Goal: Task Accomplishment & Management: Manage account settings

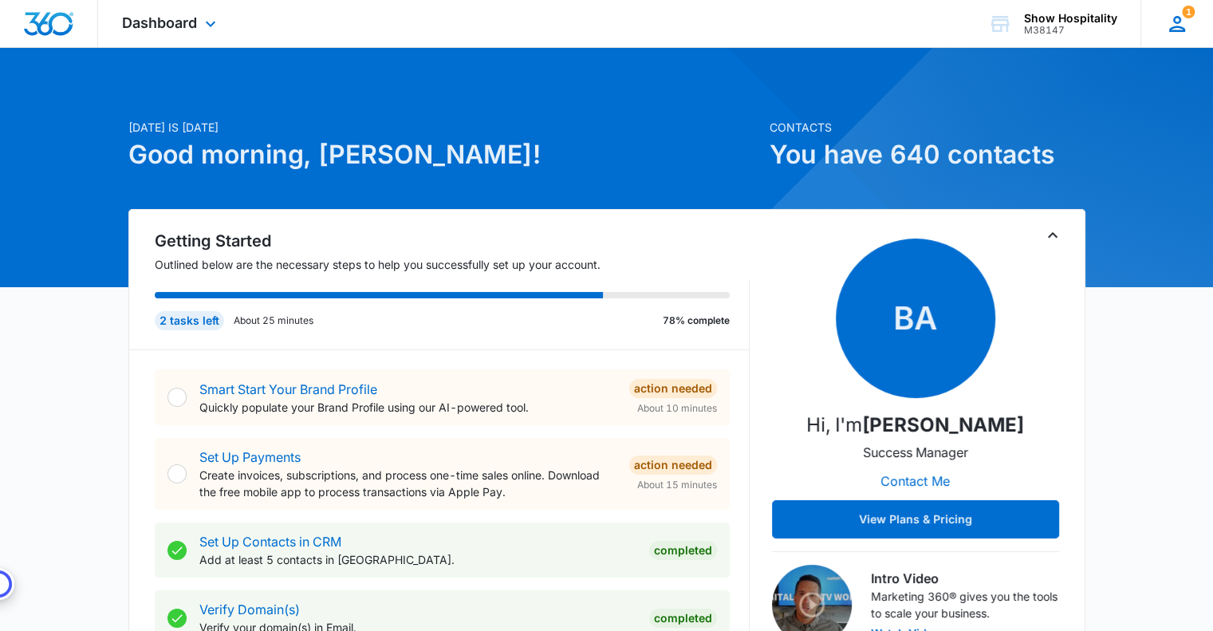
click at [1180, 24] on icon at bounding box center [1177, 24] width 24 height 24
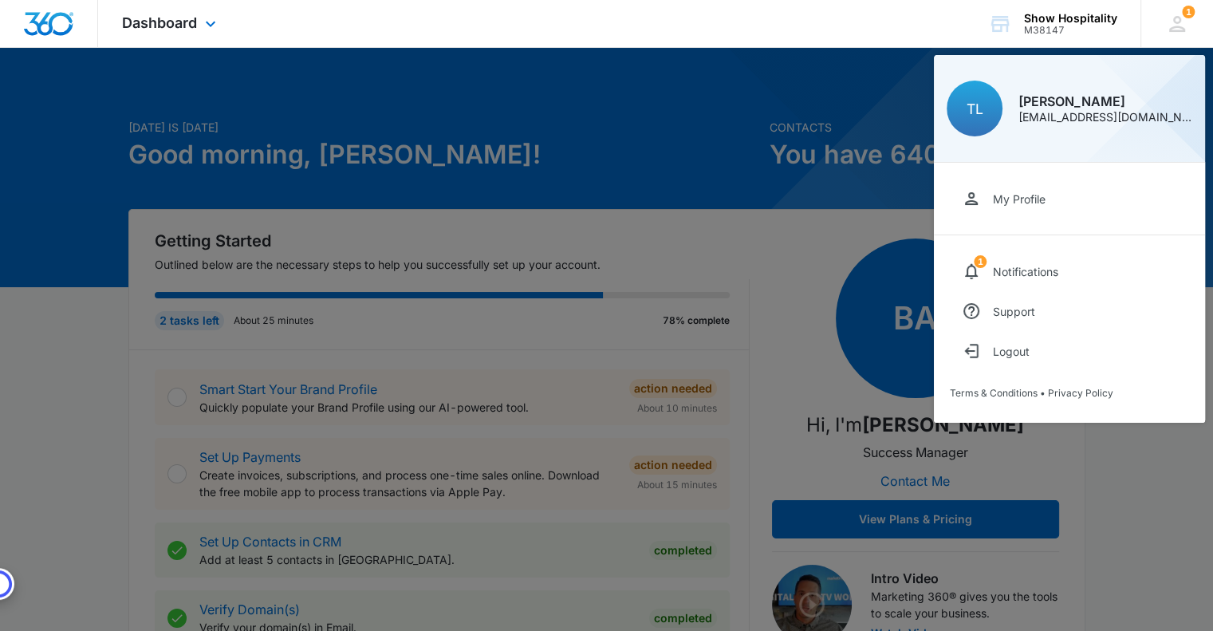
click at [931, 18] on div "Dashboard Apps Reputation Websites Forms CRM Email Social Content Ads Intellige…" at bounding box center [606, 24] width 1213 height 48
click at [1064, 19] on div "Show Hospitality" at bounding box center [1070, 18] width 93 height 13
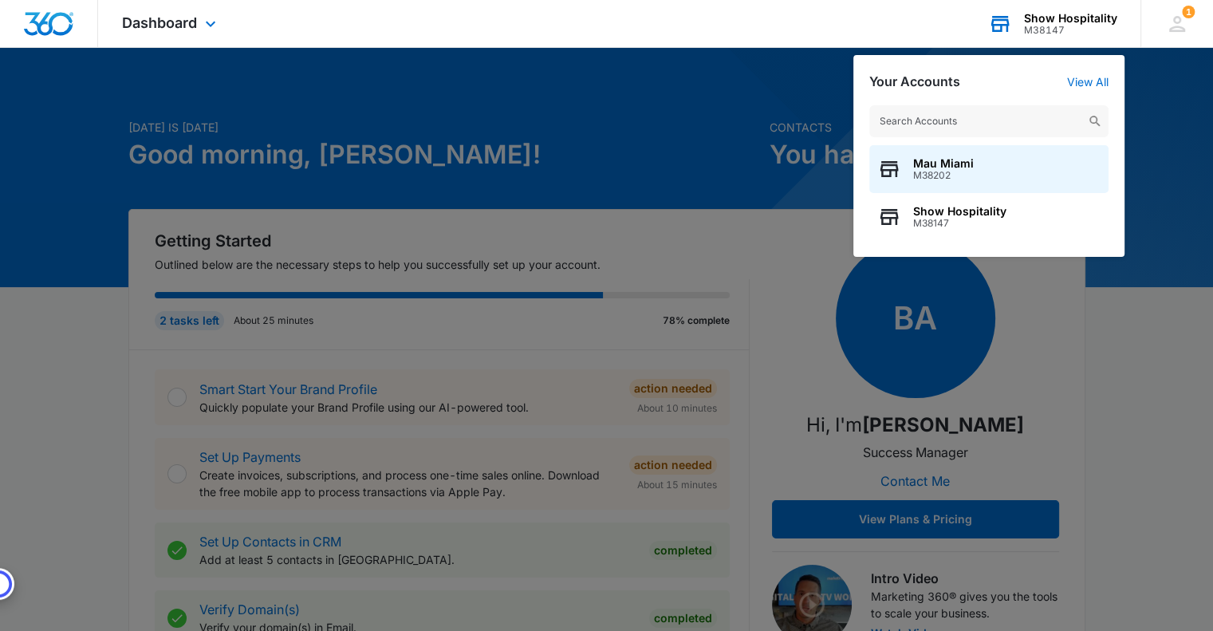
click at [953, 111] on input "text" at bounding box center [988, 121] width 239 height 32
click at [950, 117] on input "text" at bounding box center [988, 121] width 239 height 32
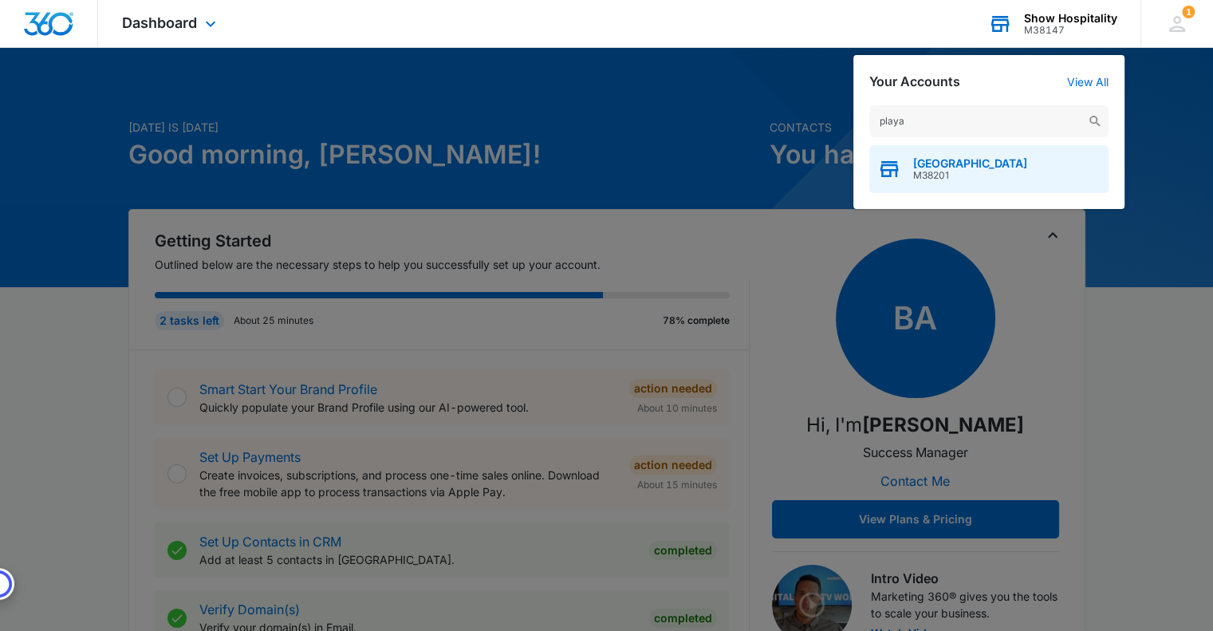
type input "playa"
click at [956, 166] on span "[GEOGRAPHIC_DATA]" at bounding box center [970, 163] width 114 height 13
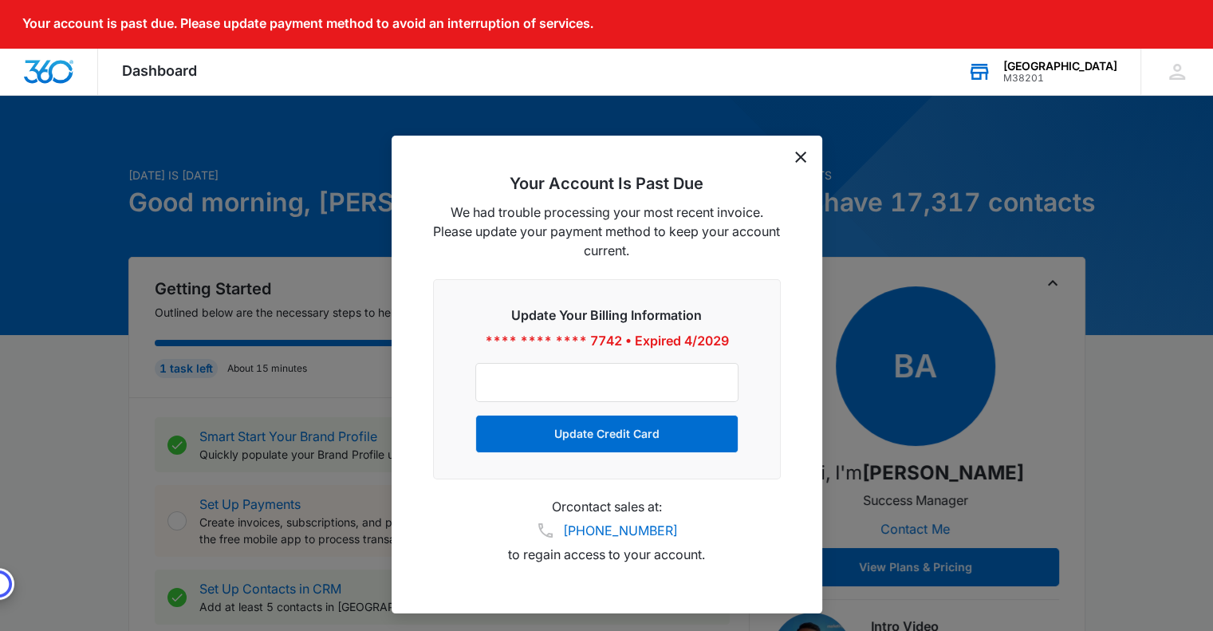
click at [802, 159] on icon "dismiss this dialog" at bounding box center [800, 156] width 11 height 11
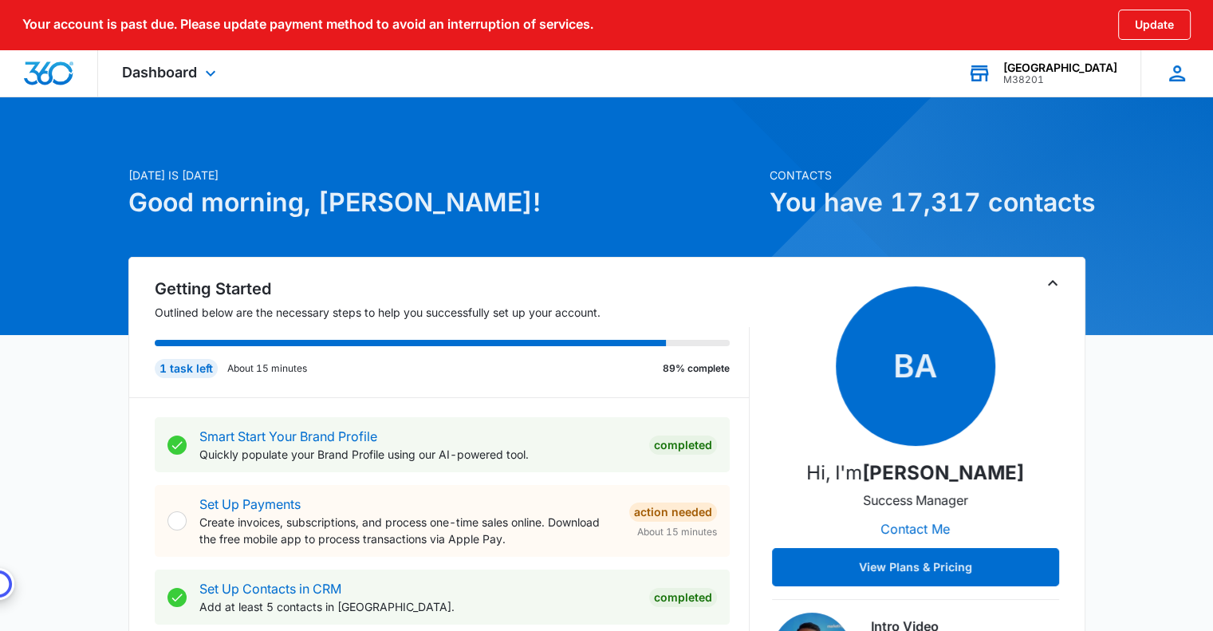
click at [1170, 69] on icon at bounding box center [1177, 73] width 24 height 24
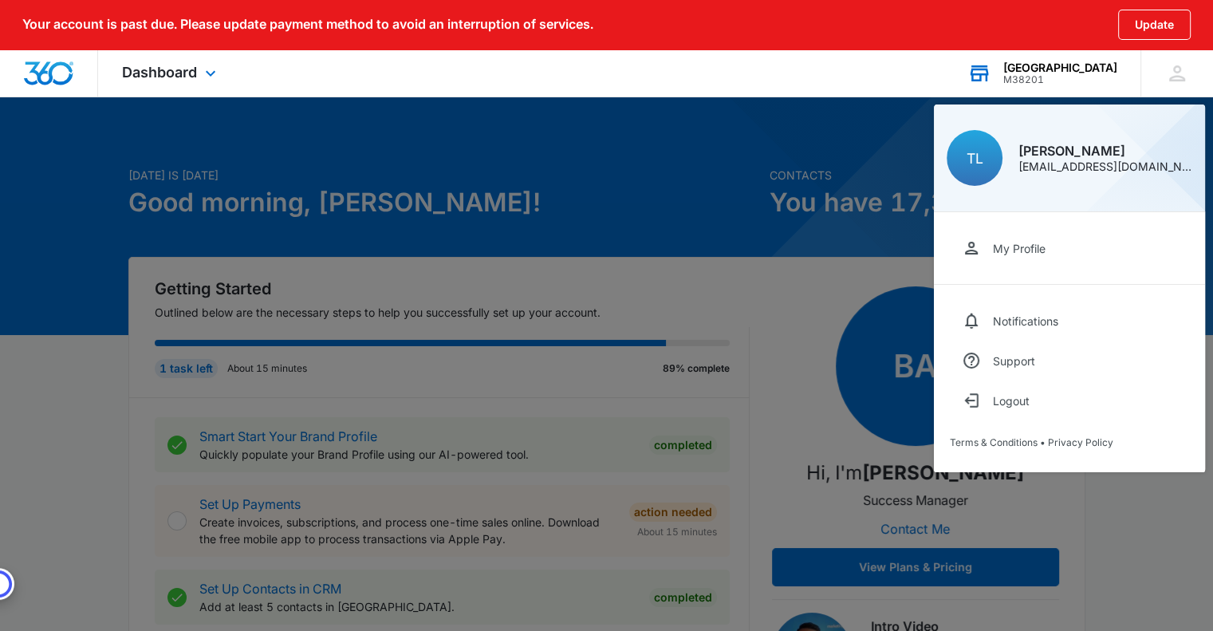
click at [68, 69] on img "Dashboard" at bounding box center [48, 73] width 51 height 24
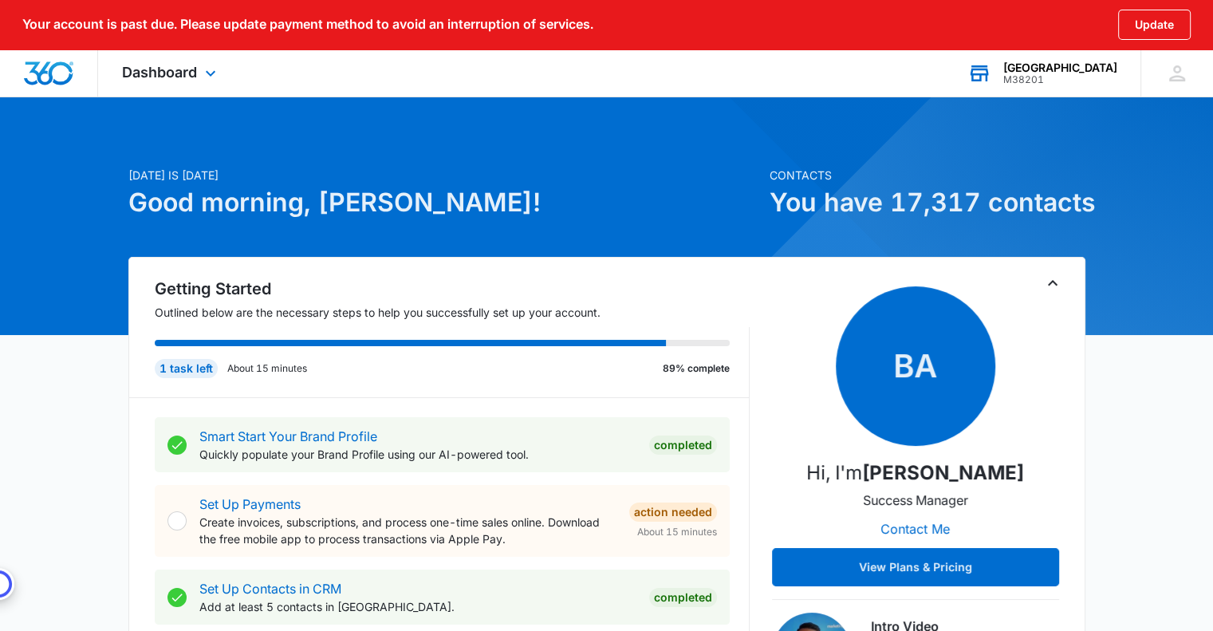
click at [68, 69] on img "Dashboard" at bounding box center [48, 73] width 51 height 24
click at [55, 73] on img "Dashboard" at bounding box center [48, 73] width 51 height 24
click at [34, 72] on img "Dashboard" at bounding box center [48, 73] width 51 height 24
click at [61, 73] on img "Dashboard" at bounding box center [48, 73] width 51 height 24
click at [181, 73] on span "Dashboard" at bounding box center [159, 72] width 75 height 17
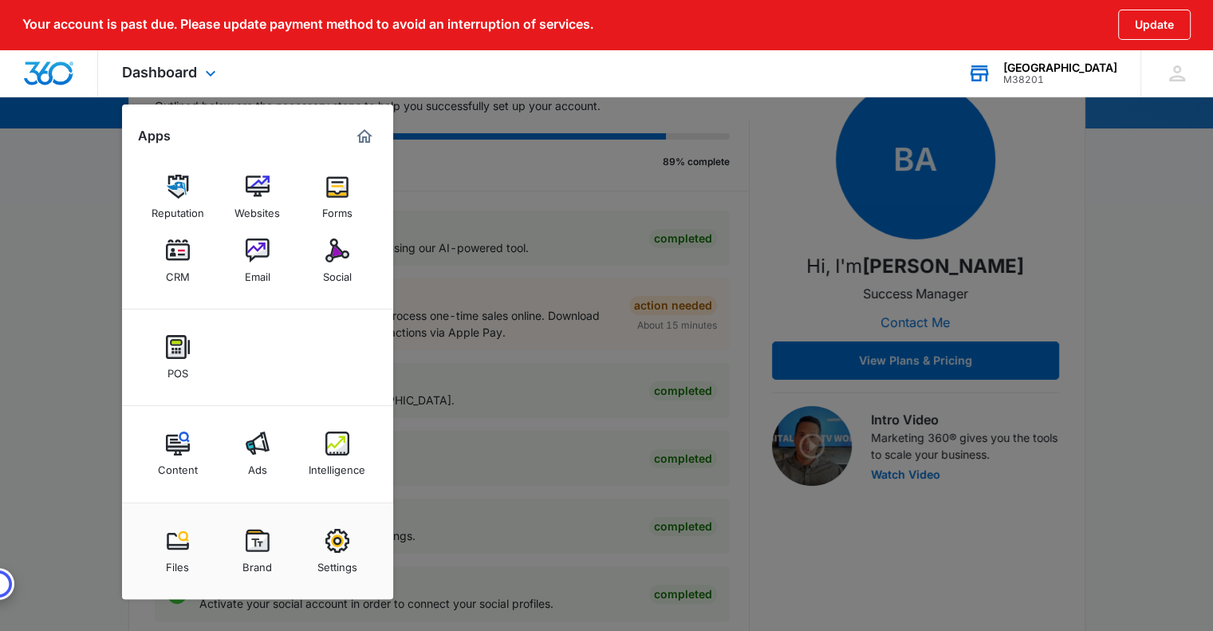
scroll to position [239, 0]
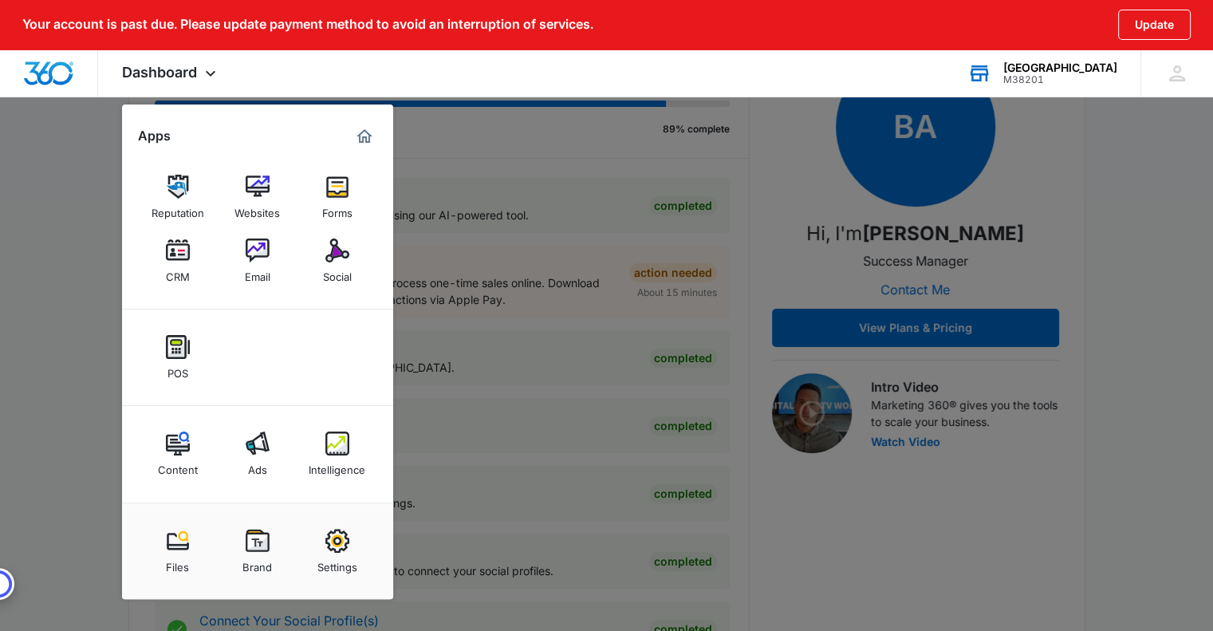
click at [1151, 287] on div at bounding box center [606, 315] width 1213 height 631
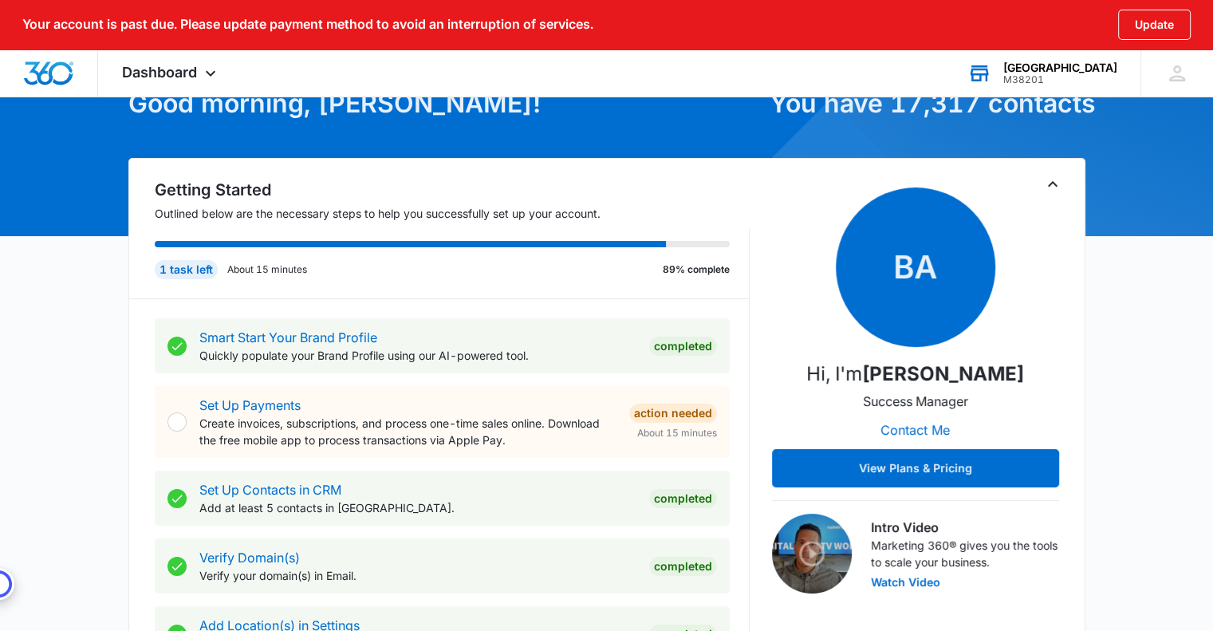
scroll to position [0, 0]
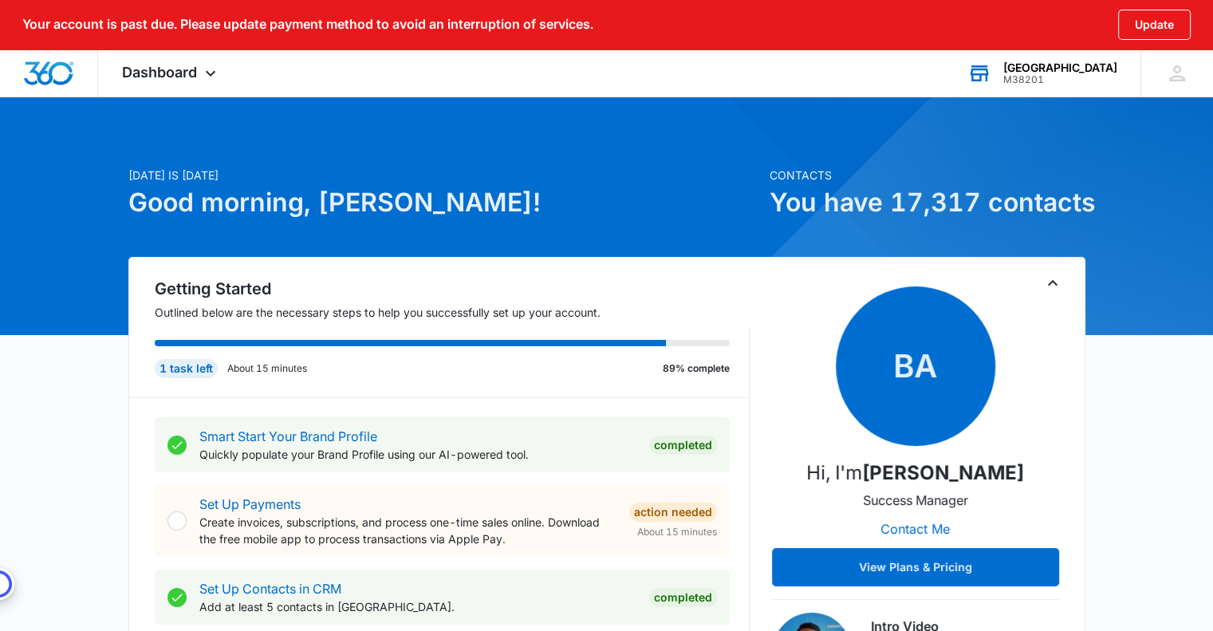
click at [1077, 72] on div "[GEOGRAPHIC_DATA]" at bounding box center [1060, 67] width 114 height 13
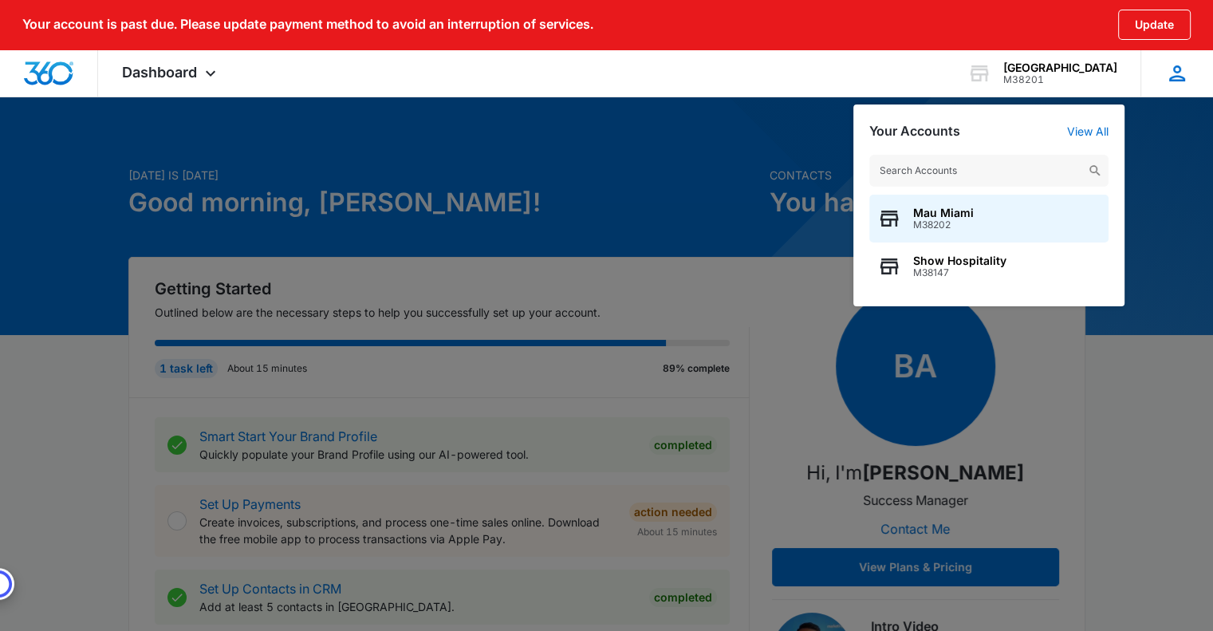
click at [1178, 78] on icon at bounding box center [1177, 73] width 24 height 24
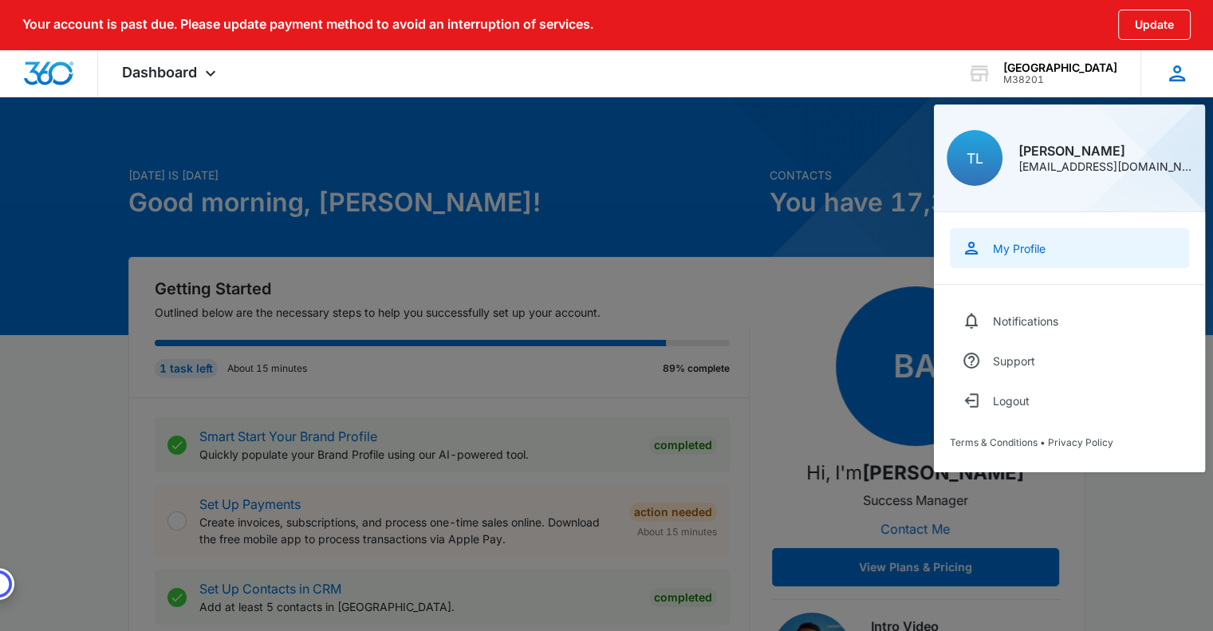
click at [1026, 246] on div "My Profile" at bounding box center [1019, 249] width 53 height 14
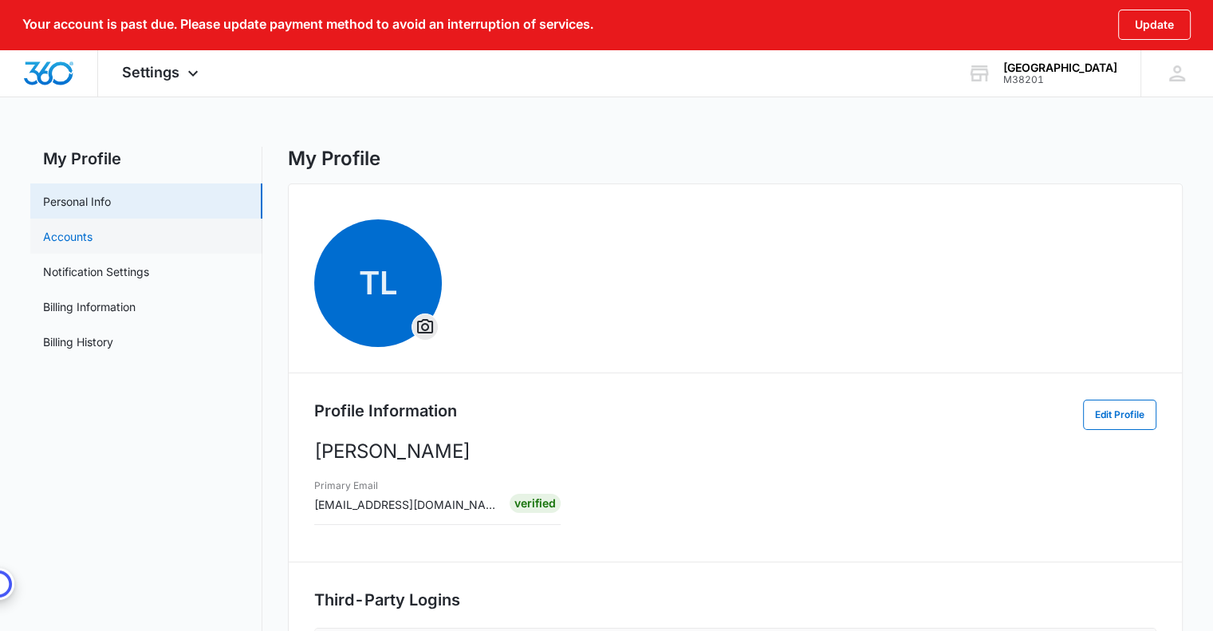
click at [61, 242] on link "Accounts" at bounding box center [67, 236] width 49 height 17
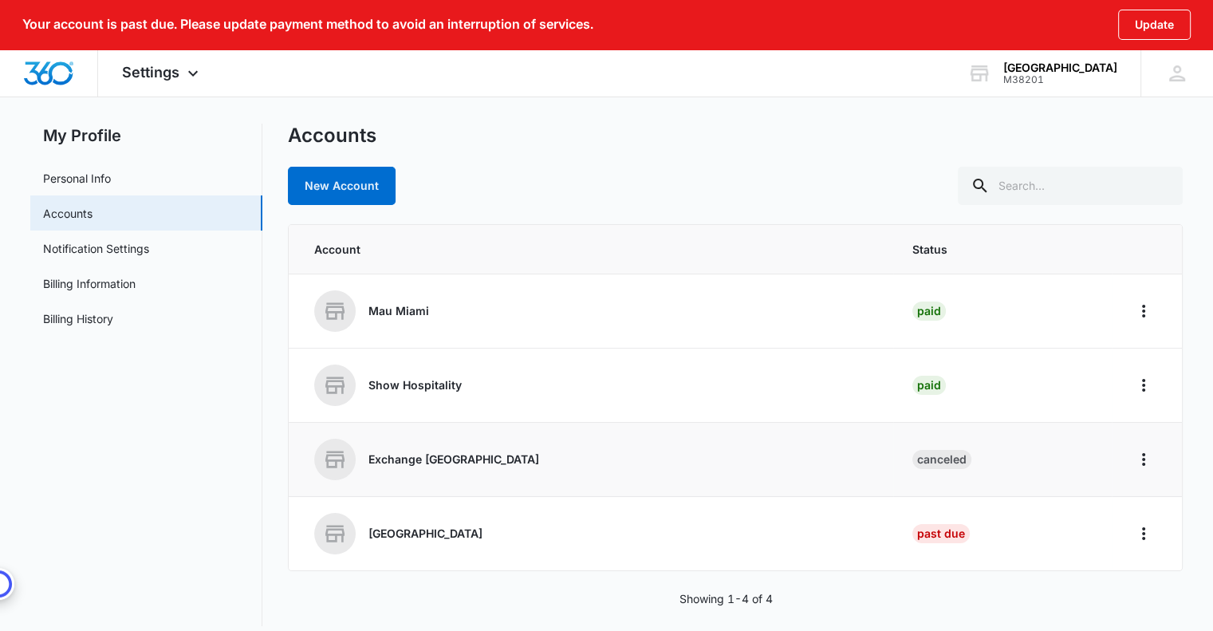
scroll to position [36, 0]
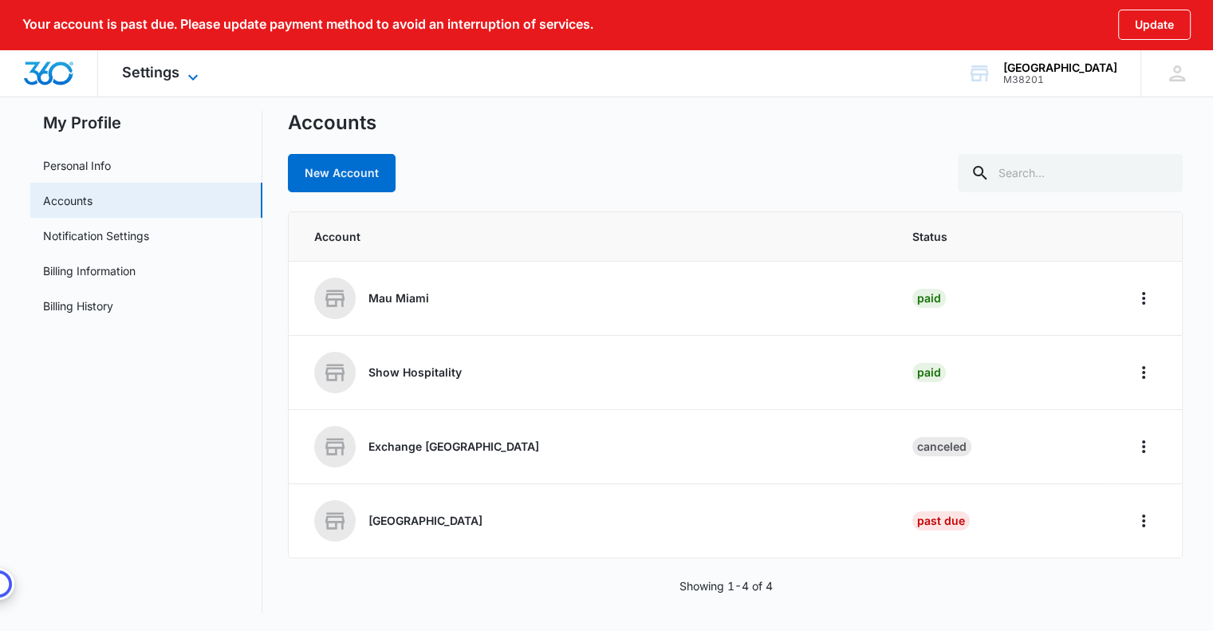
click at [144, 68] on span "Settings" at bounding box center [150, 72] width 57 height 17
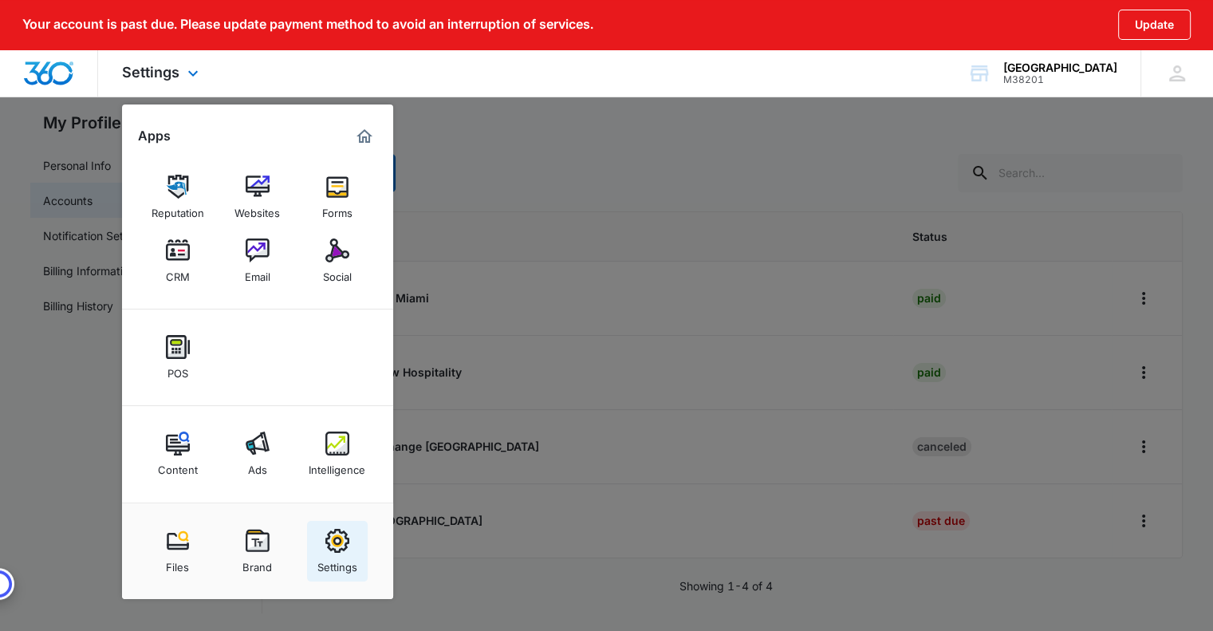
click at [338, 548] on img at bounding box center [337, 541] width 24 height 24
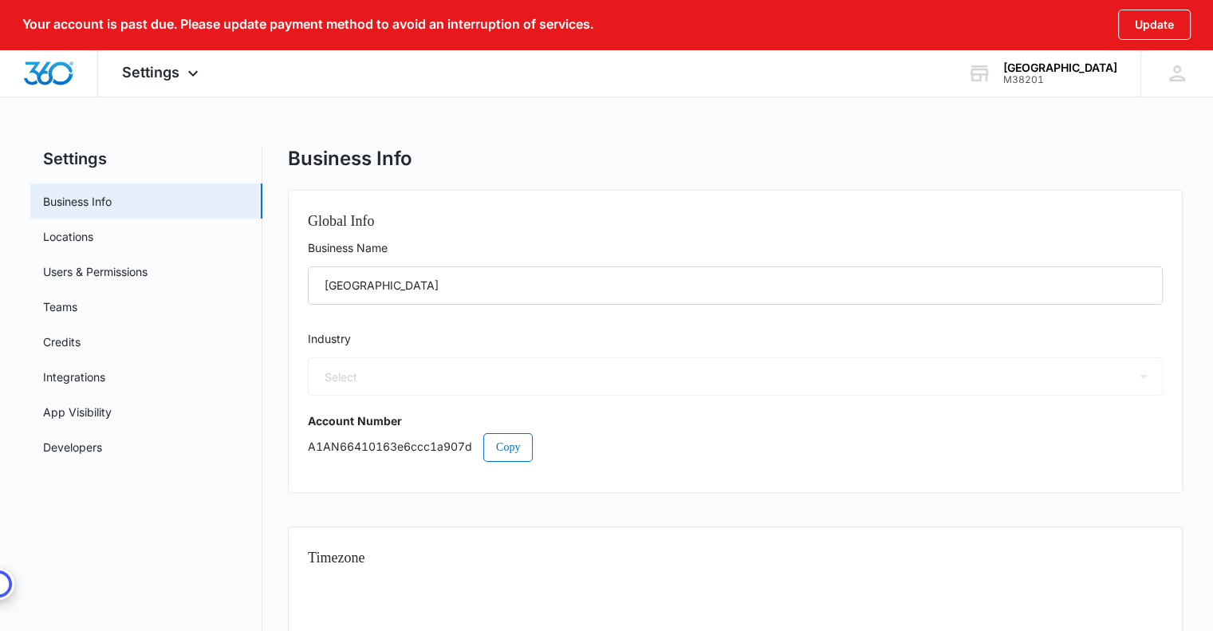
select select "11"
select select "US"
select select "America/New_York"
click at [57, 298] on link "Teams" at bounding box center [60, 306] width 34 height 17
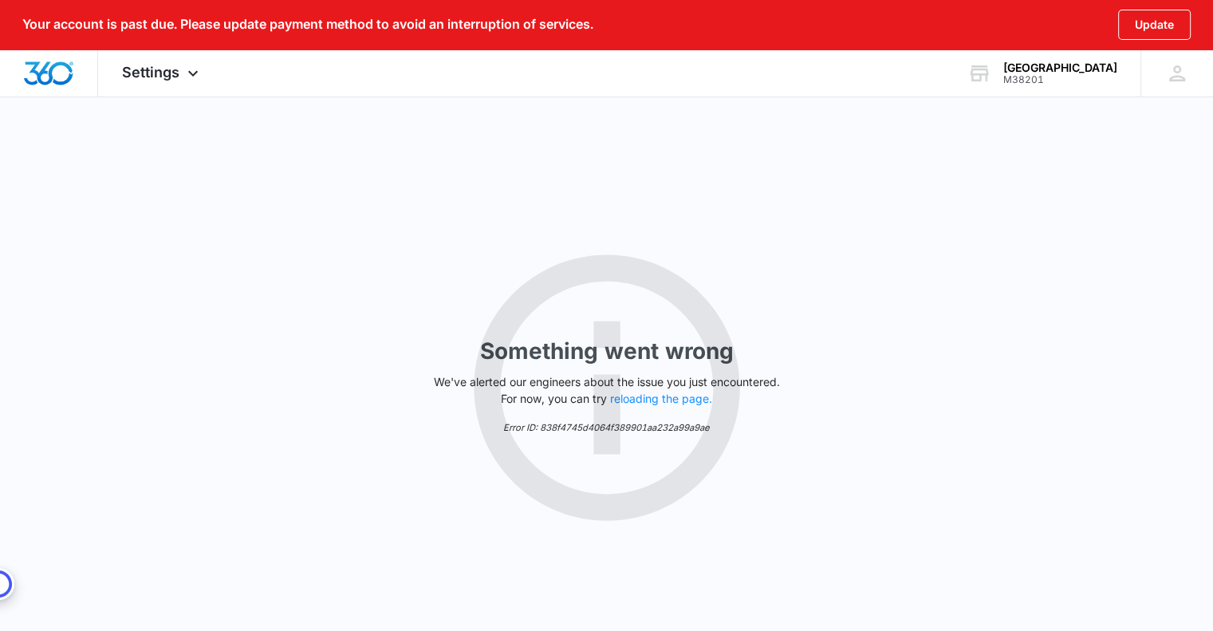
select select "11"
select select "US"
select select "America/New_York"
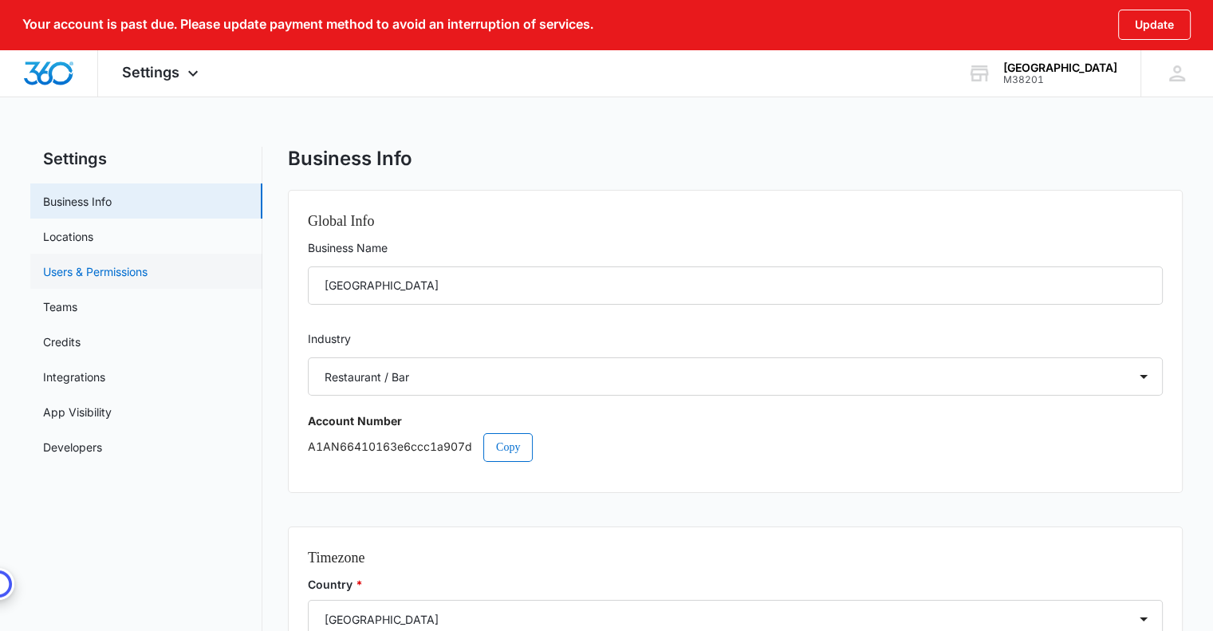
click at [90, 271] on link "Users & Permissions" at bounding box center [95, 271] width 104 height 17
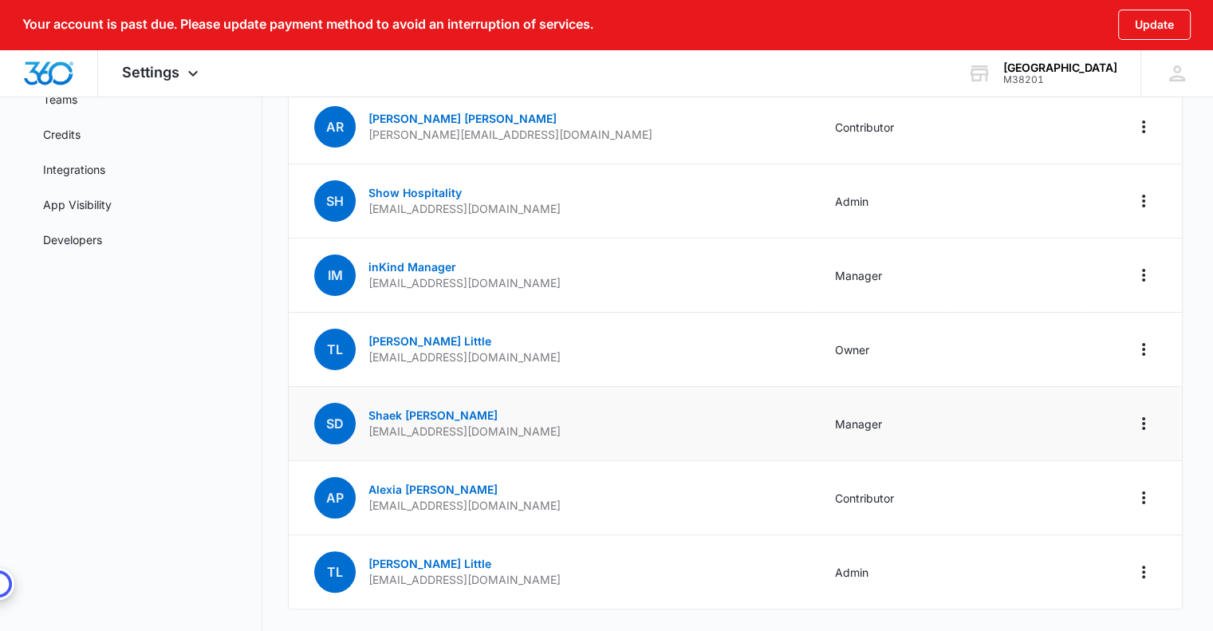
scroll to position [258, 0]
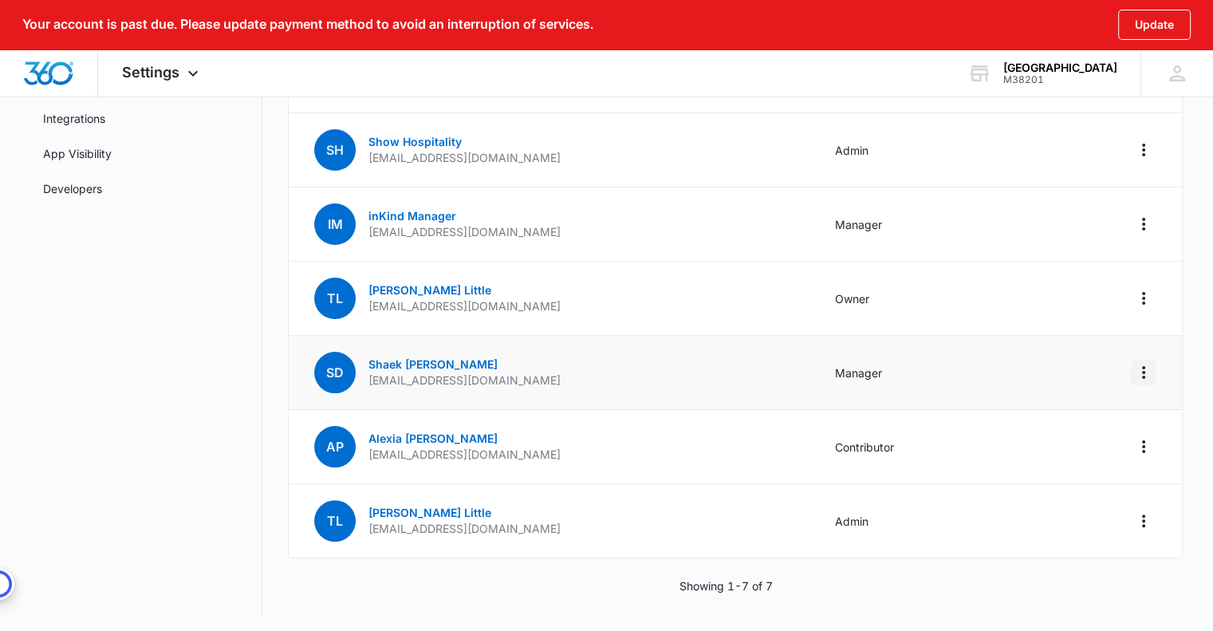
click at [1140, 375] on icon "Actions" at bounding box center [1143, 372] width 19 height 19
click at [1141, 29] on button "Update" at bounding box center [1154, 25] width 73 height 30
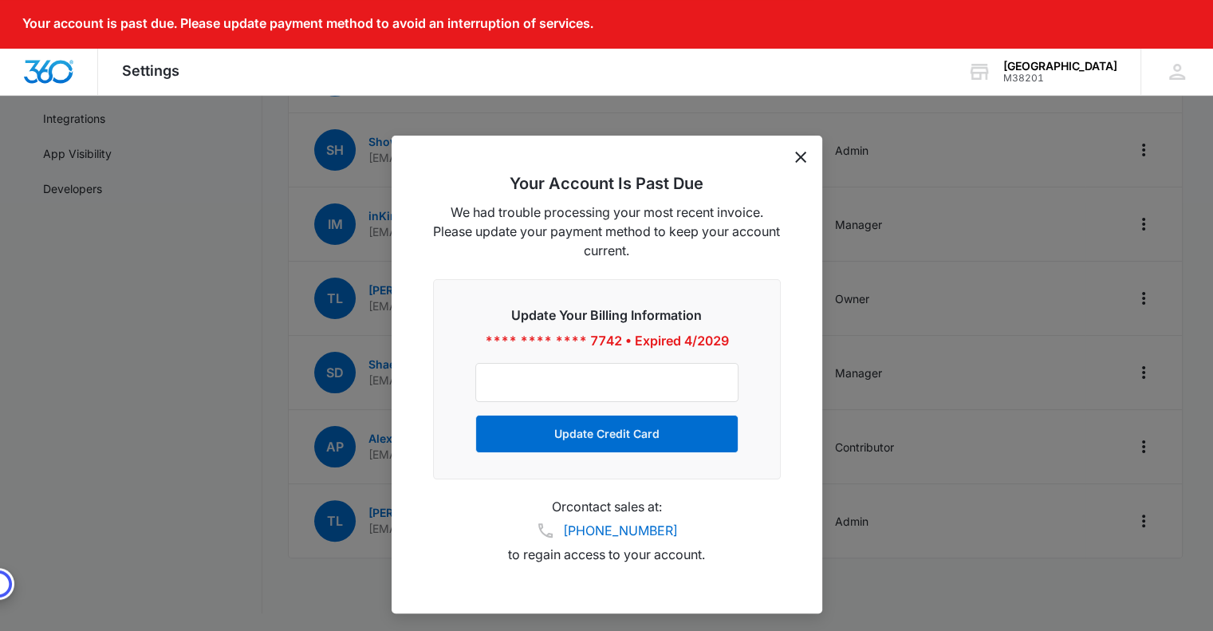
click at [797, 157] on icon "dismiss this dialog" at bounding box center [800, 156] width 11 height 11
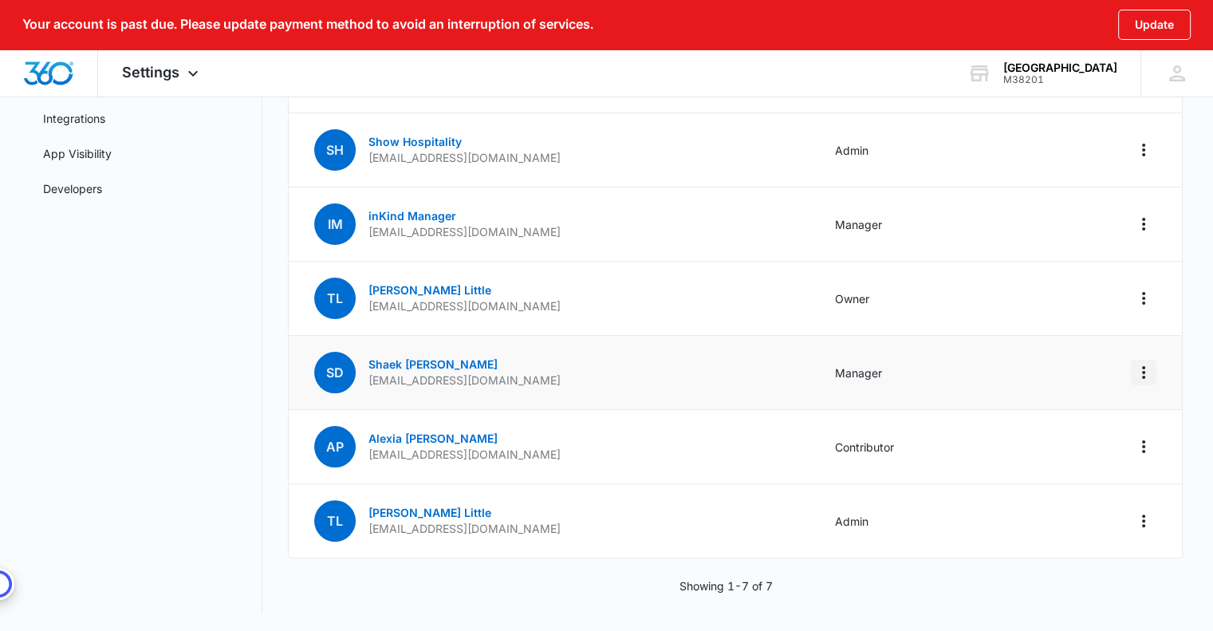
click at [1142, 372] on icon "Actions" at bounding box center [1143, 372] width 3 height 13
click at [151, 336] on nav "Settings Business Info Locations Users & Permissions Teams Credits Integrations…" at bounding box center [146, 250] width 232 height 725
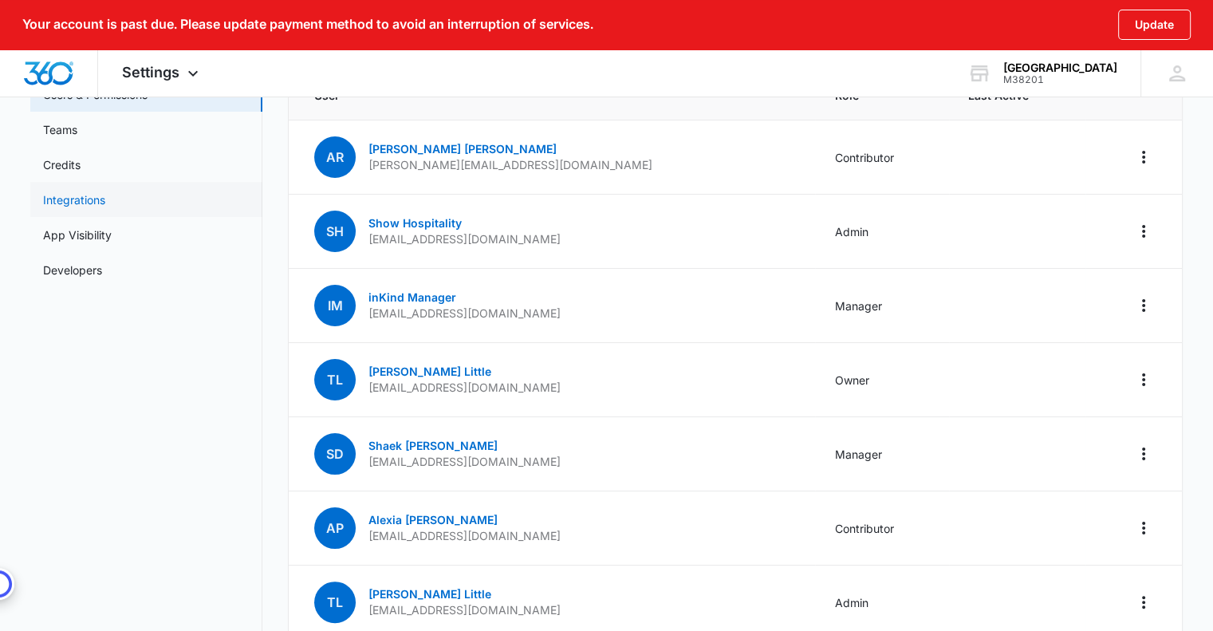
scroll to position [19, 0]
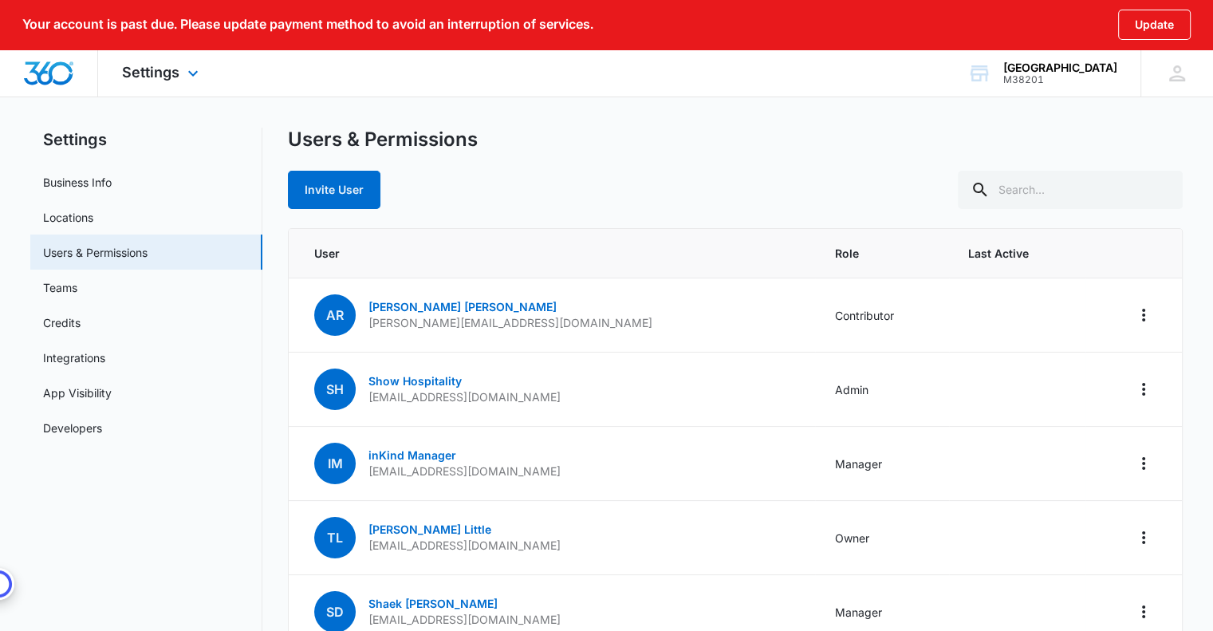
click at [41, 72] on img "Dashboard" at bounding box center [48, 73] width 51 height 24
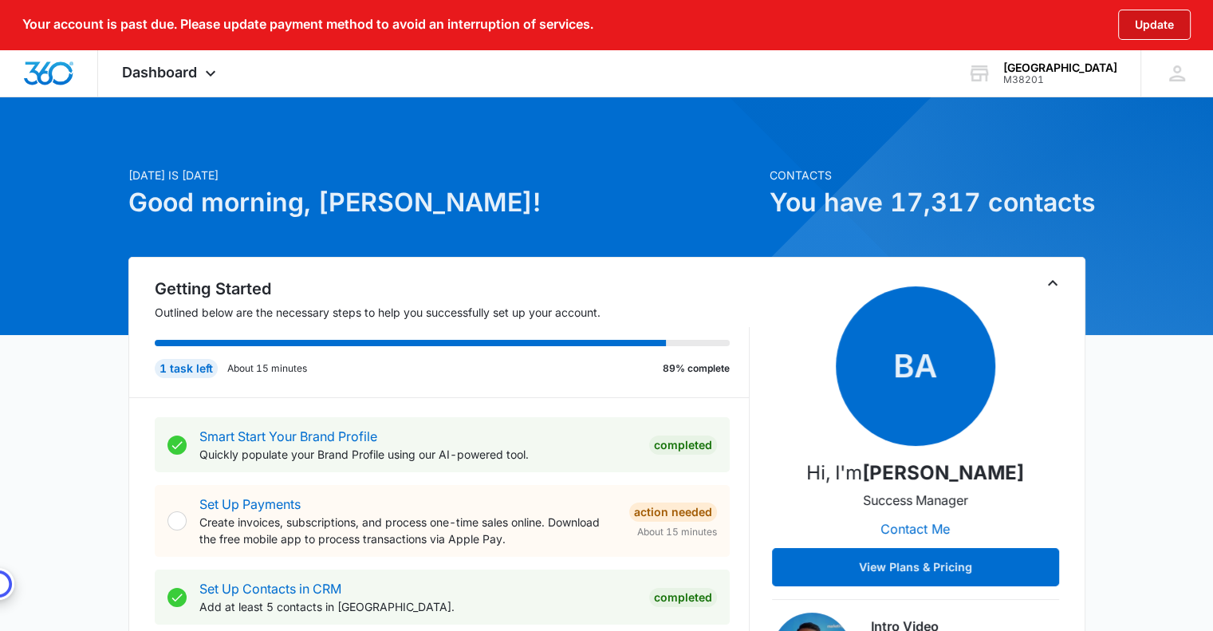
click at [1151, 25] on button "Update" at bounding box center [1154, 25] width 73 height 30
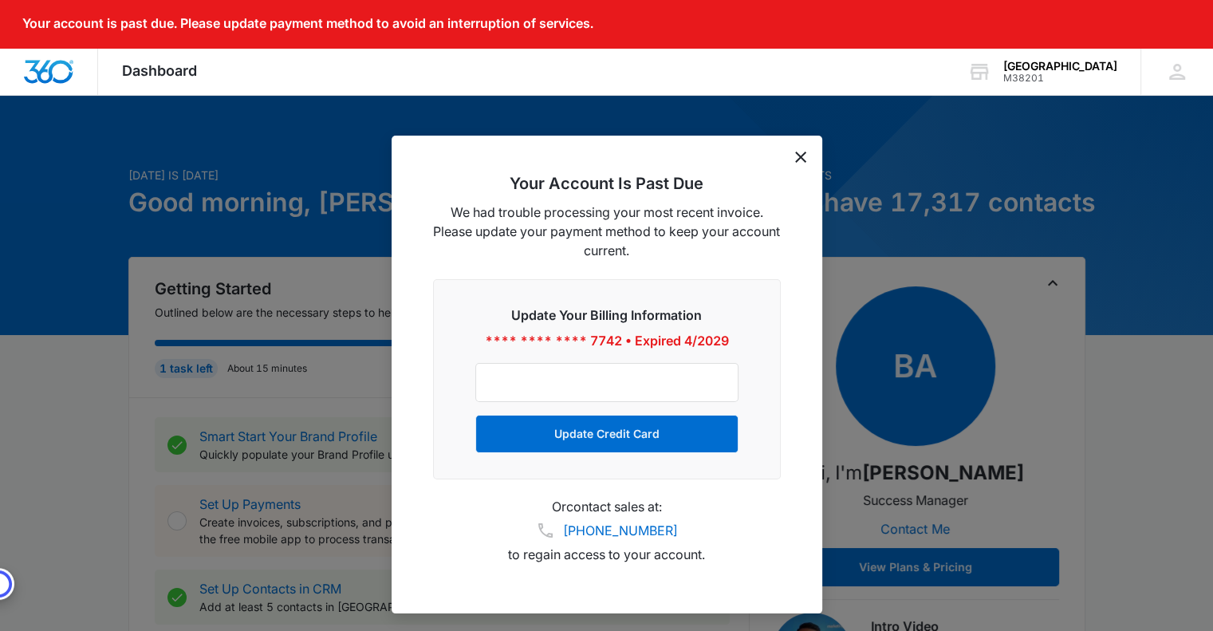
click at [802, 159] on icon "dismiss this dialog" at bounding box center [800, 156] width 11 height 11
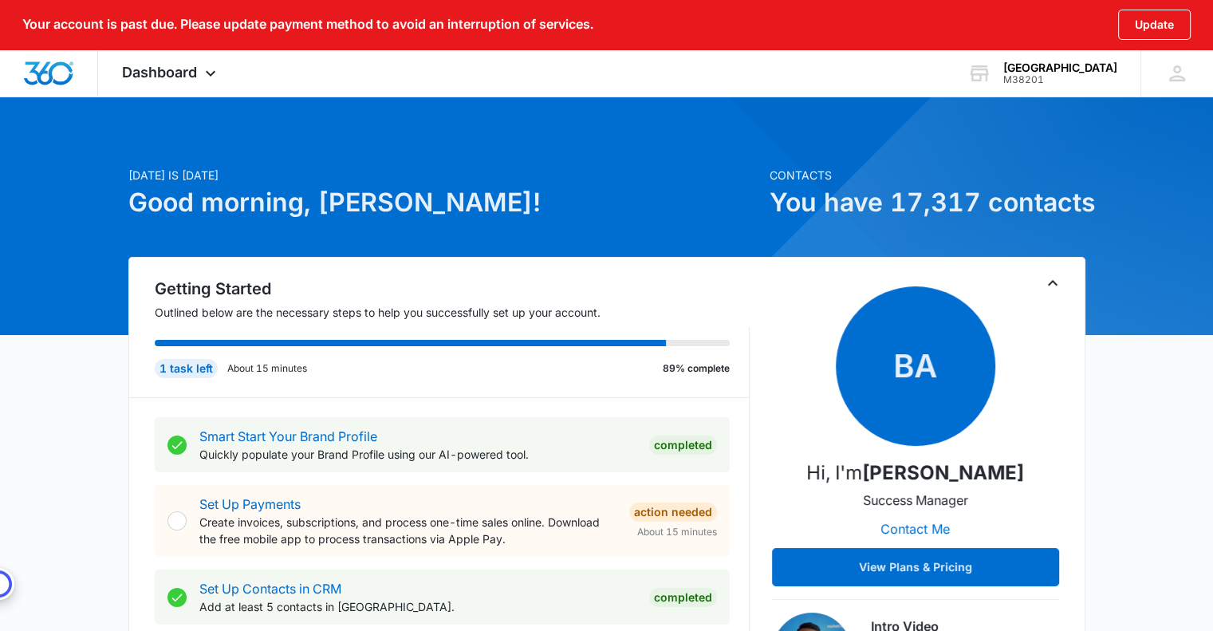
drag, startPoint x: 572, startPoint y: 16, endPoint x: 38, endPoint y: 464, distance: 697.2
drag, startPoint x: 38, startPoint y: 464, endPoint x: 43, endPoint y: 348, distance: 116.5
click at [1081, 72] on div "[GEOGRAPHIC_DATA]" at bounding box center [1060, 67] width 114 height 13
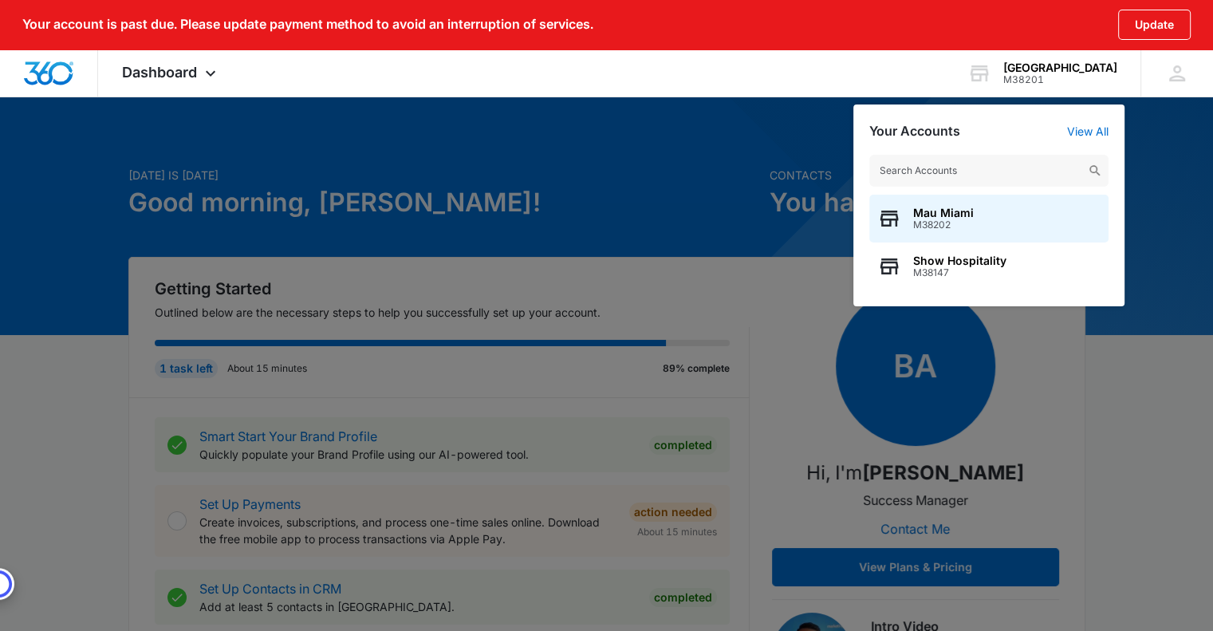
click at [631, 140] on div at bounding box center [606, 315] width 1213 height 631
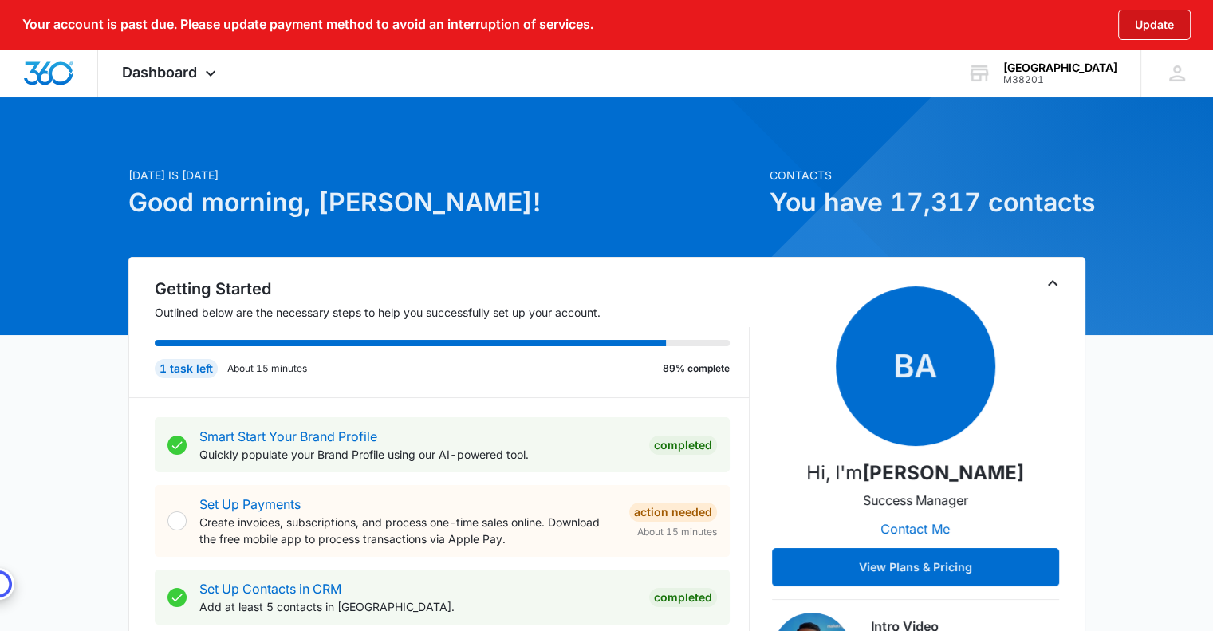
click at [1151, 25] on button "Update" at bounding box center [1154, 25] width 73 height 30
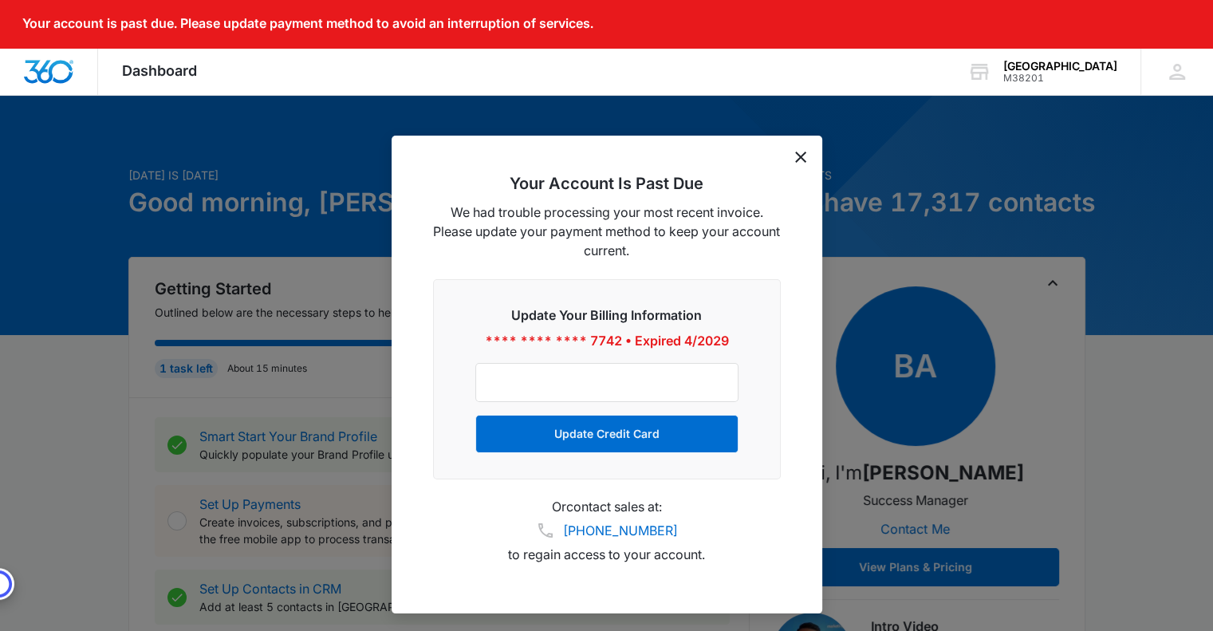
click at [799, 155] on icon "dismiss this dialog" at bounding box center [800, 156] width 11 height 11
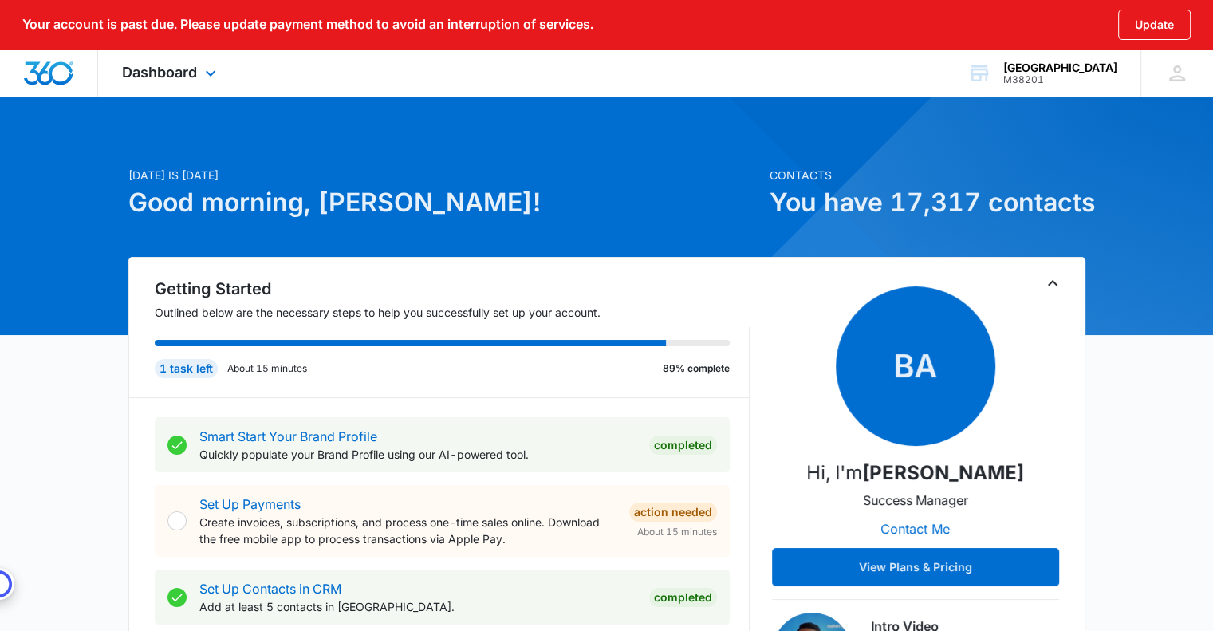
click at [44, 73] on img "Dashboard" at bounding box center [48, 73] width 51 height 24
click at [188, 77] on span "Dashboard" at bounding box center [159, 72] width 75 height 17
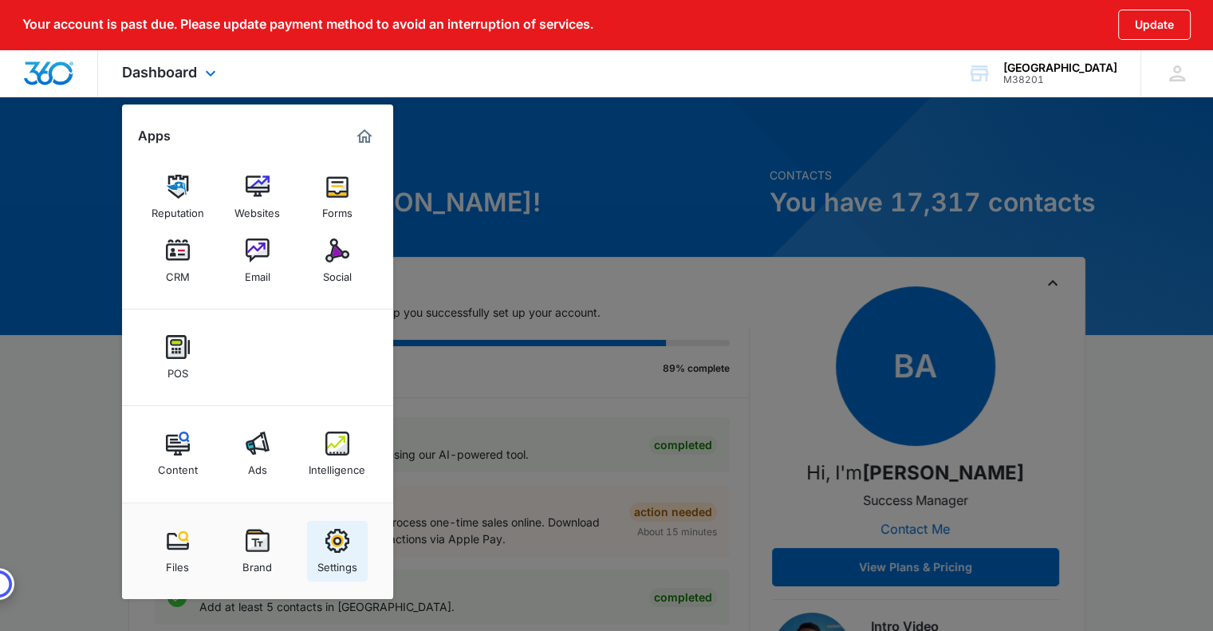
click at [344, 541] on img at bounding box center [337, 541] width 24 height 24
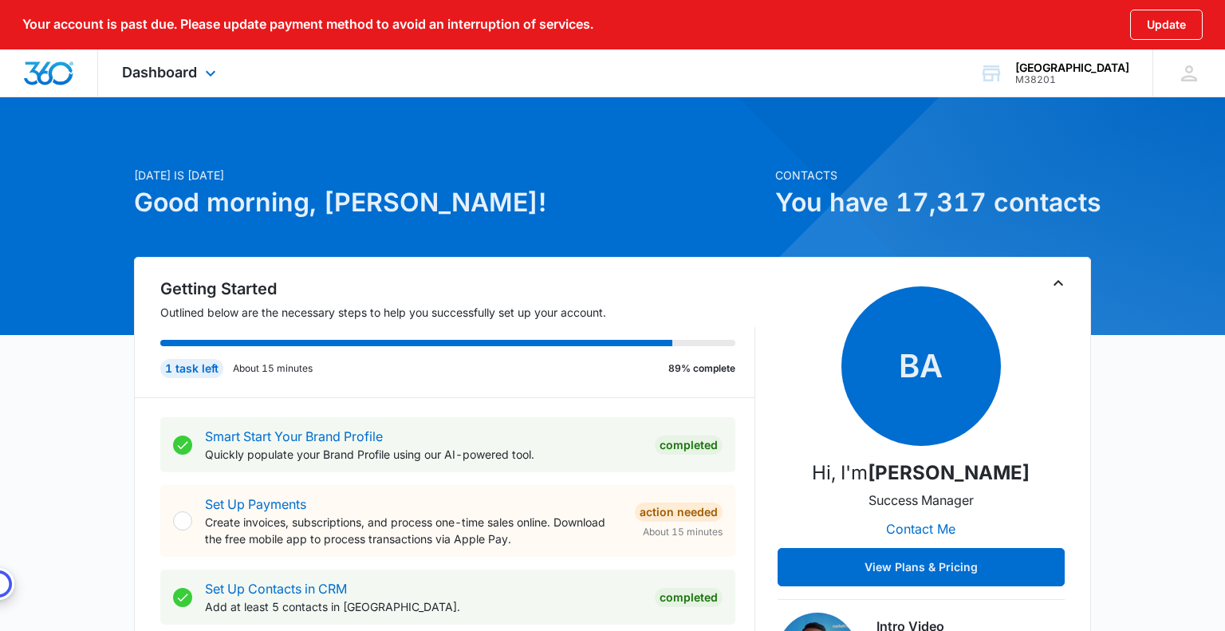
select select "11"
select select "US"
select select "America/New_York"
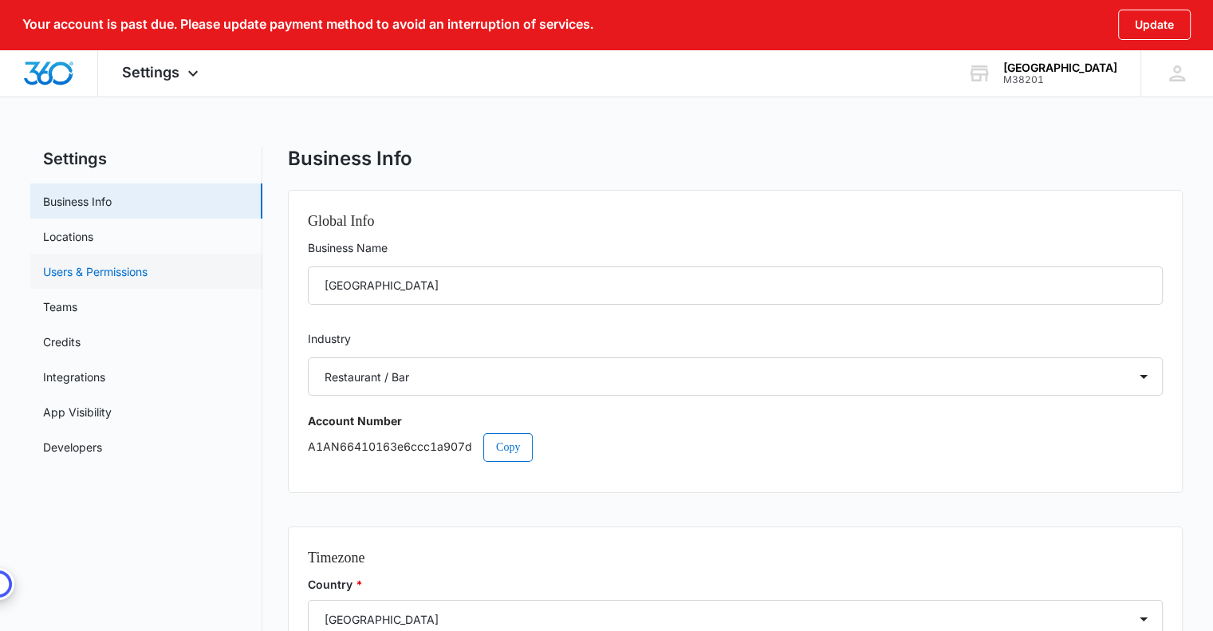
click at [89, 271] on link "Users & Permissions" at bounding box center [95, 271] width 104 height 17
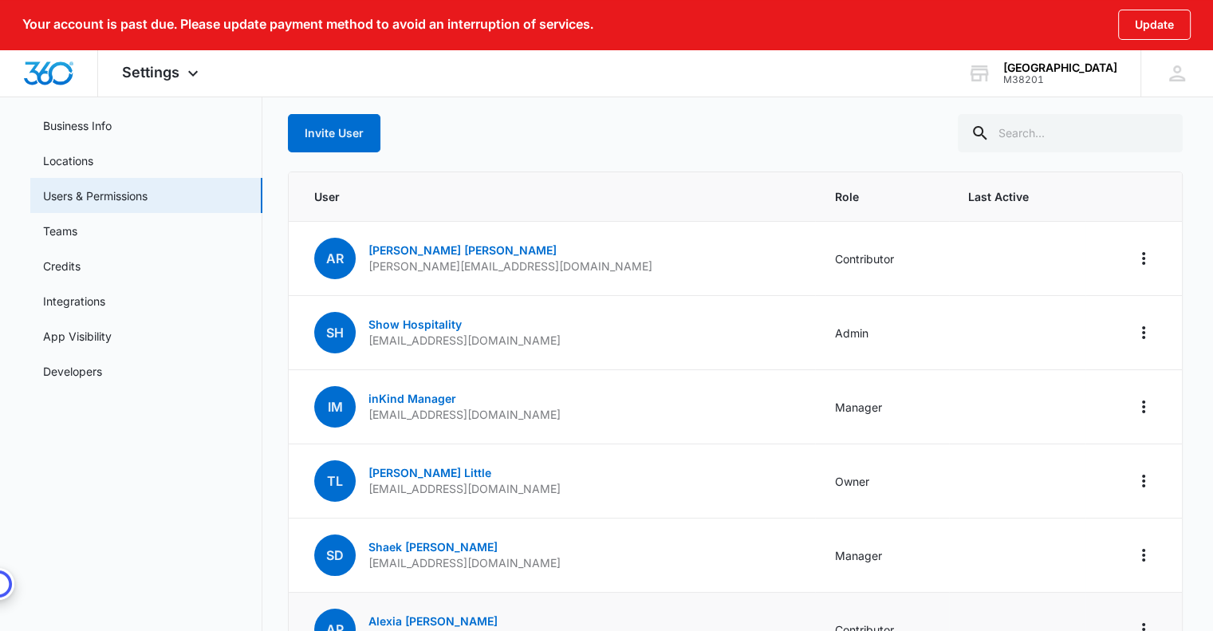
scroll to position [258, 0]
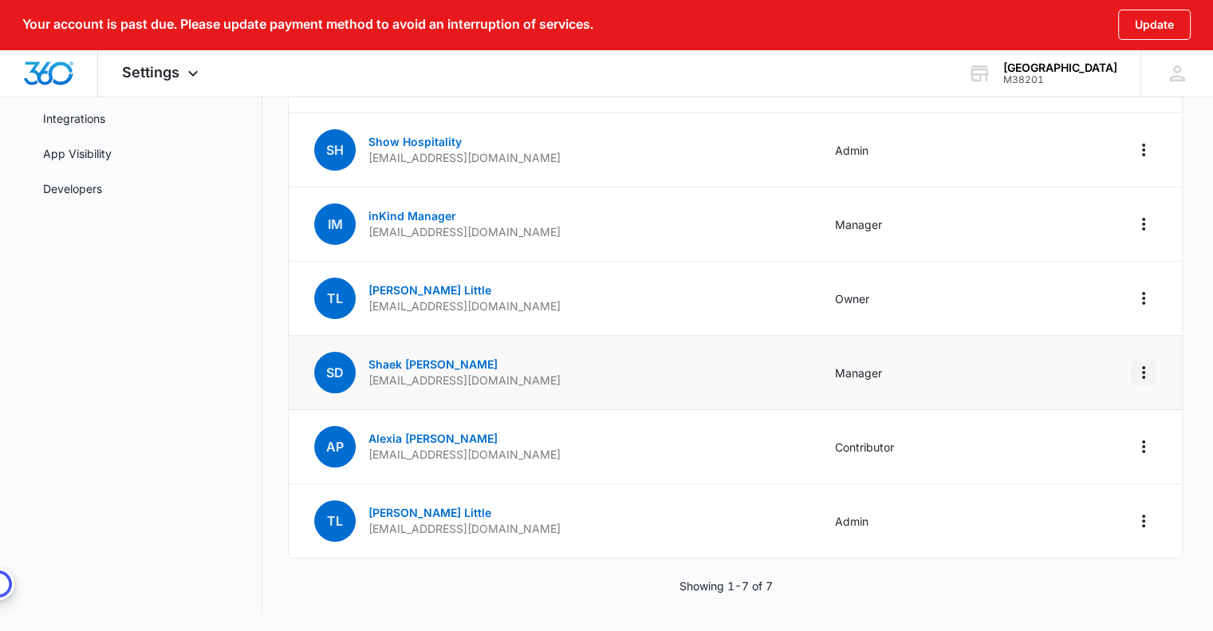
click at [1142, 375] on icon "Actions" at bounding box center [1143, 372] width 3 height 13
click at [639, 353] on td "SD Shaek [PERSON_NAME] [EMAIL_ADDRESS][DOMAIN_NAME]" at bounding box center [552, 373] width 526 height 74
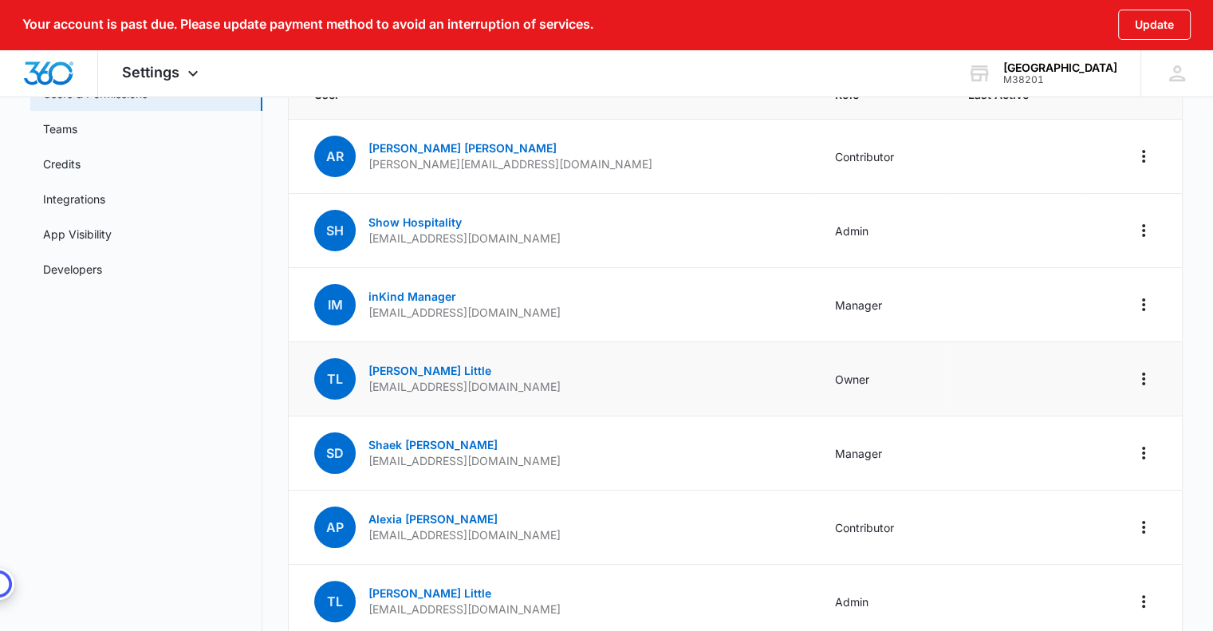
scroll to position [19, 0]
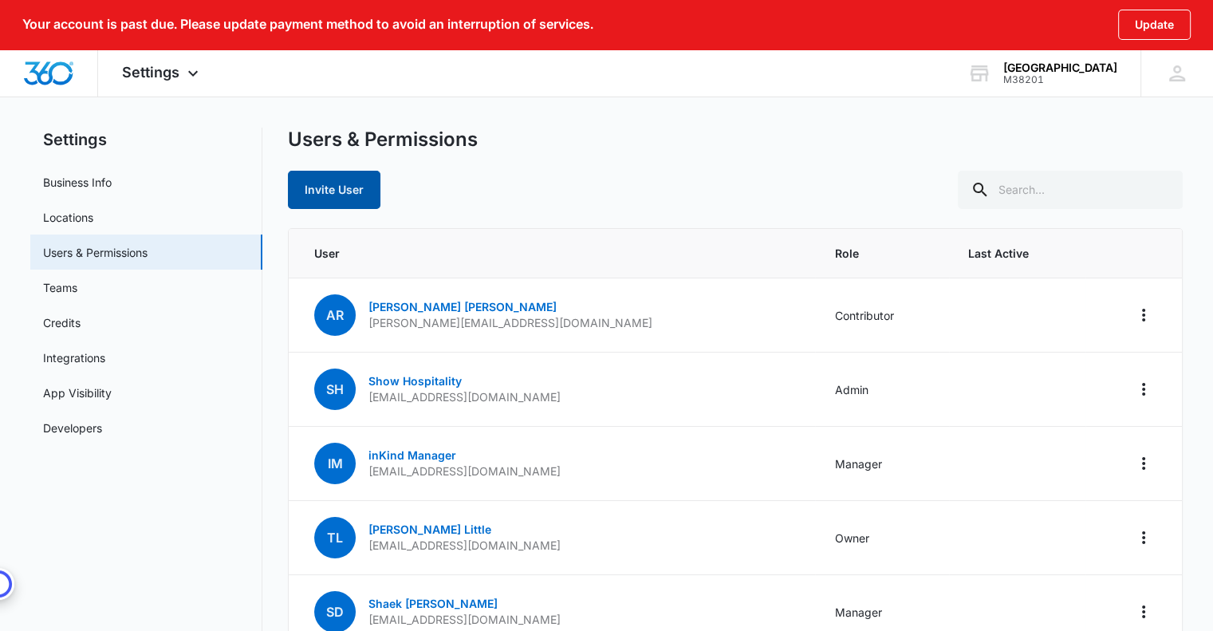
click at [348, 193] on button "Invite User" at bounding box center [334, 190] width 92 height 38
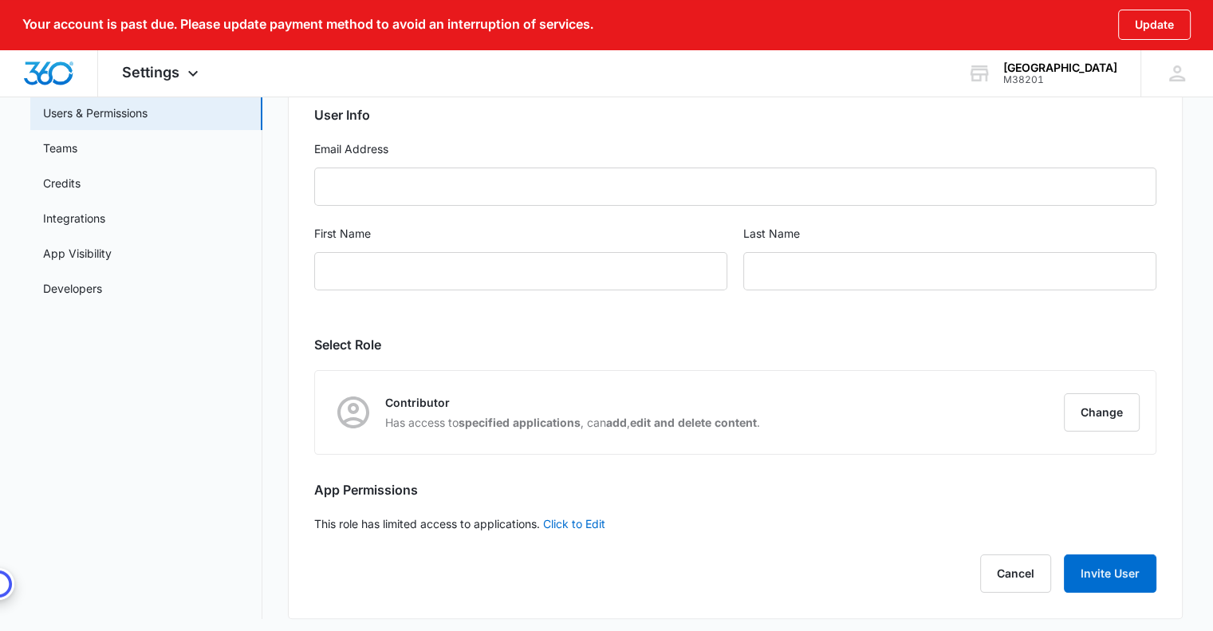
scroll to position [165, 0]
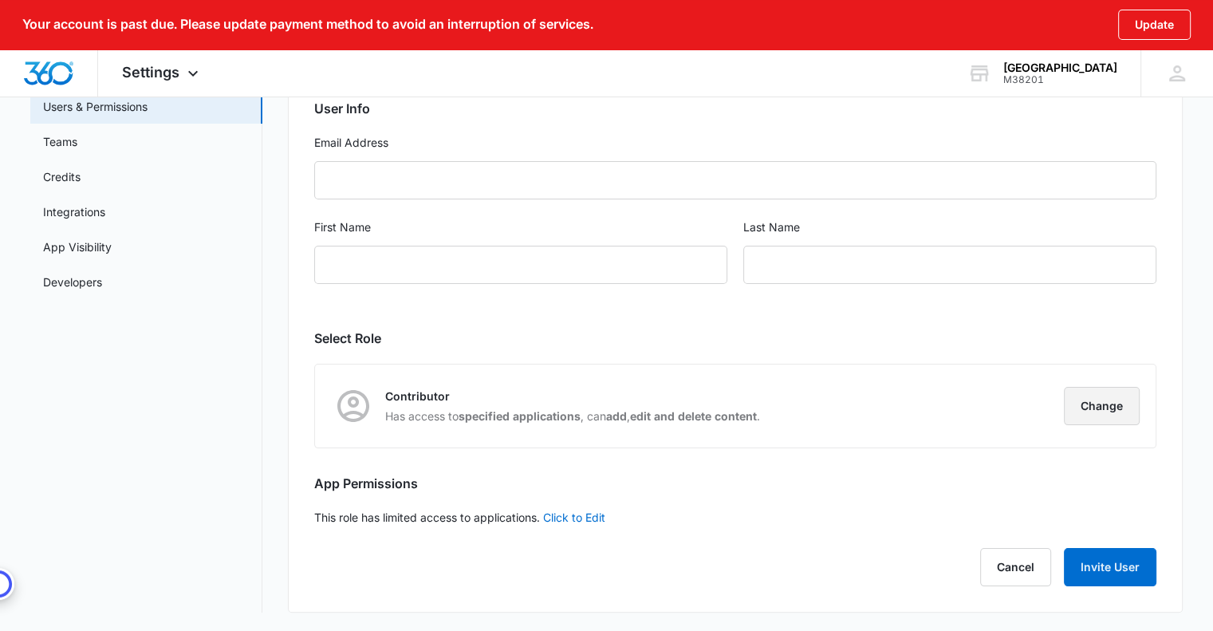
click at [1080, 406] on button "Change" at bounding box center [1102, 406] width 76 height 38
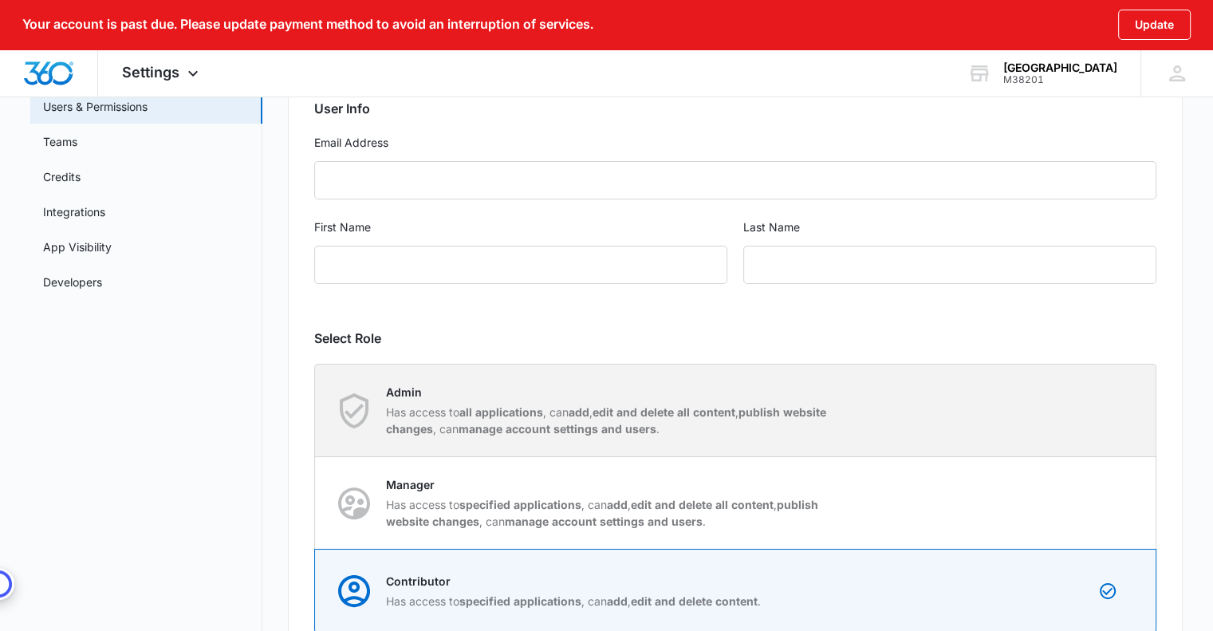
click at [828, 421] on p "Has access to all applications , can add , edit and delete all content , publis…" at bounding box center [610, 419] width 448 height 33
click at [316, 411] on input "Admin Has access to all applications , can add , edit and delete all content , …" at bounding box center [315, 410] width 1 height 1
radio input "true"
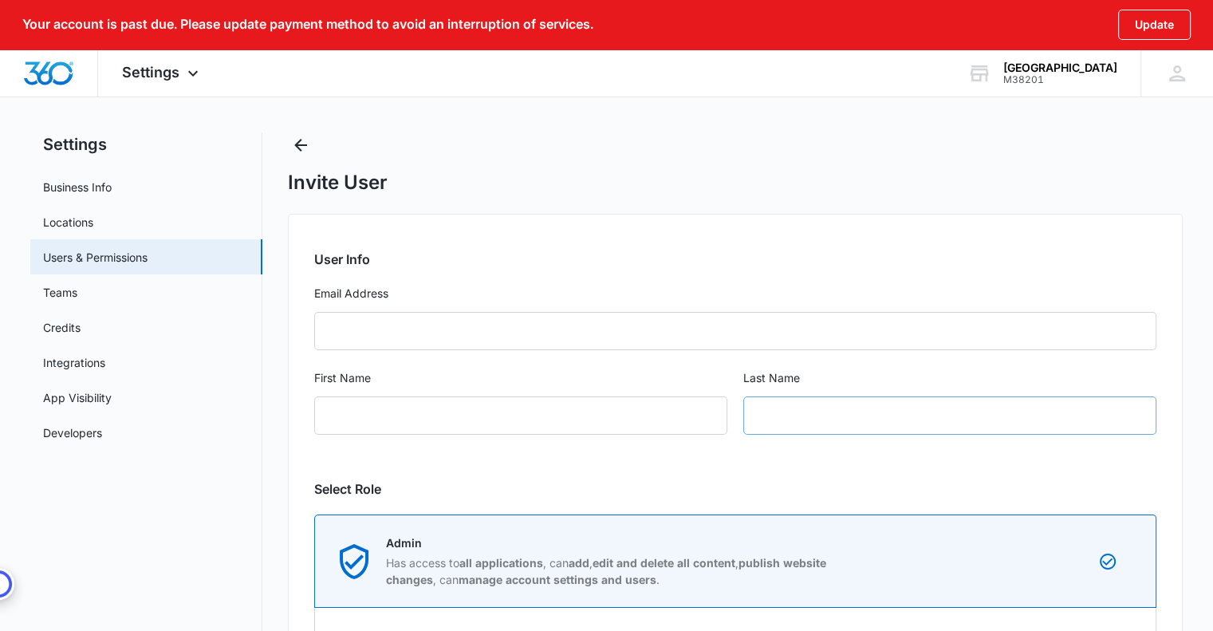
scroll to position [0, 0]
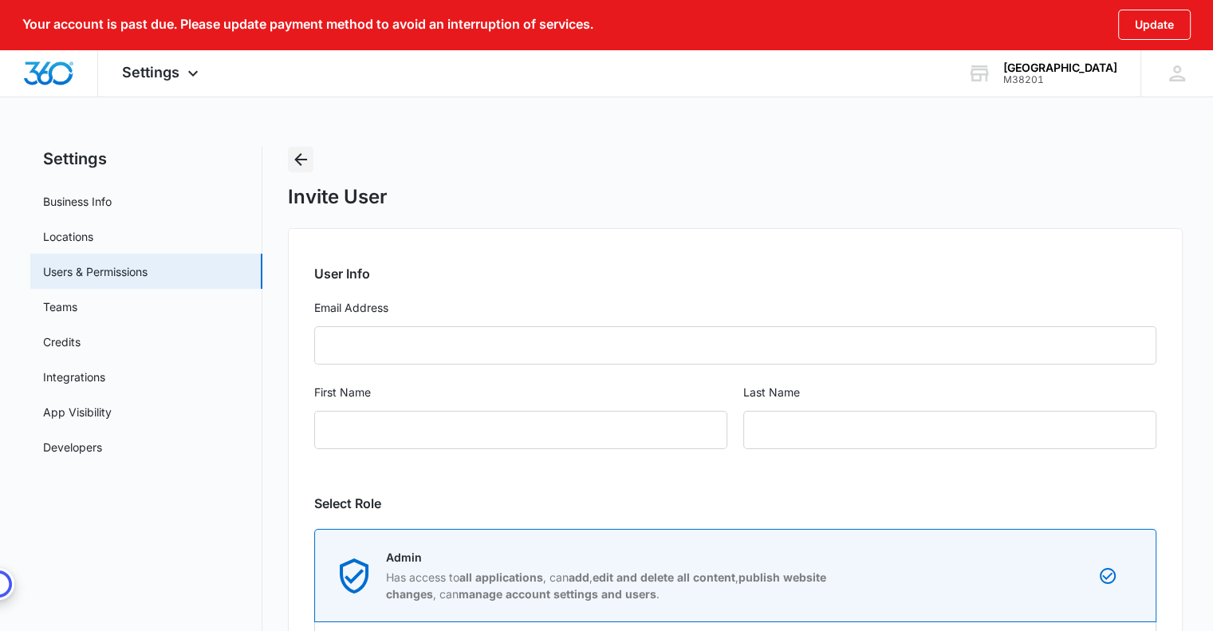
click at [296, 158] on icon "Back" at bounding box center [300, 159] width 13 height 13
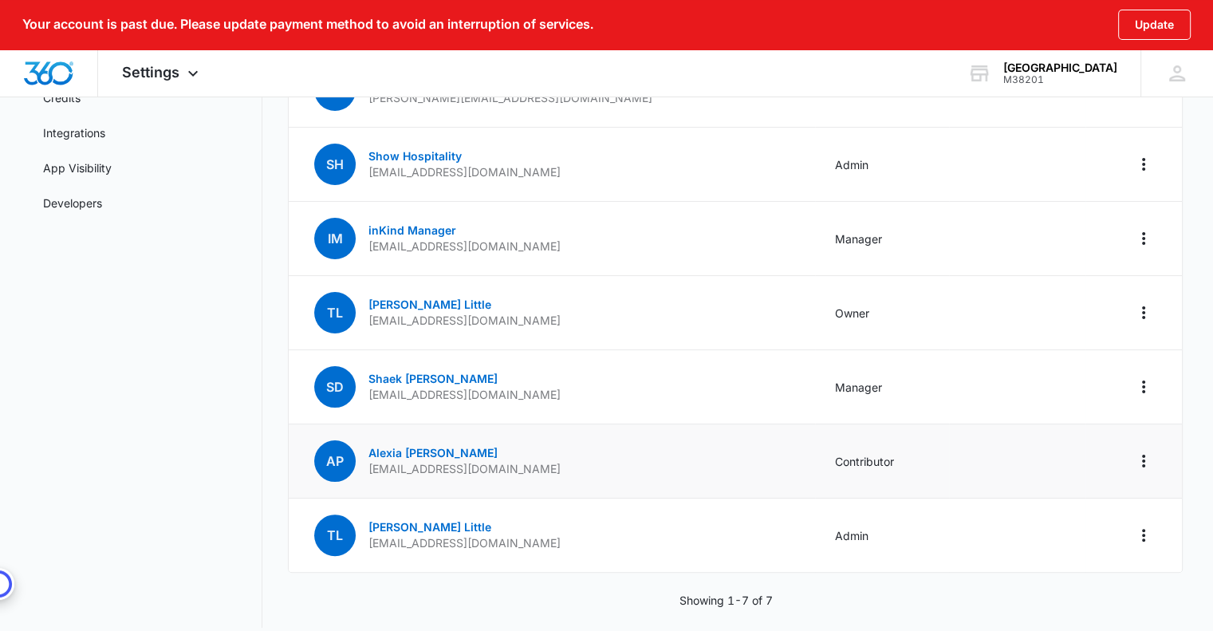
scroll to position [258, 0]
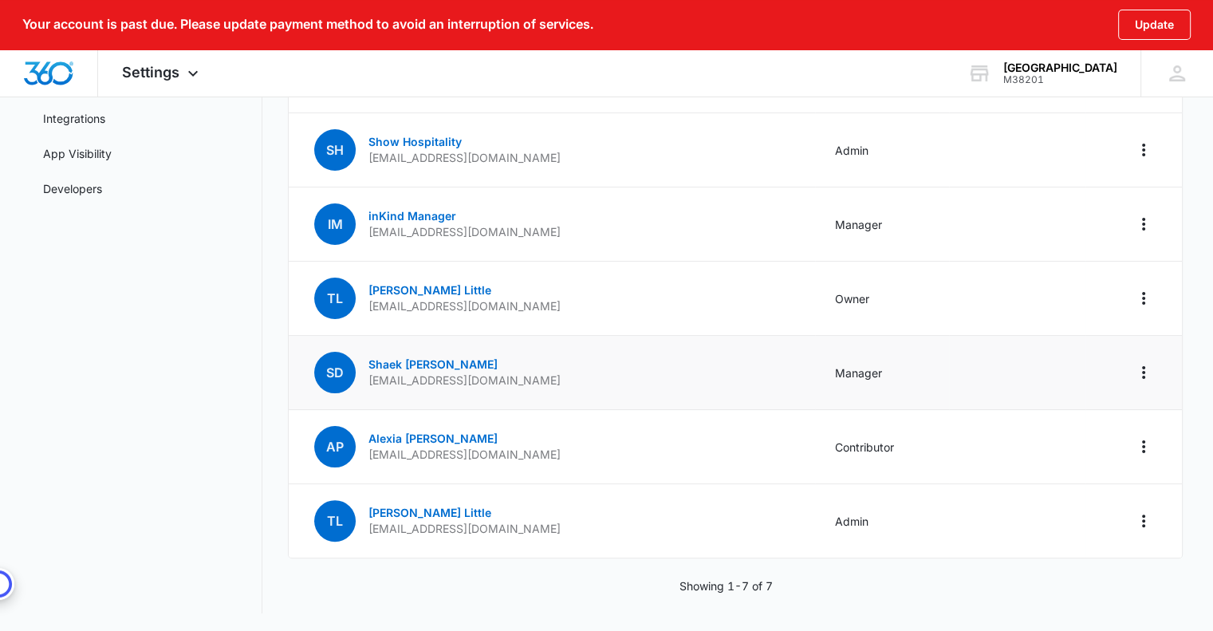
click at [504, 368] on td "SD Shaek [PERSON_NAME] [EMAIL_ADDRESS][DOMAIN_NAME]" at bounding box center [552, 373] width 526 height 74
click at [1144, 372] on icon "Actions" at bounding box center [1143, 372] width 19 height 19
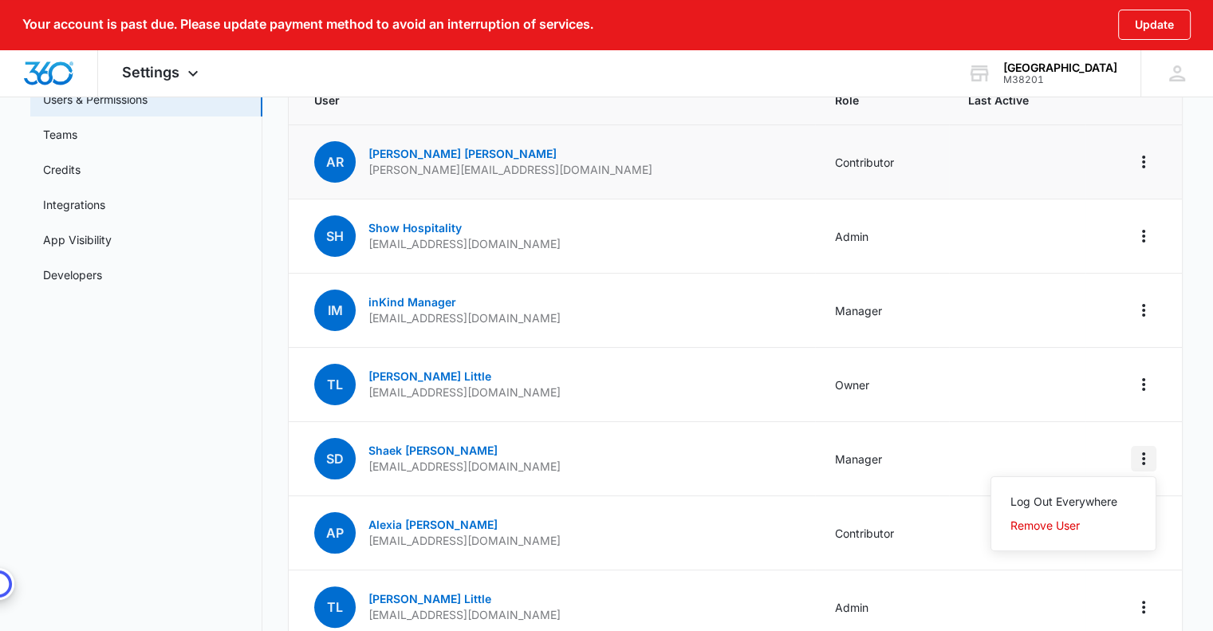
scroll to position [179, 0]
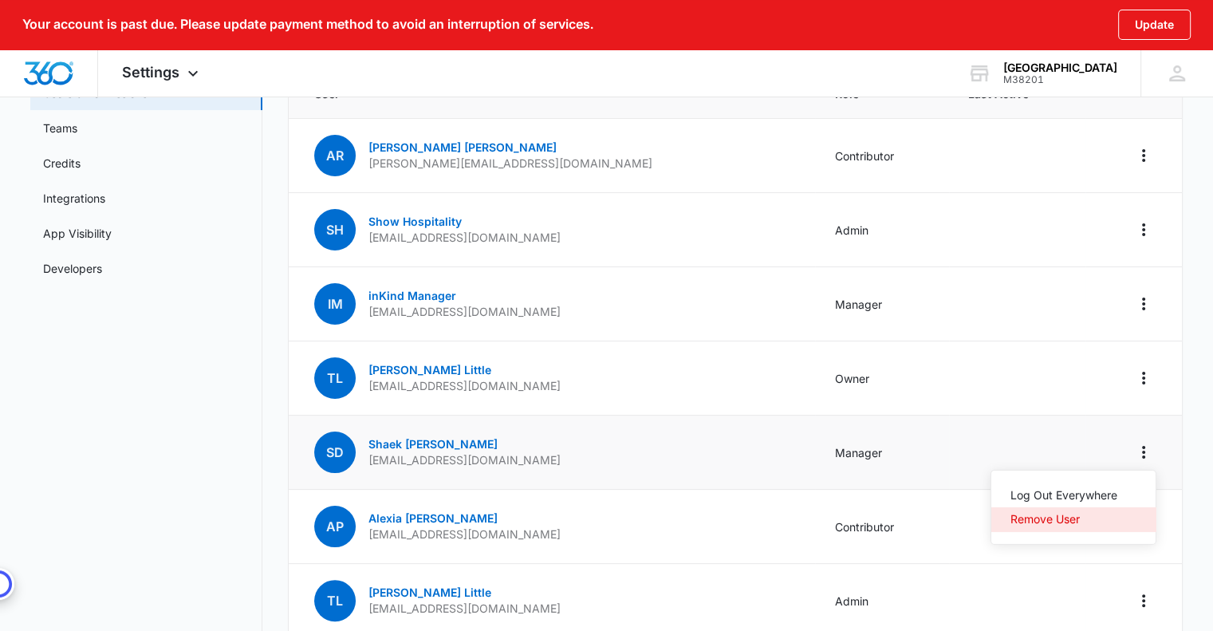
click at [1040, 521] on div "Remove User" at bounding box center [1063, 518] width 107 height 11
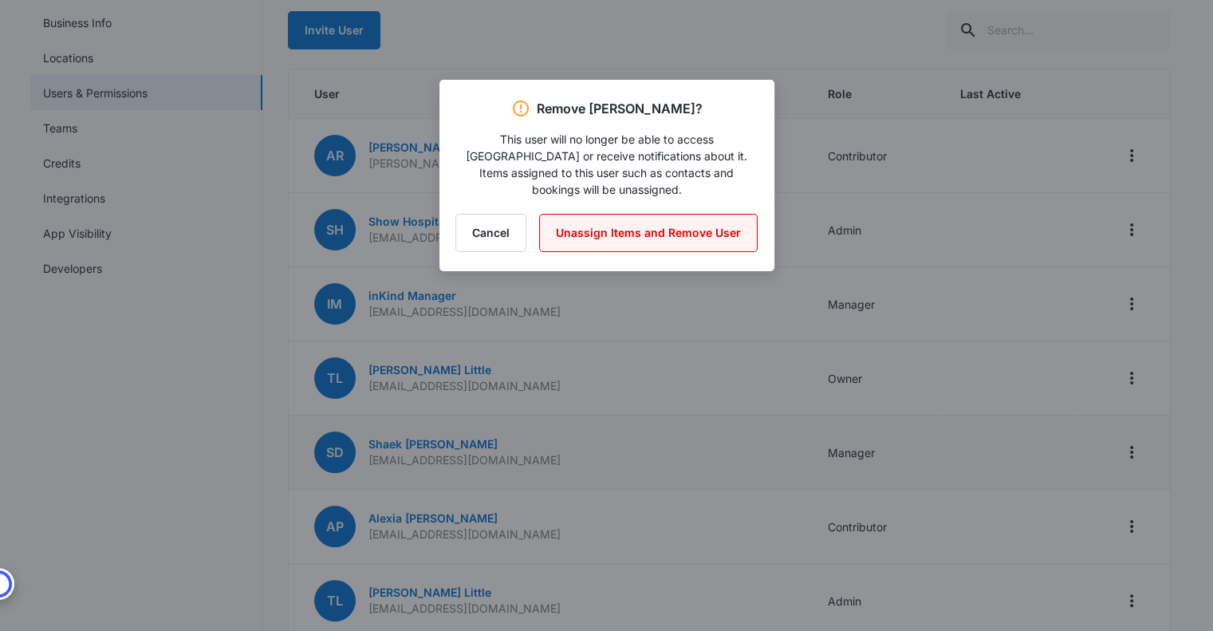
click at [602, 214] on button "Unassign Items and Remove User" at bounding box center [648, 233] width 218 height 38
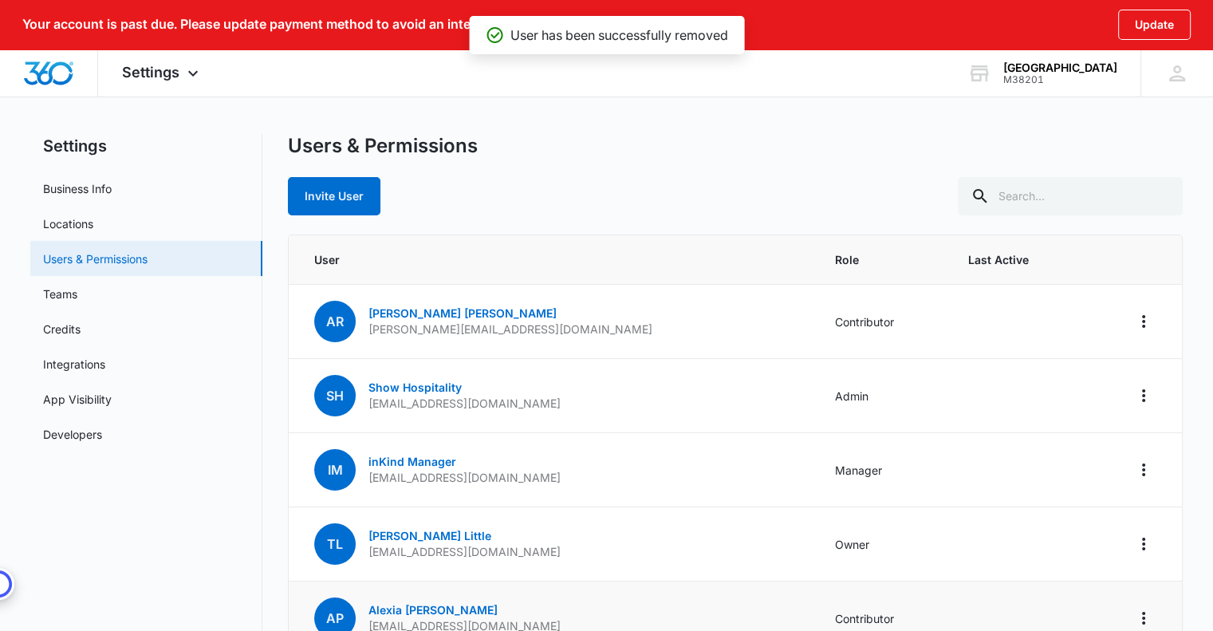
scroll to position [0, 0]
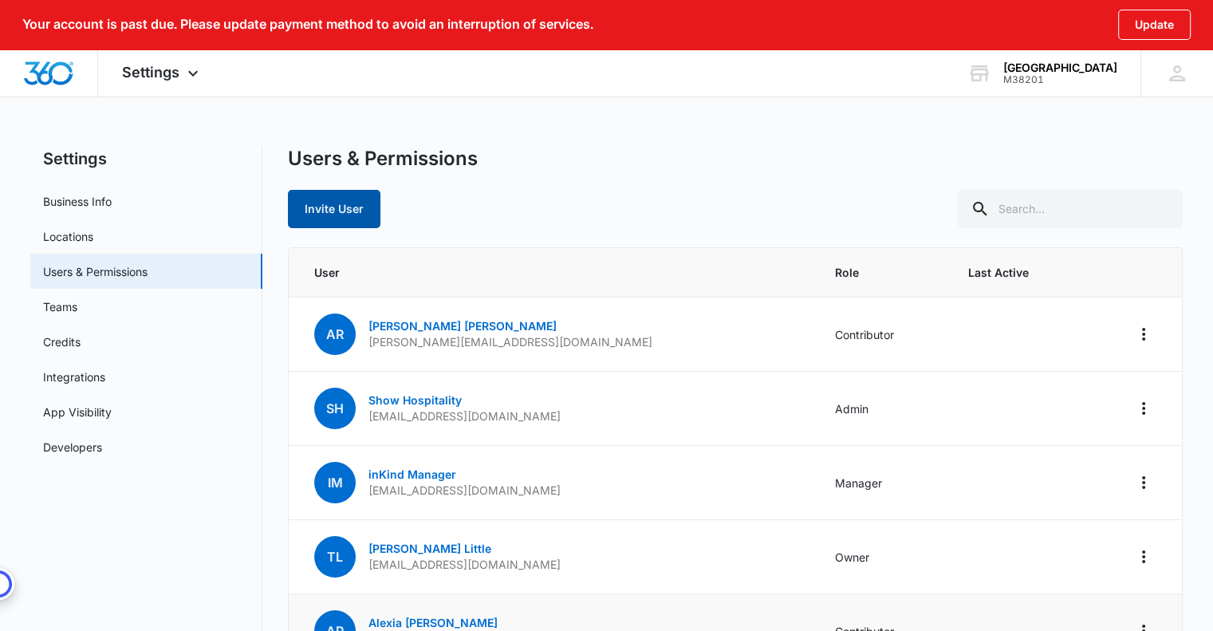
click at [308, 207] on button "Invite User" at bounding box center [334, 209] width 92 height 38
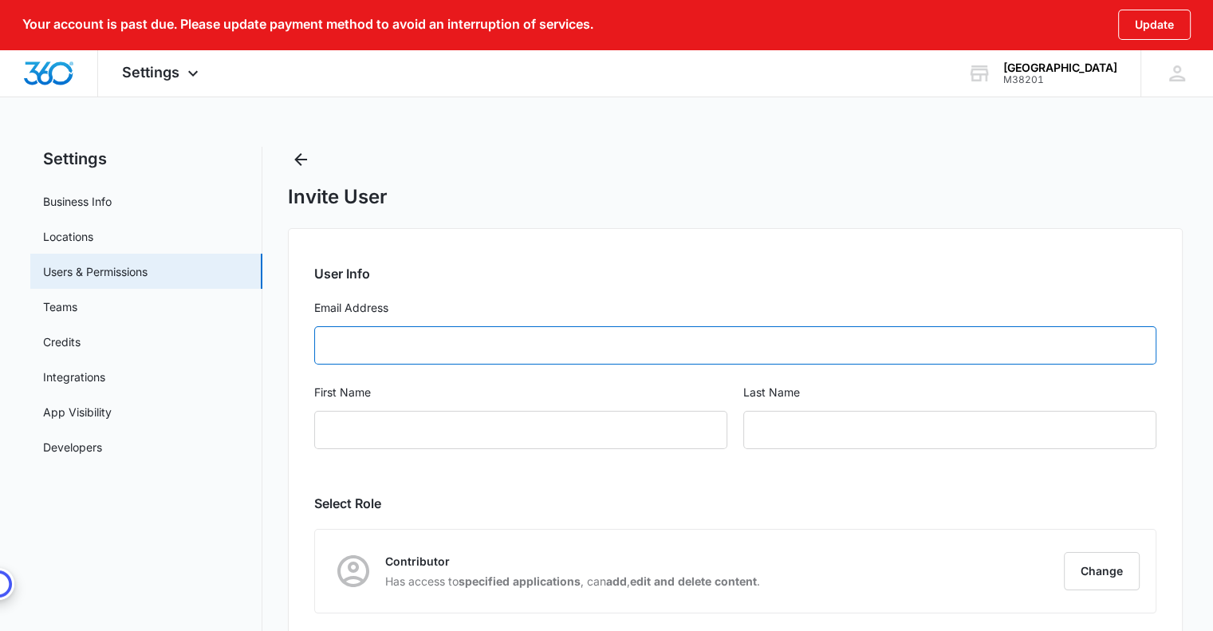
click at [454, 341] on input "Email Address" at bounding box center [735, 345] width 842 height 38
type input "[EMAIL_ADDRESS][DOMAIN_NAME]"
type input "Shaek"
type input "[PERSON_NAME]"
click at [404, 433] on div "Shaek" at bounding box center [520, 430] width 413 height 38
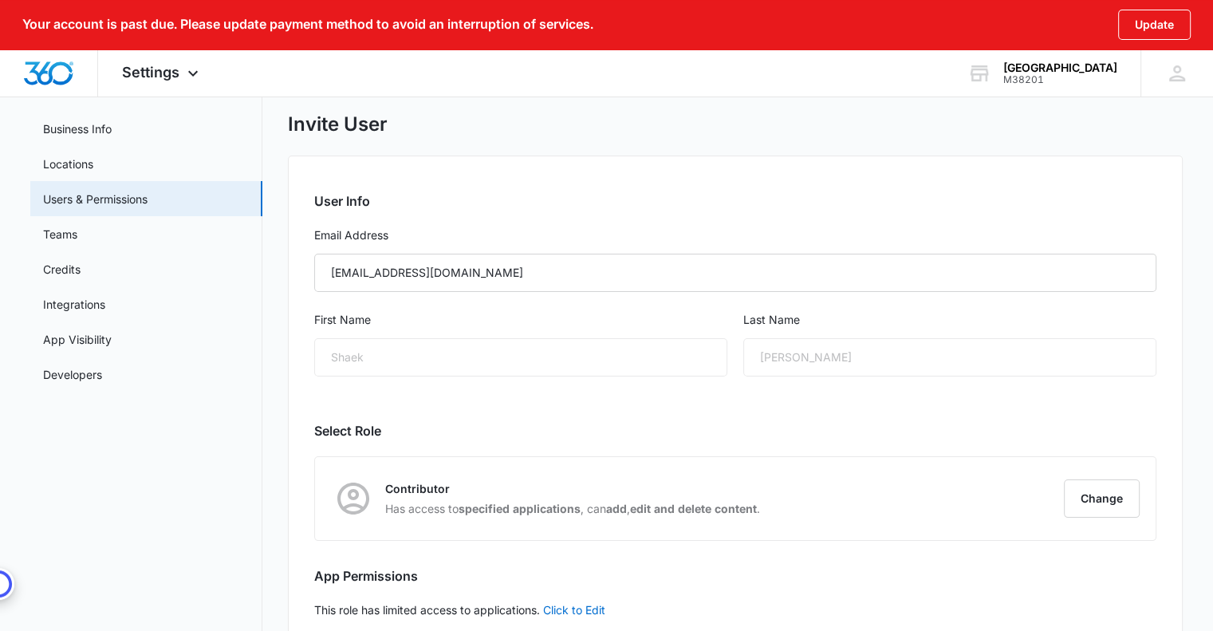
scroll to position [165, 0]
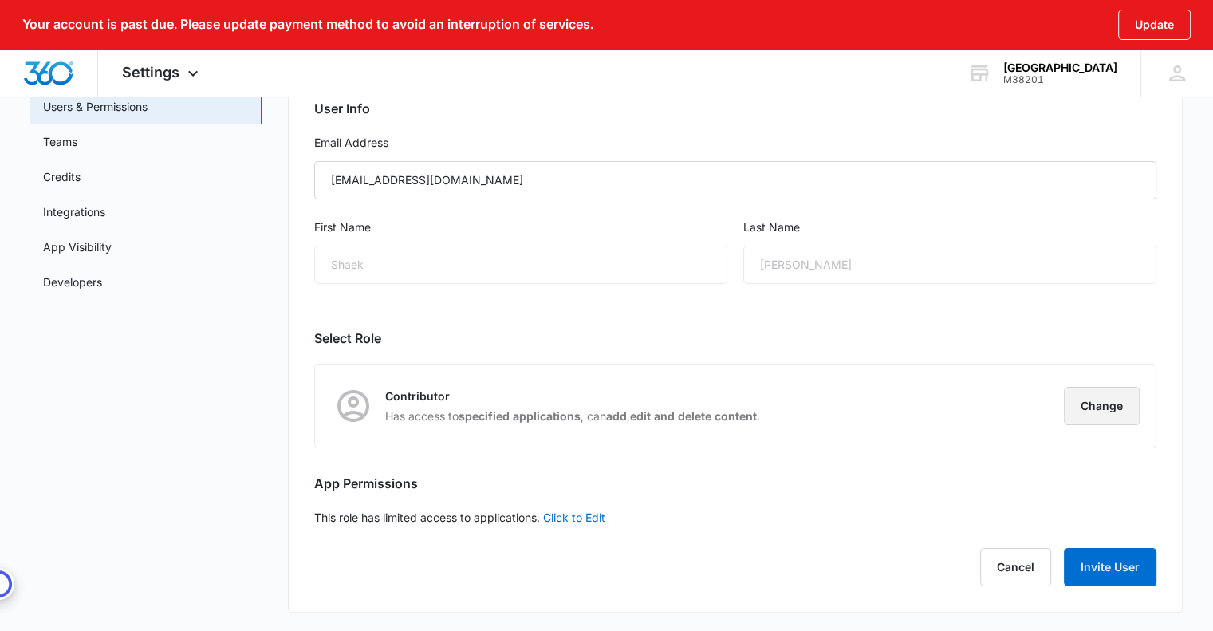
click at [1113, 399] on button "Change" at bounding box center [1102, 406] width 76 height 38
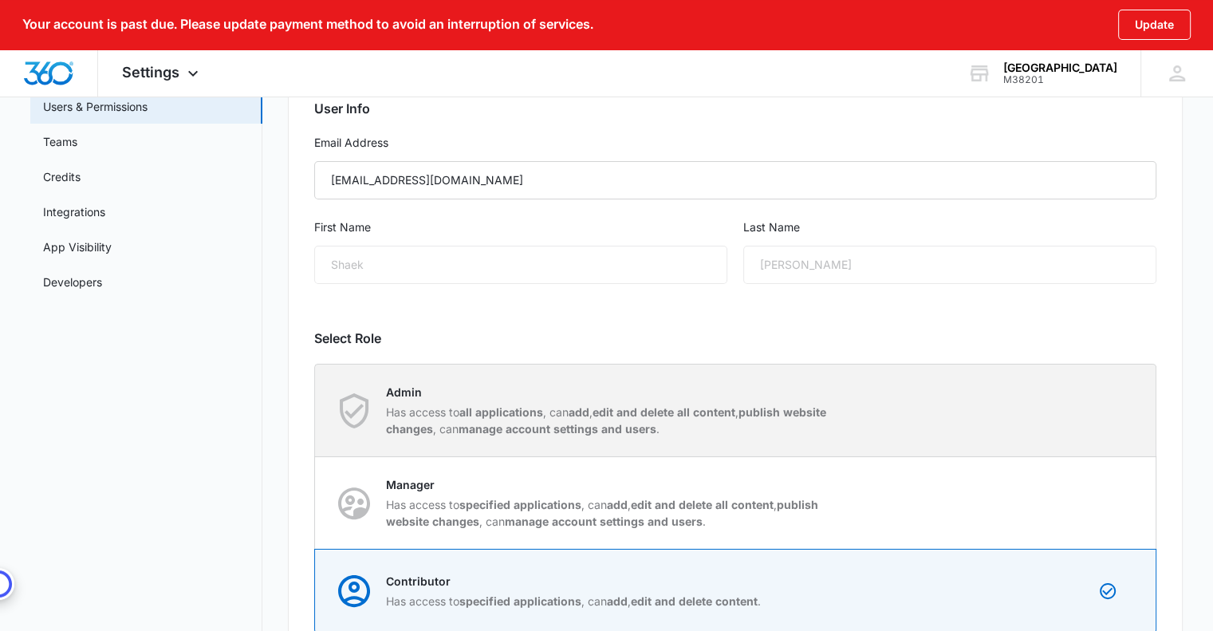
click at [594, 414] on p "Has access to all applications , can add , edit and delete all content , publis…" at bounding box center [610, 419] width 448 height 33
click at [316, 411] on input "Admin Has access to all applications , can add , edit and delete all content , …" at bounding box center [315, 410] width 1 height 1
radio input "true"
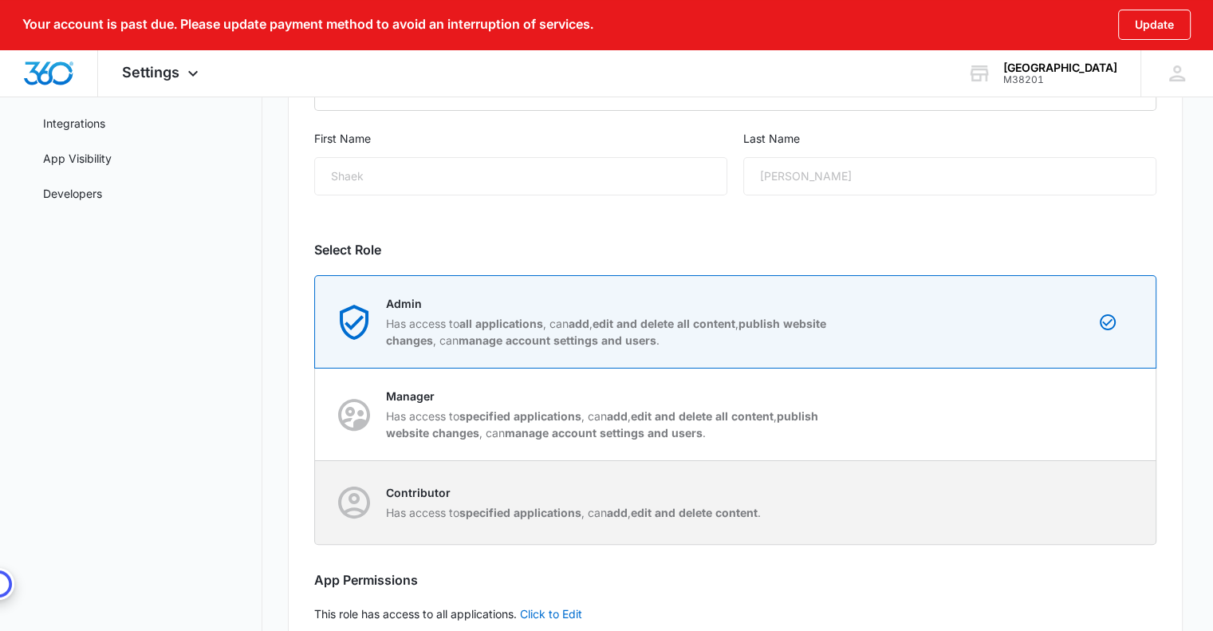
scroll to position [349, 0]
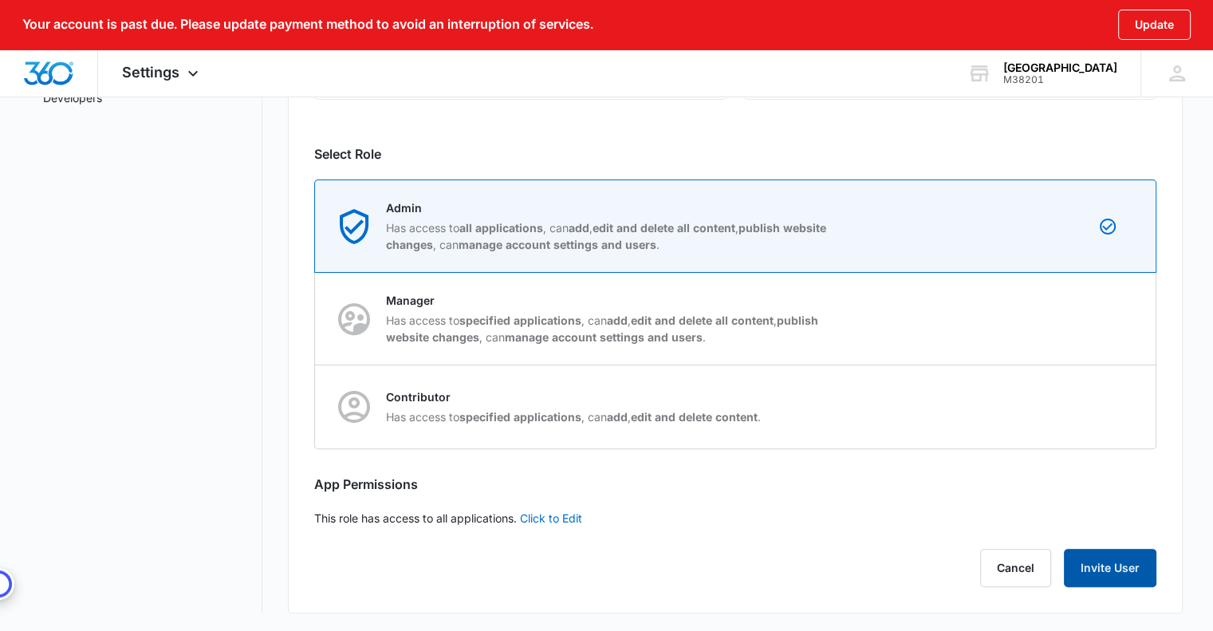
click at [1119, 569] on button "Invite User" at bounding box center [1110, 568] width 92 height 38
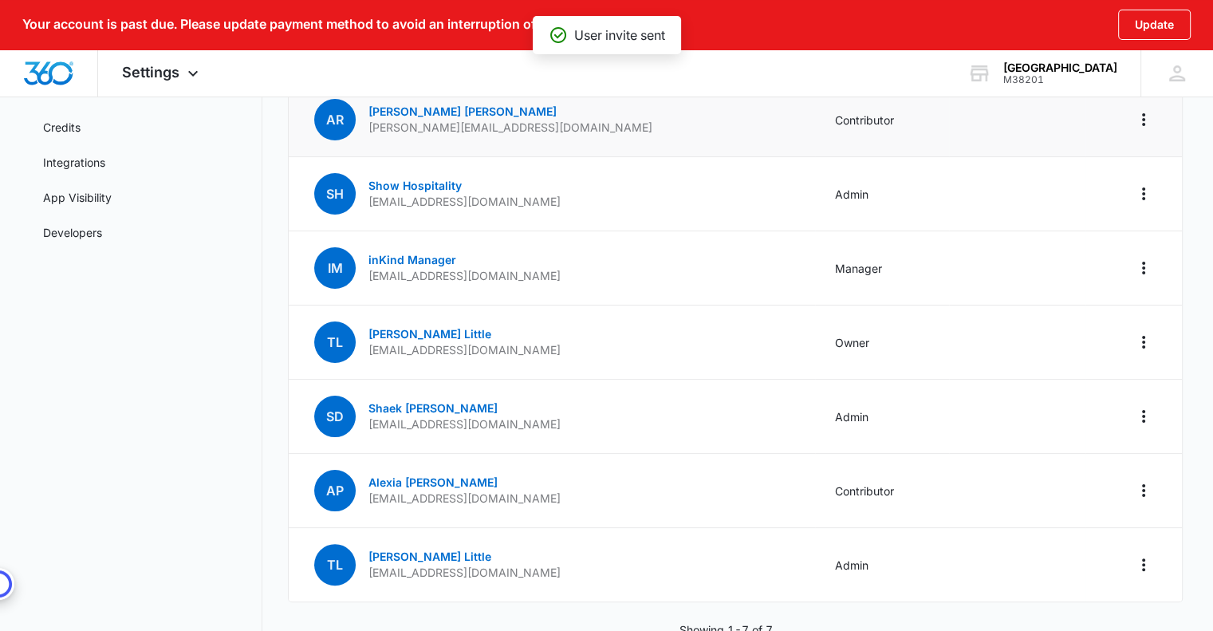
scroll to position [239, 0]
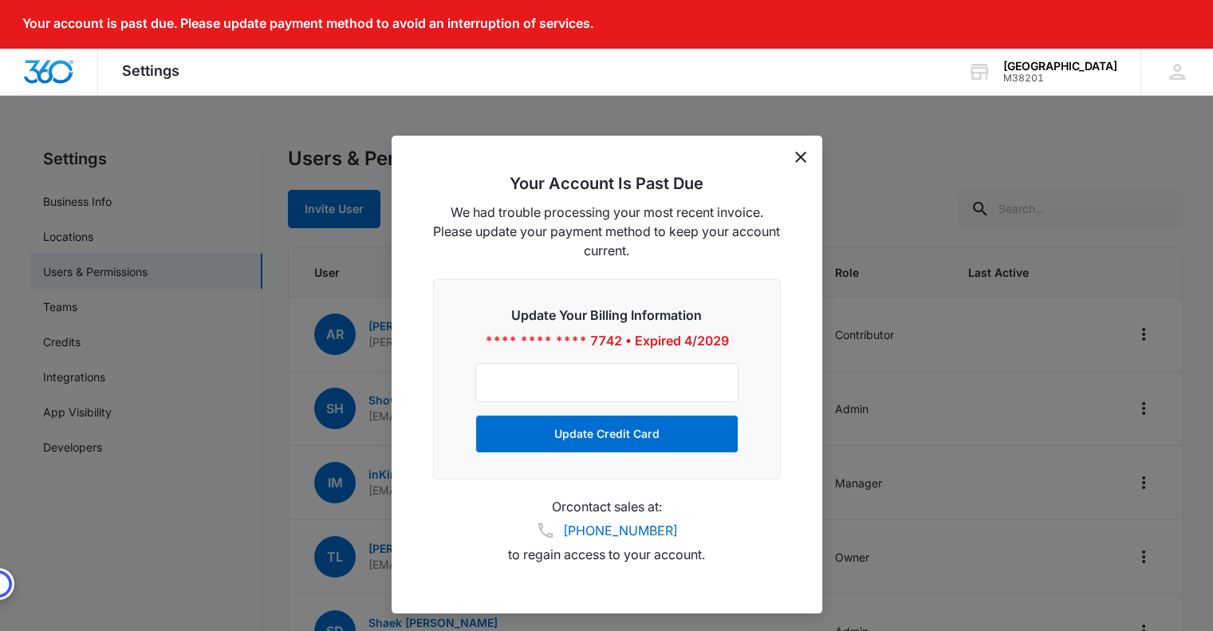
click at [795, 159] on icon "dismiss this dialog" at bounding box center [800, 156] width 11 height 11
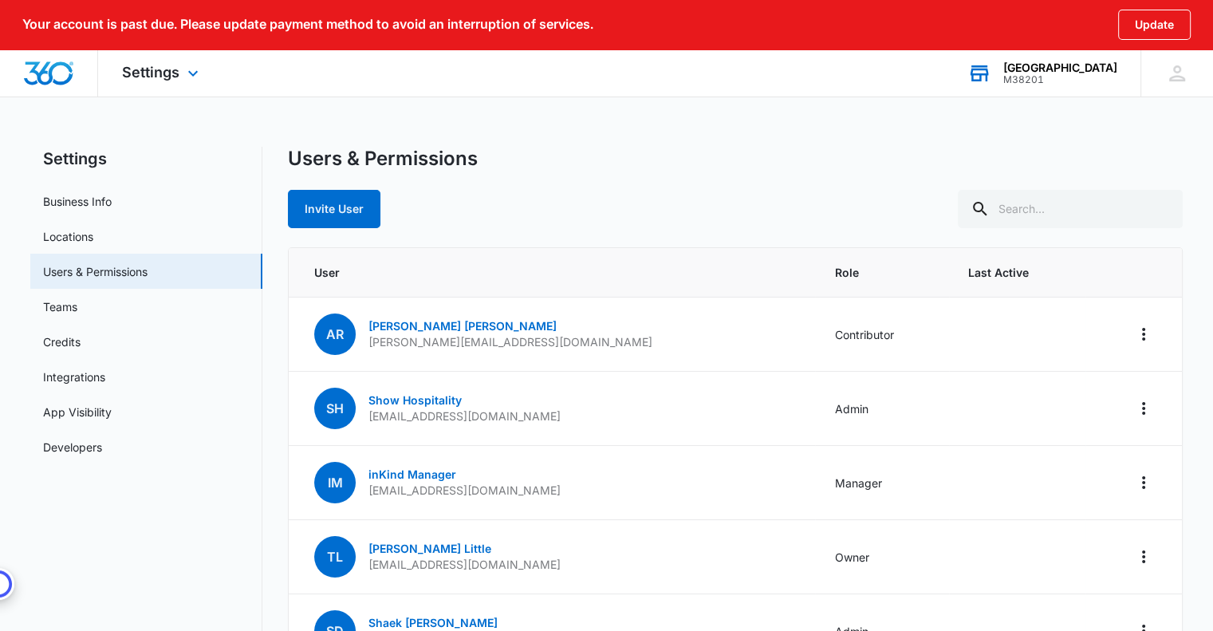
click at [1088, 73] on div "[GEOGRAPHIC_DATA]" at bounding box center [1060, 67] width 114 height 13
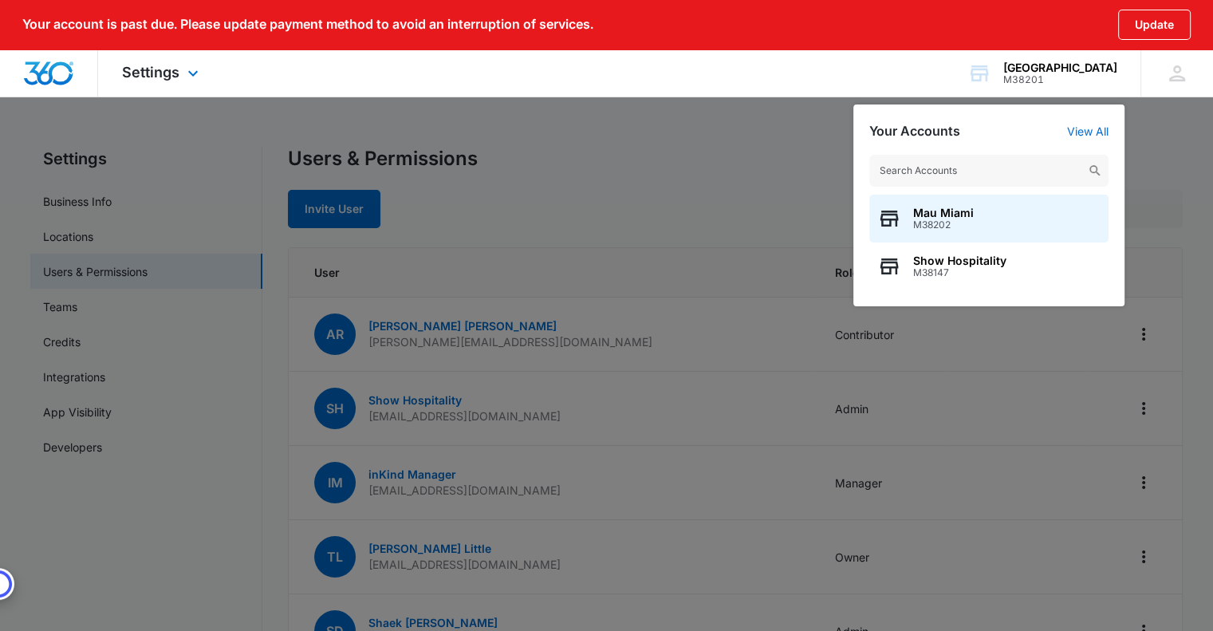
click at [856, 69] on div "Settings Apps Reputation Websites Forms CRM Email Social POS Content Ads Intell…" at bounding box center [606, 73] width 1213 height 48
click at [367, 81] on div "Settings Apps Reputation Websites Forms CRM Email Social POS Content Ads Intell…" at bounding box center [606, 73] width 1213 height 48
click at [169, 69] on span "Settings" at bounding box center [150, 72] width 57 height 17
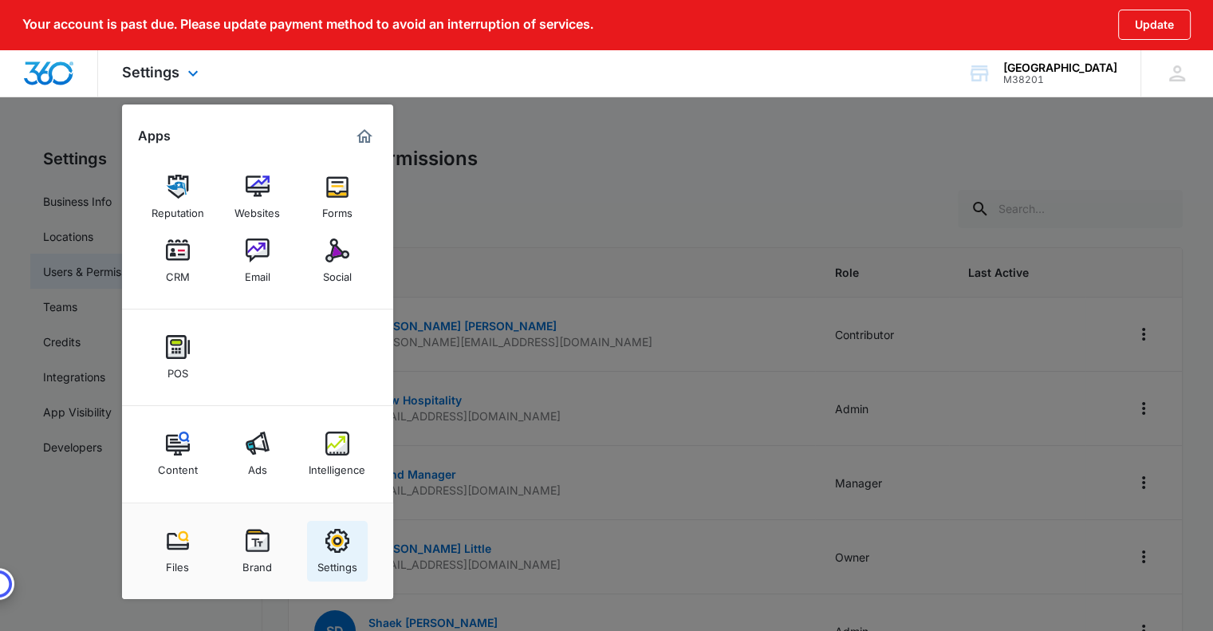
click at [336, 550] on img at bounding box center [337, 541] width 24 height 24
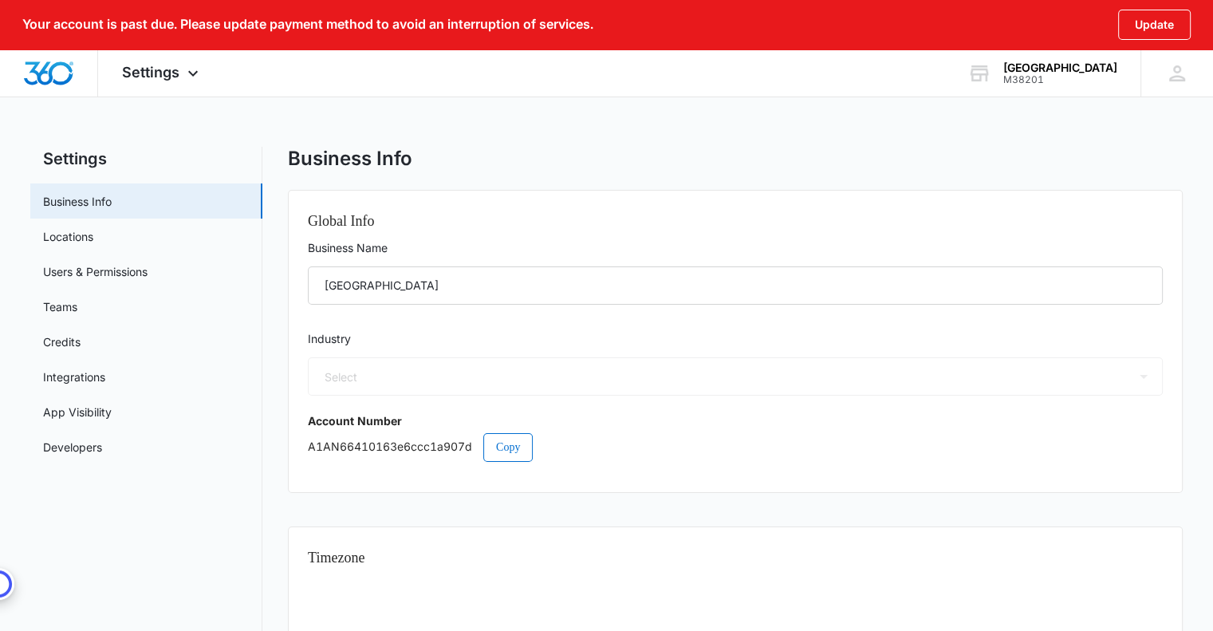
select select "11"
select select "US"
select select "America/New_York"
click at [1158, 20] on button "Update" at bounding box center [1154, 25] width 73 height 30
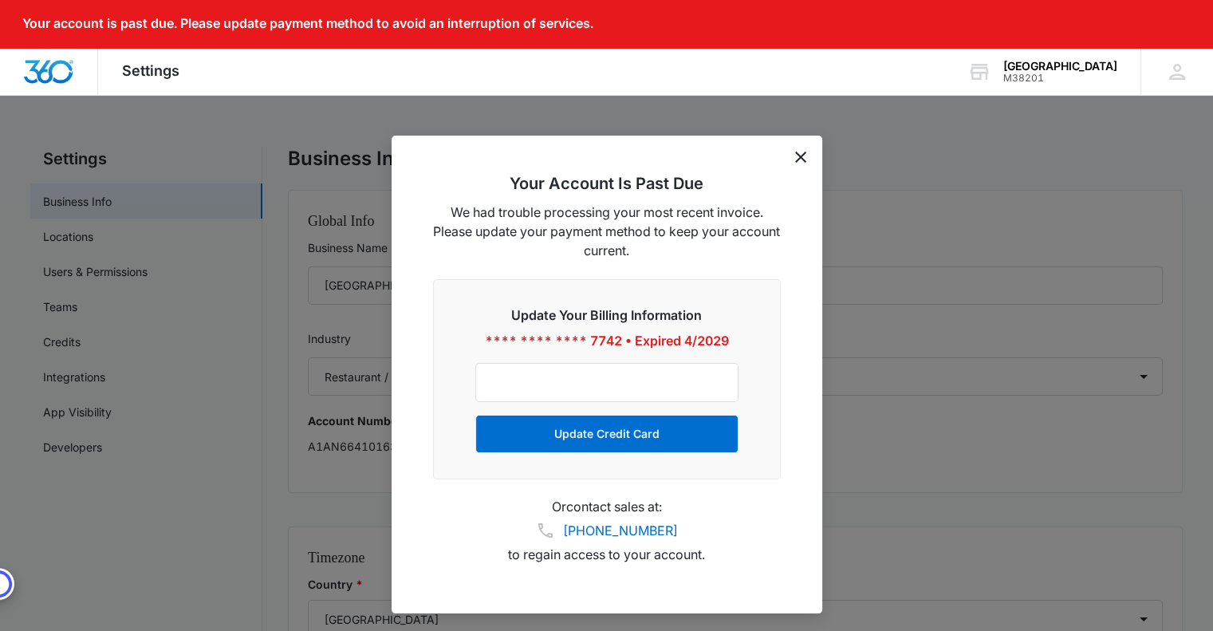
click at [799, 154] on icon "dismiss this dialog" at bounding box center [800, 156] width 11 height 11
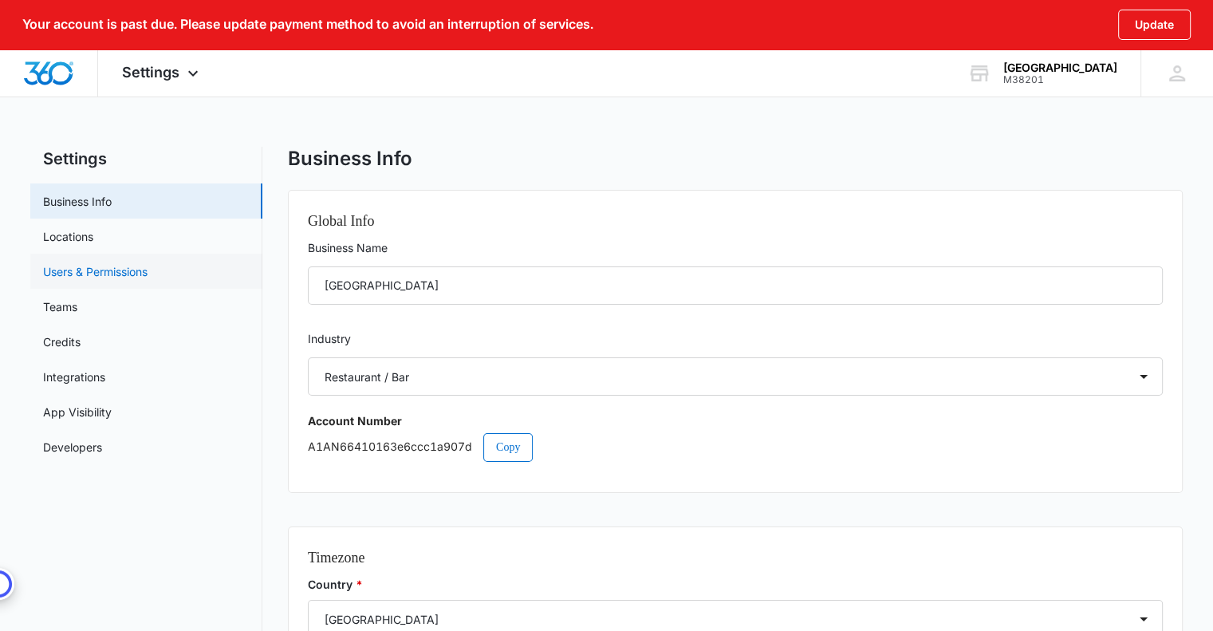
click at [79, 269] on link "Users & Permissions" at bounding box center [95, 271] width 104 height 17
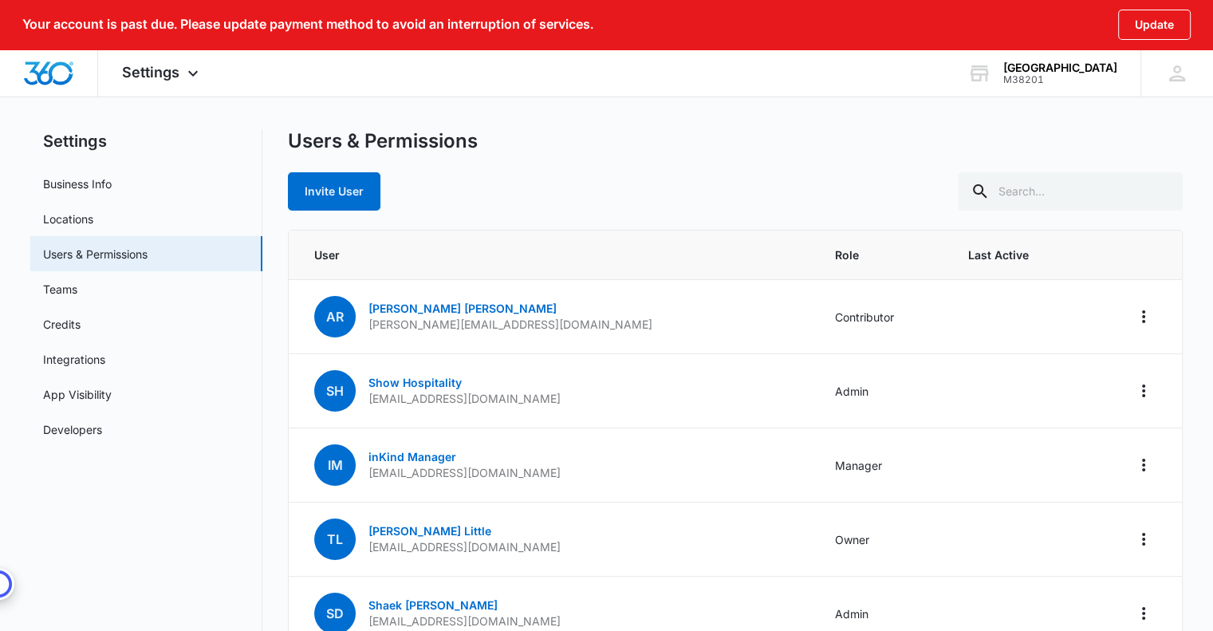
scroll to position [17, 0]
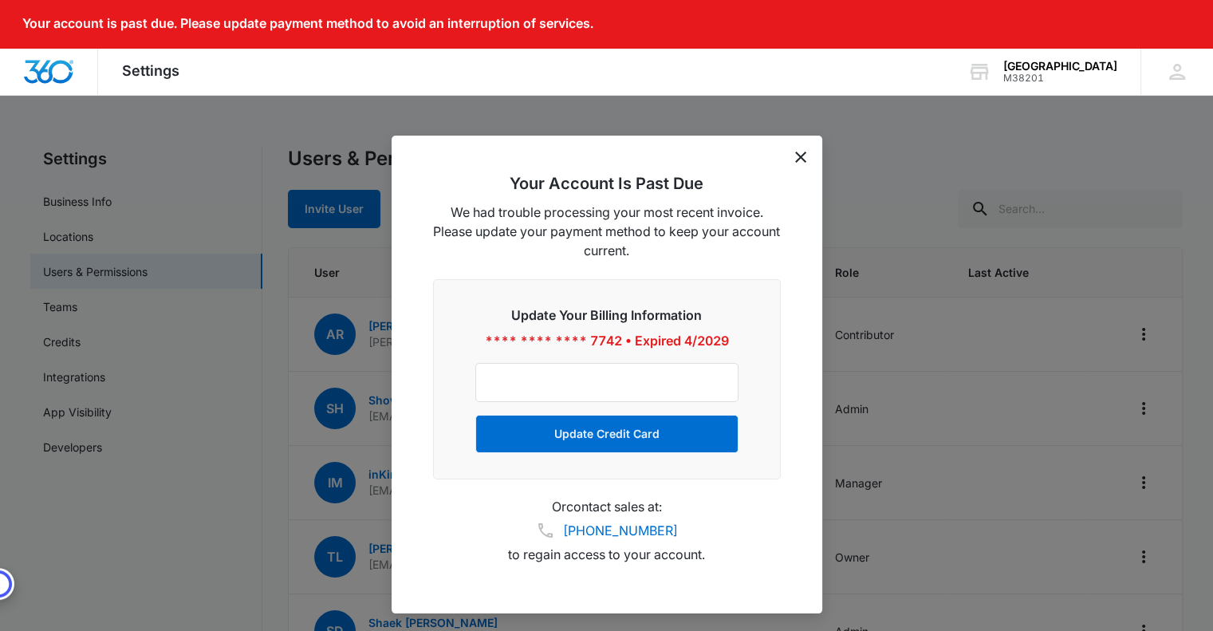
click at [801, 155] on icon "dismiss this dialog" at bounding box center [800, 156] width 11 height 11
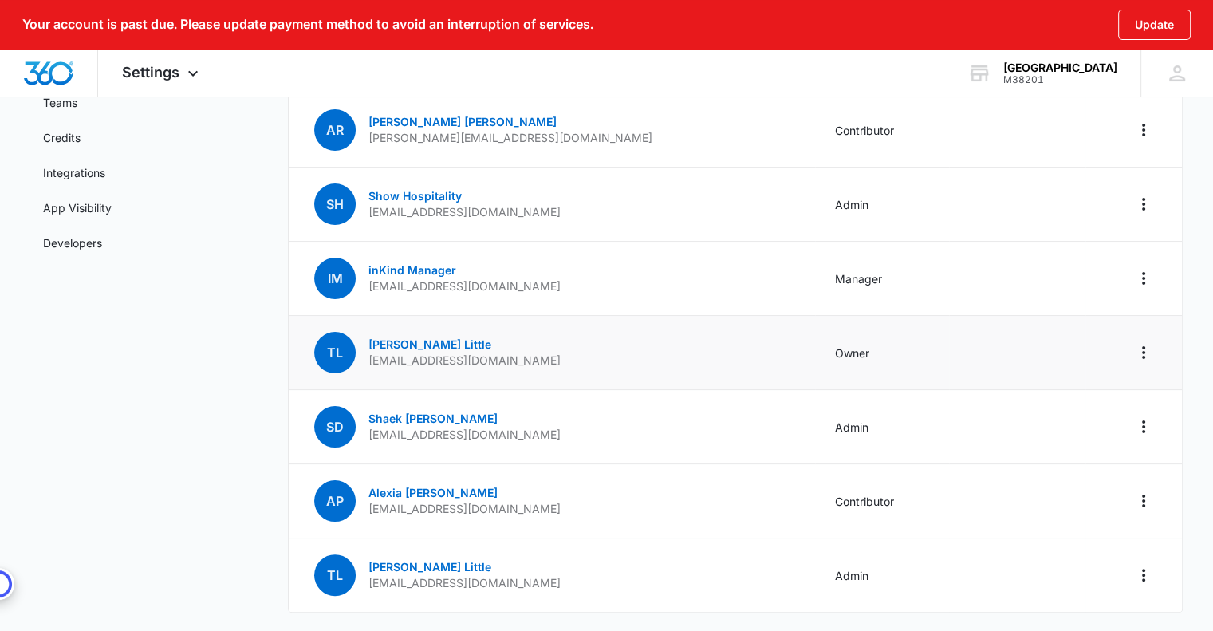
scroll to position [239, 0]
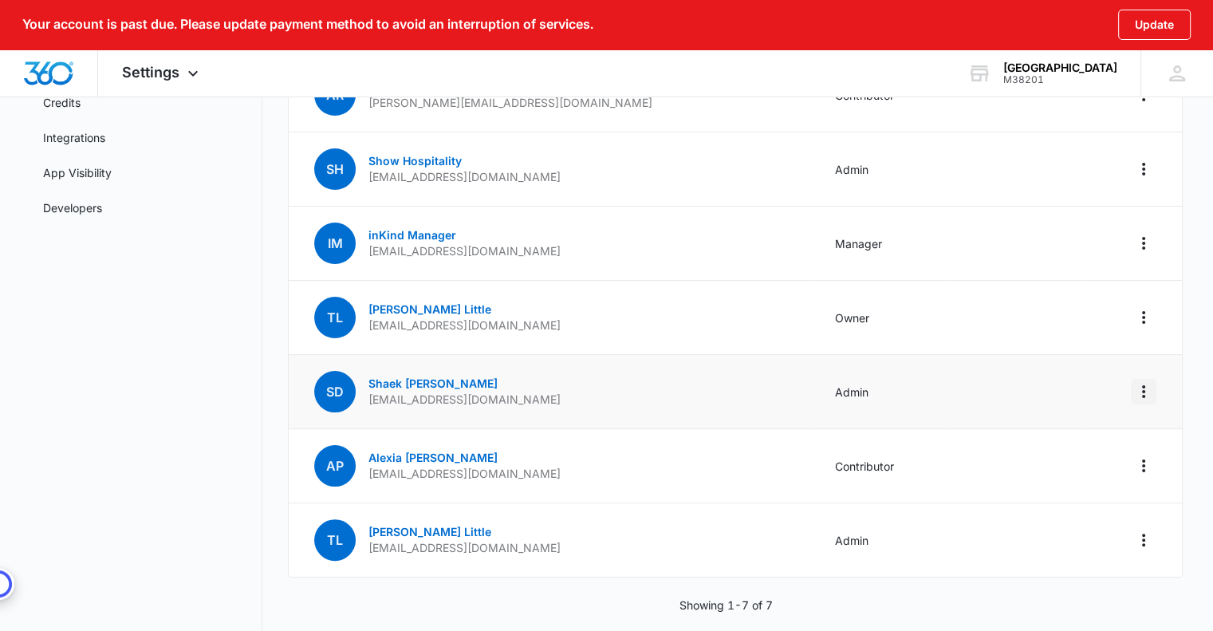
click at [1141, 385] on icon "Actions" at bounding box center [1143, 391] width 19 height 19
click at [892, 379] on td "Admin" at bounding box center [882, 392] width 134 height 74
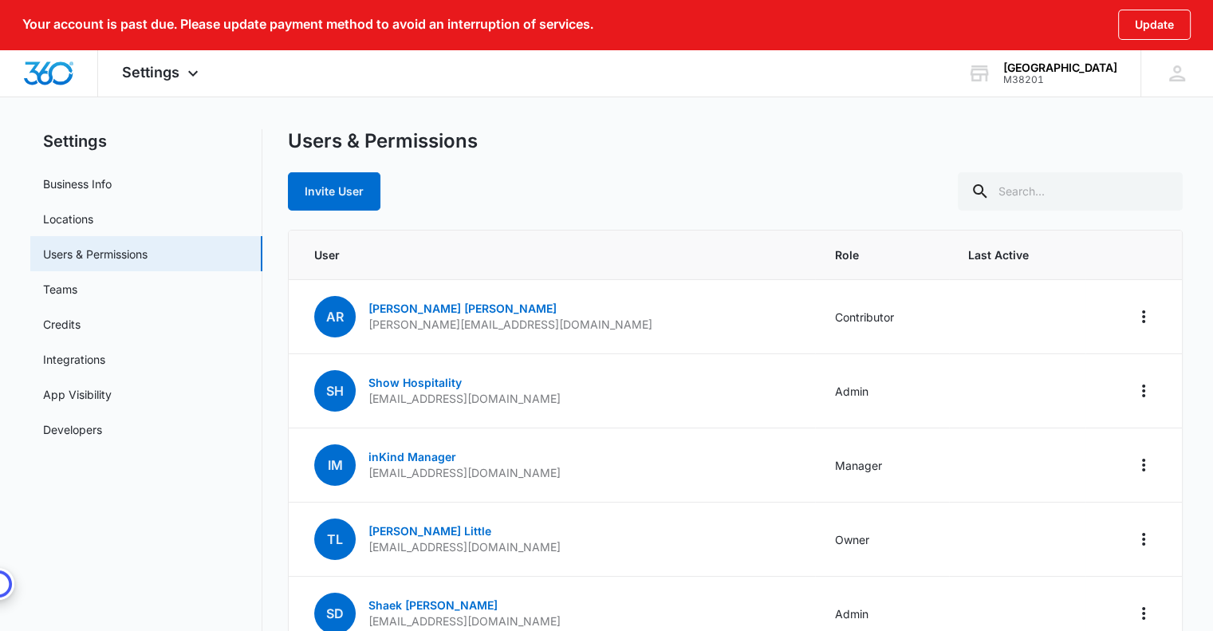
scroll to position [0, 0]
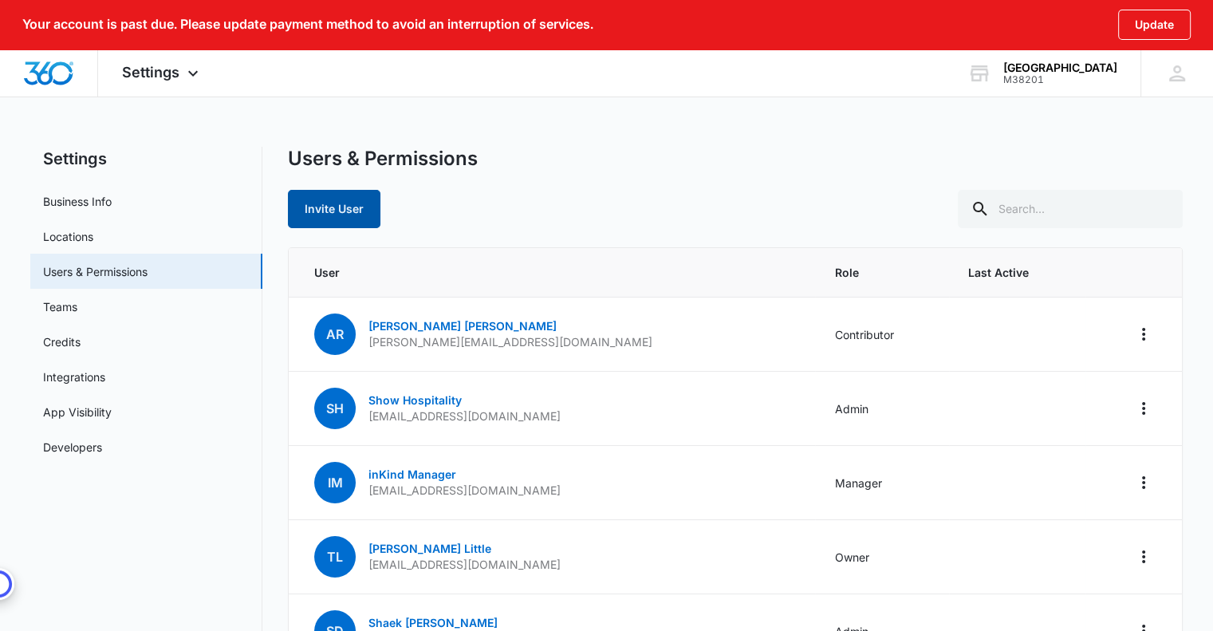
click at [352, 225] on button "Invite User" at bounding box center [334, 209] width 92 height 38
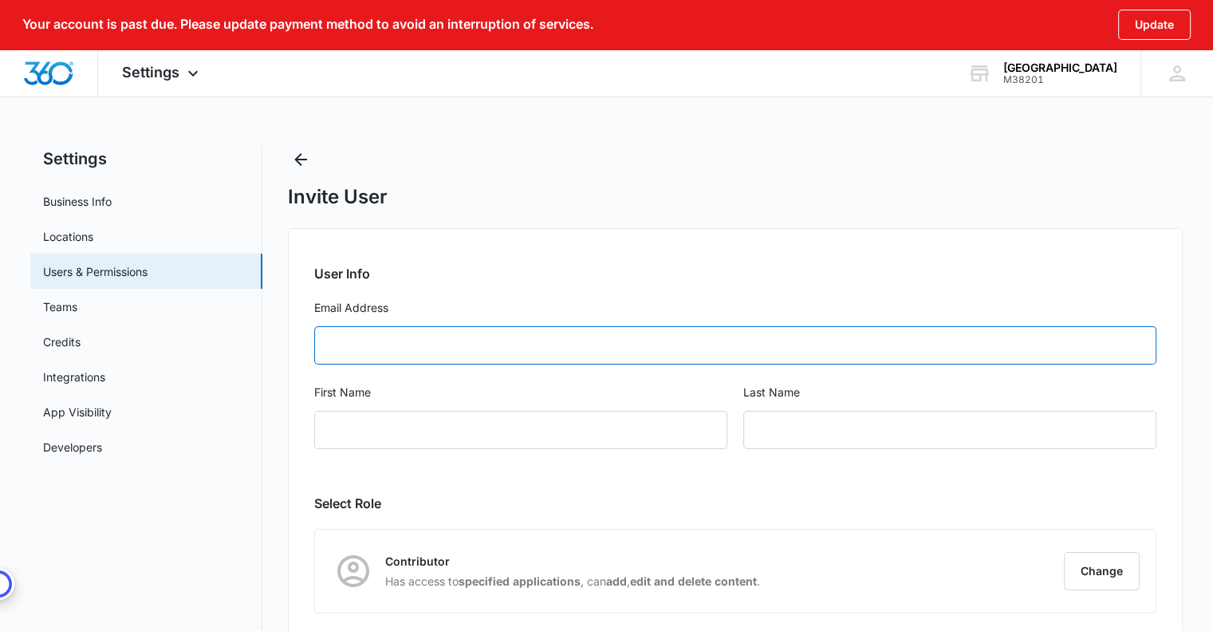
click at [429, 343] on input "Email Address" at bounding box center [735, 345] width 842 height 38
type input "shaek@showshospitality.com"
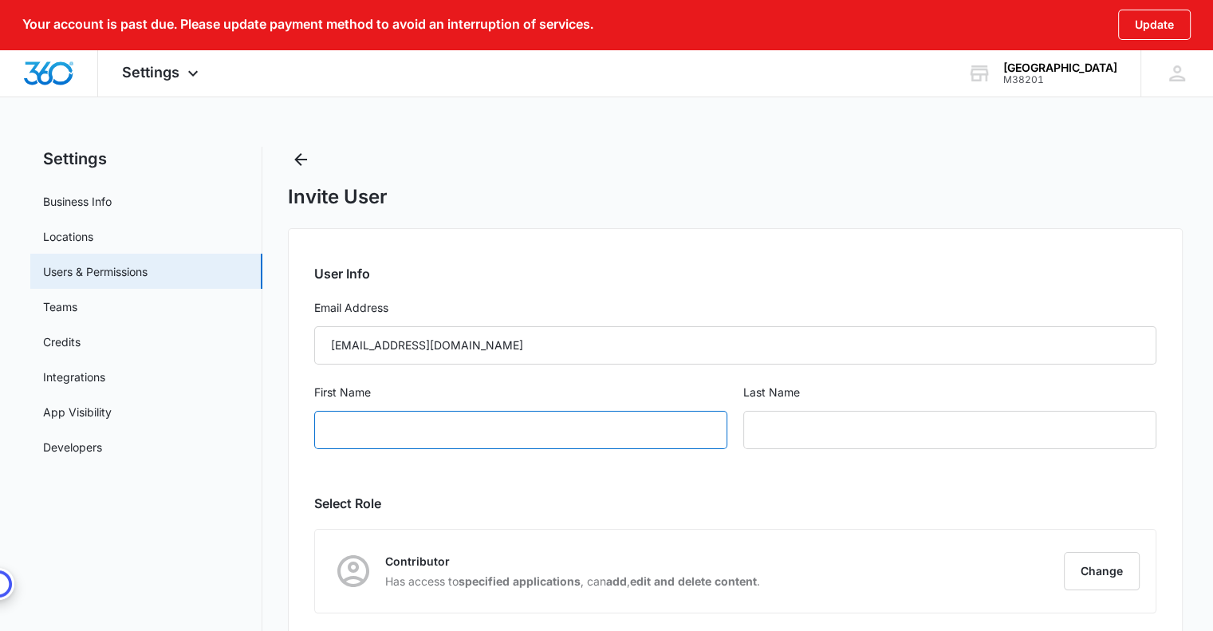
click at [414, 433] on input "First Name" at bounding box center [520, 430] width 413 height 38
type input "Shaki"
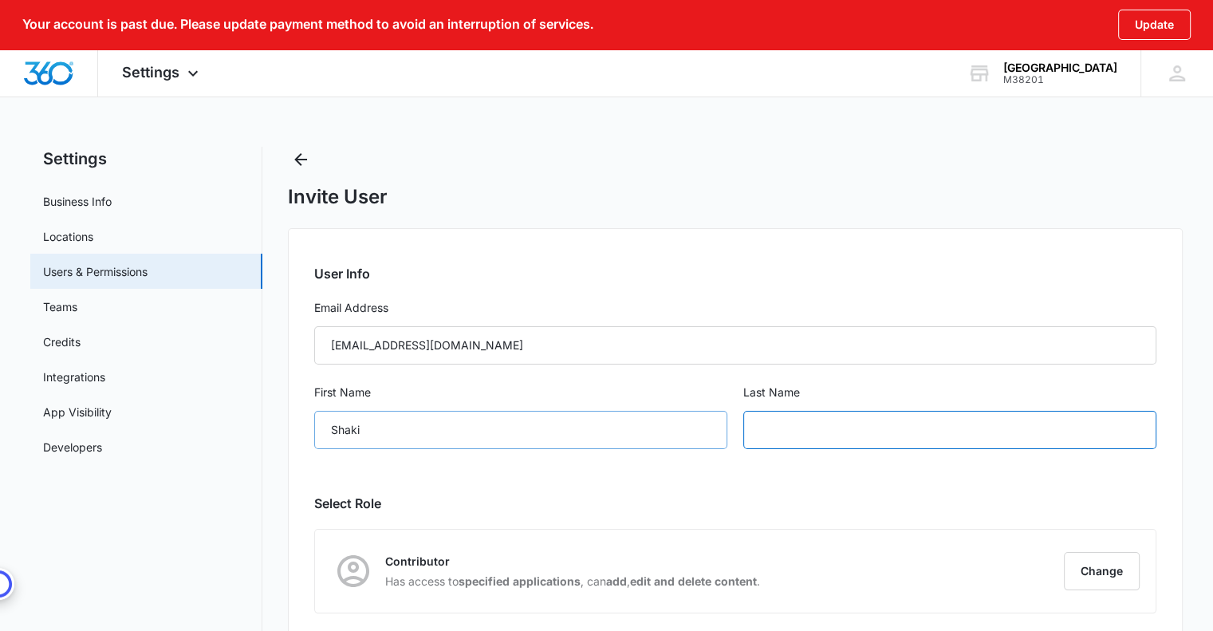
type input "[PERSON_NAME]"
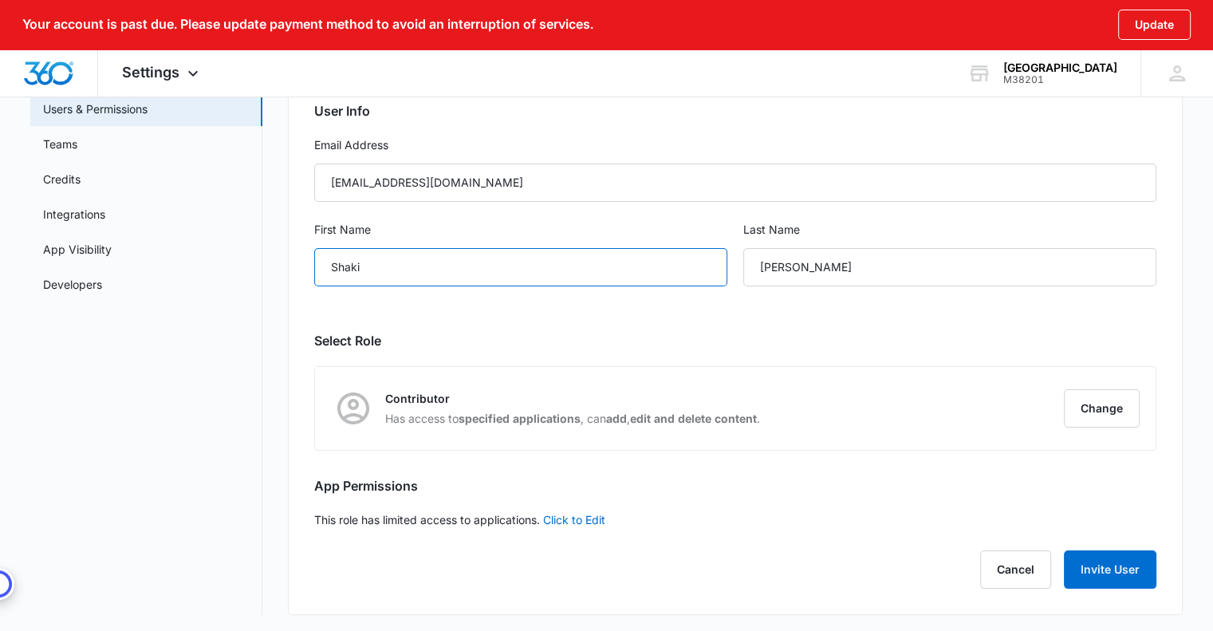
scroll to position [165, 0]
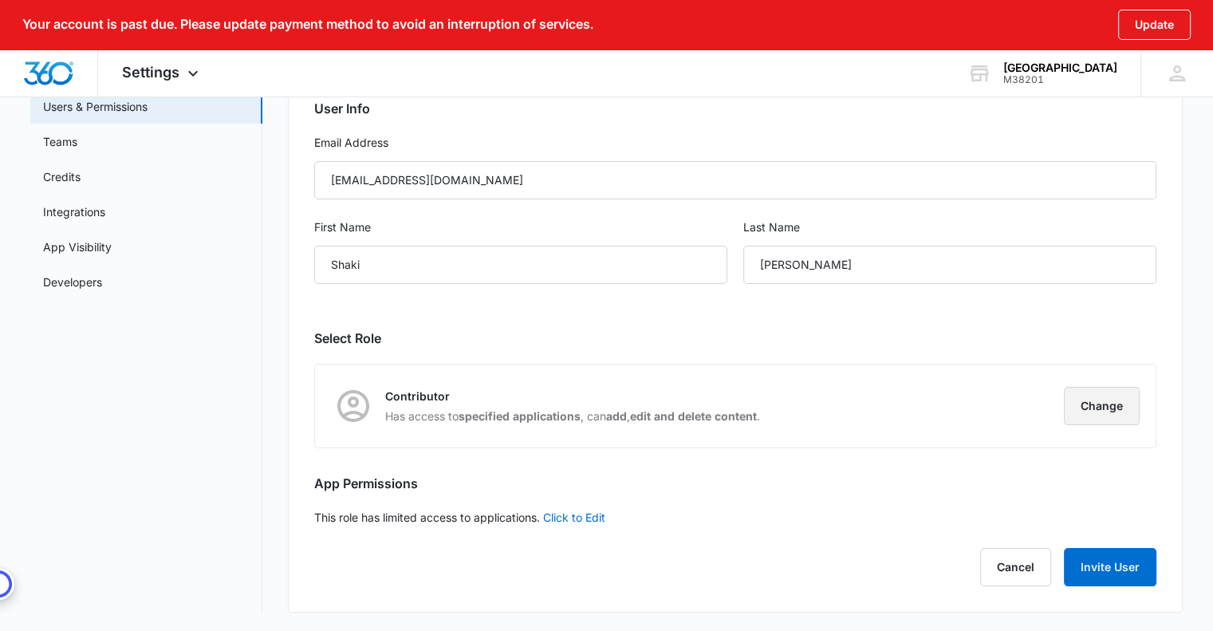
click at [1112, 395] on button "Change" at bounding box center [1102, 406] width 76 height 38
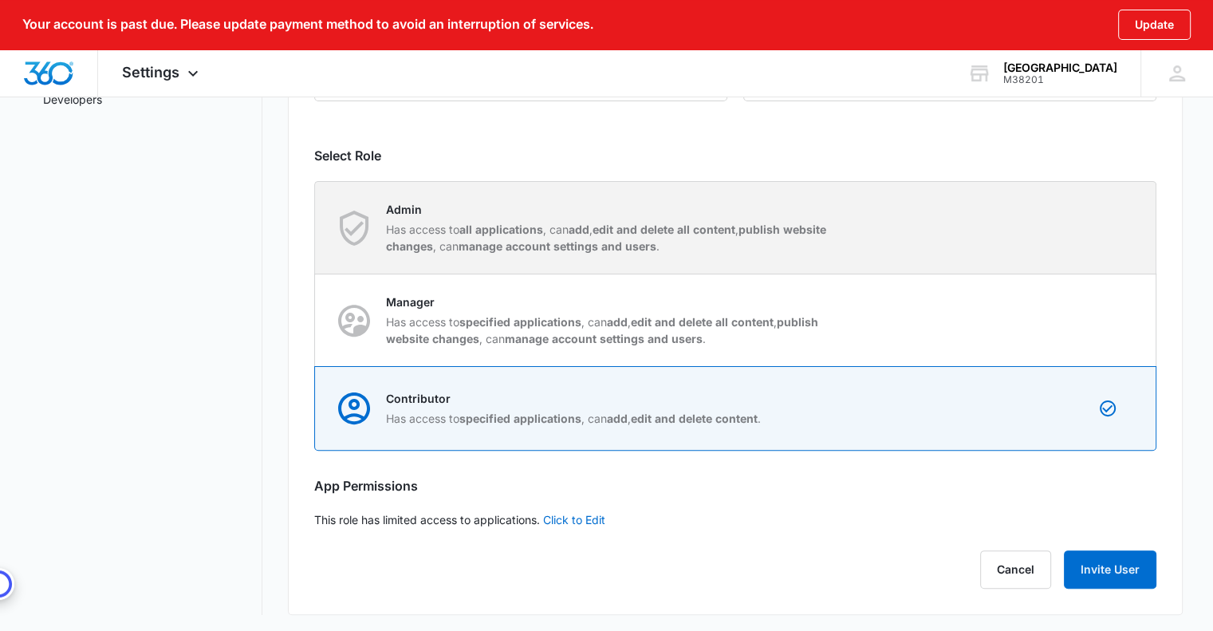
scroll to position [349, 0]
click at [584, 214] on p "Admin" at bounding box center [610, 207] width 448 height 17
click at [316, 226] on input "Admin Has access to all applications , can add , edit and delete all content , …" at bounding box center [315, 226] width 1 height 1
radio input "true"
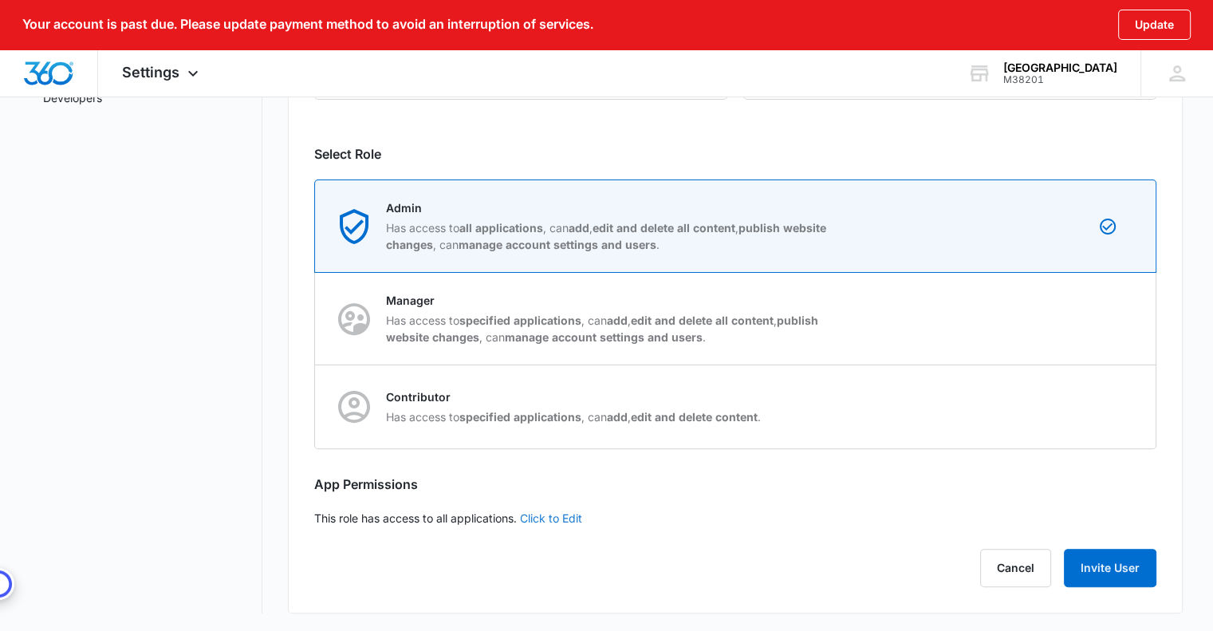
click at [564, 518] on link "Click to Edit" at bounding box center [551, 518] width 62 height 14
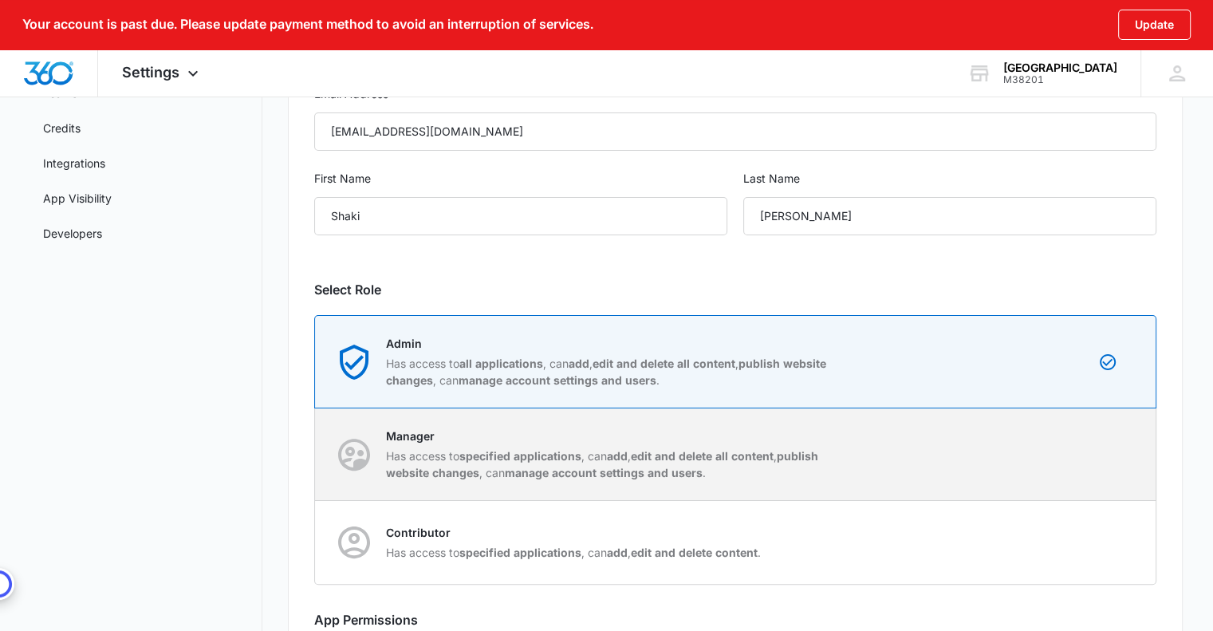
scroll to position [319, 0]
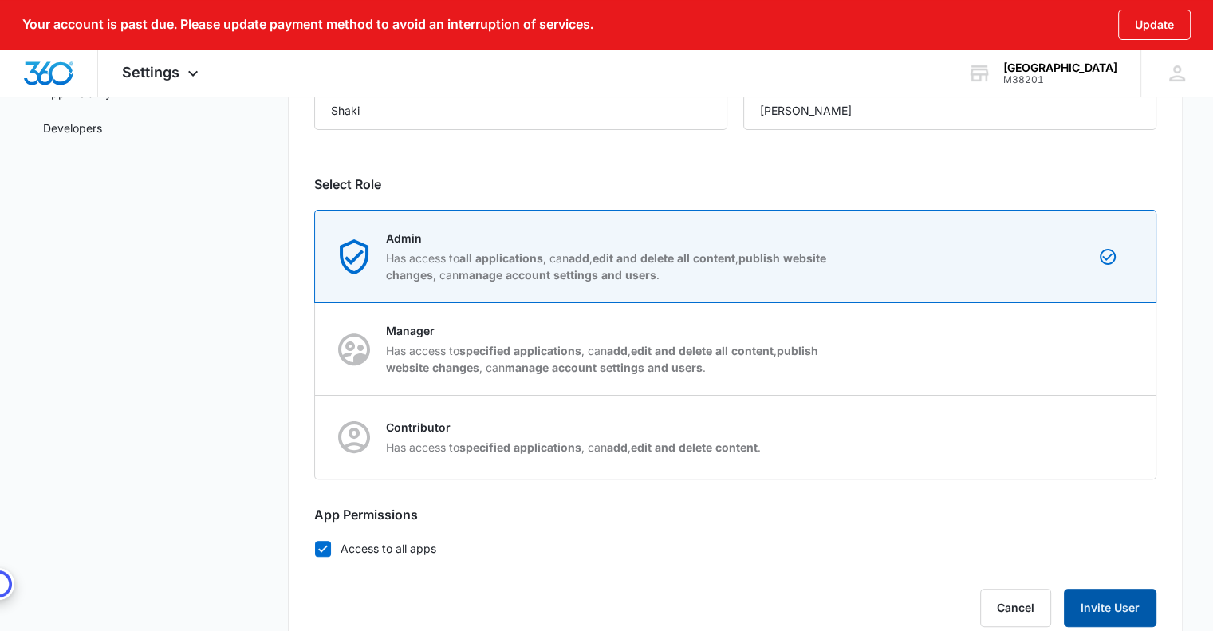
click at [1106, 596] on button "Invite User" at bounding box center [1110, 607] width 92 height 38
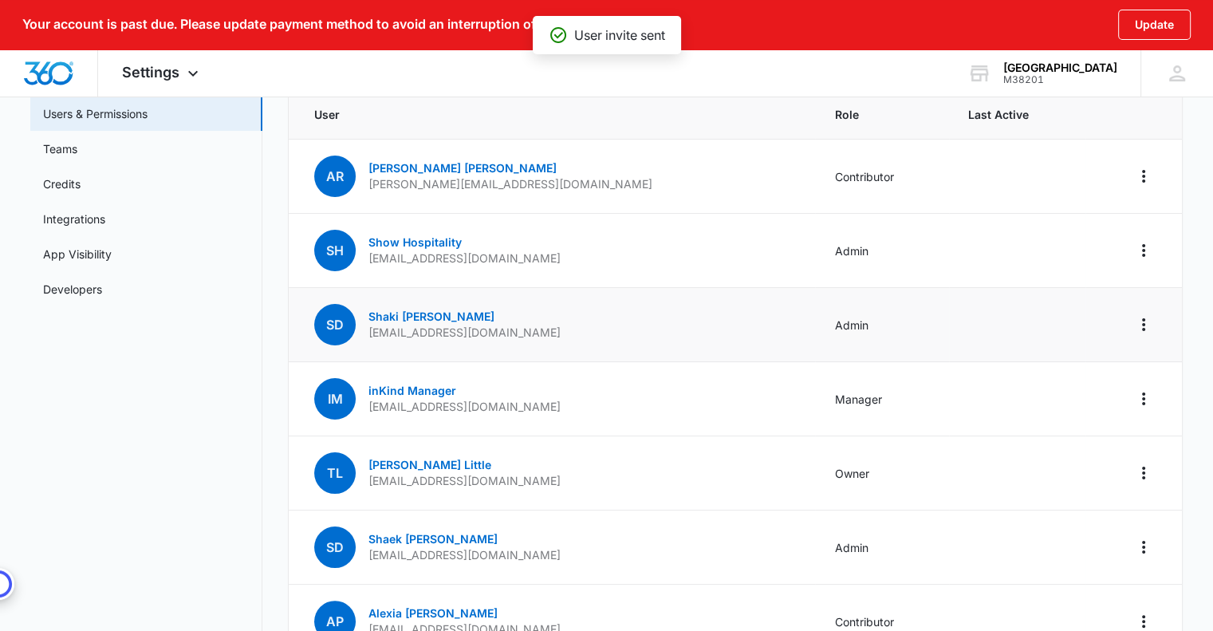
scroll to position [159, 0]
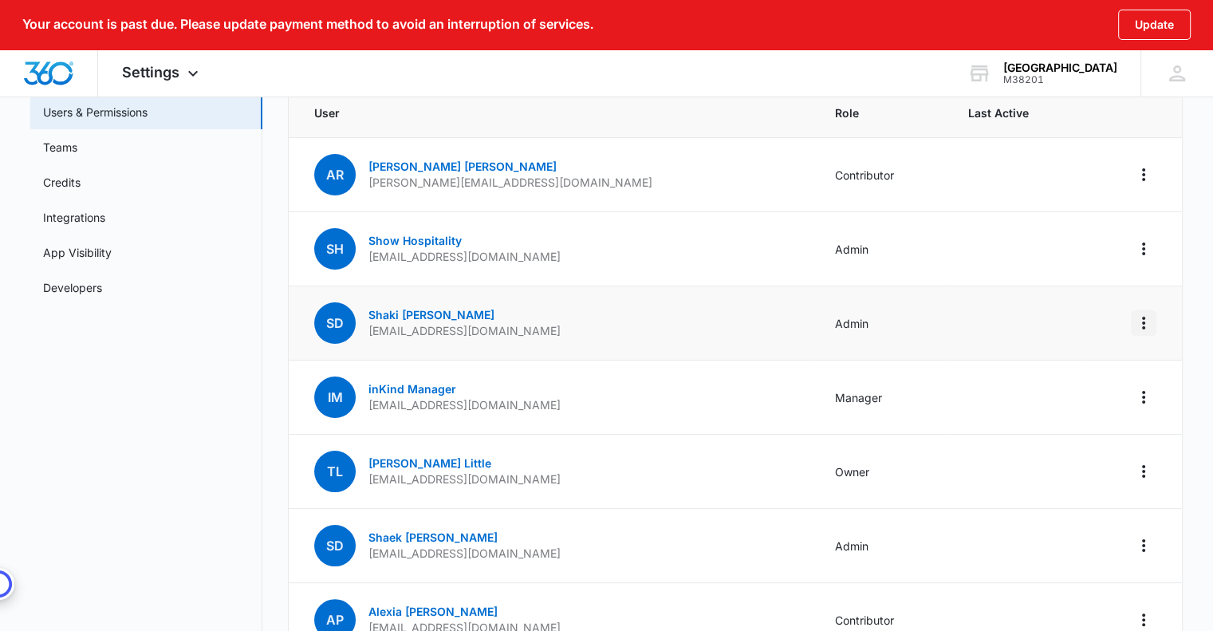
click at [1144, 320] on icon "Actions" at bounding box center [1143, 322] width 19 height 19
click at [1042, 390] on div "Make Owner / Primary User" at bounding box center [1045, 389] width 144 height 11
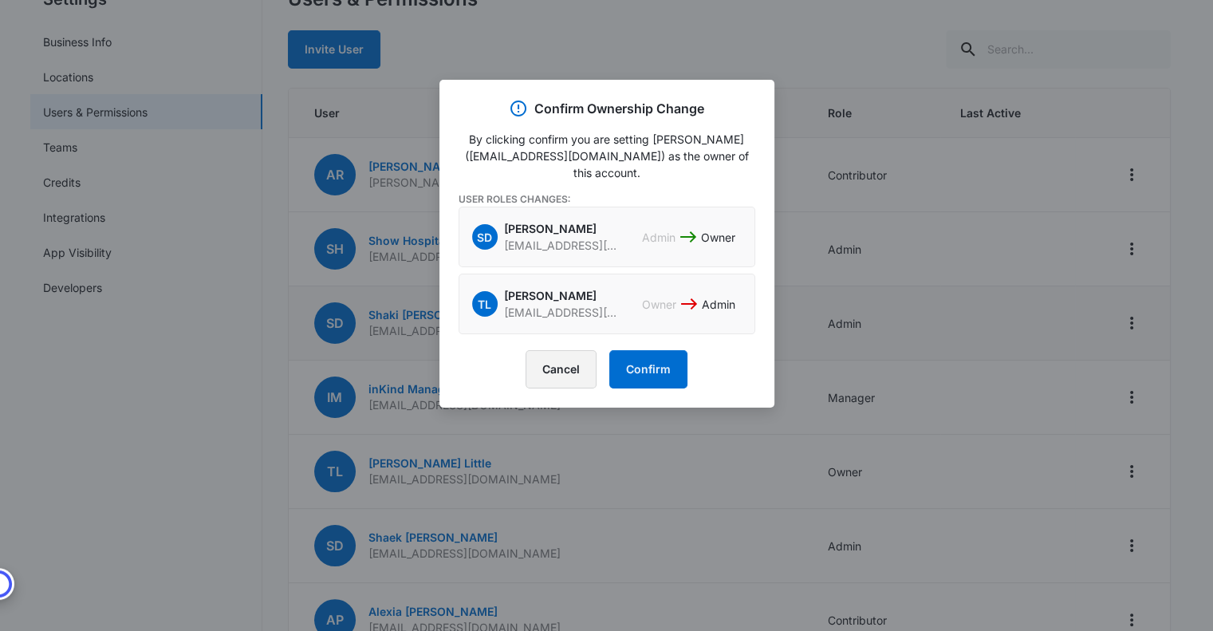
click at [555, 373] on button "Cancel" at bounding box center [560, 369] width 71 height 38
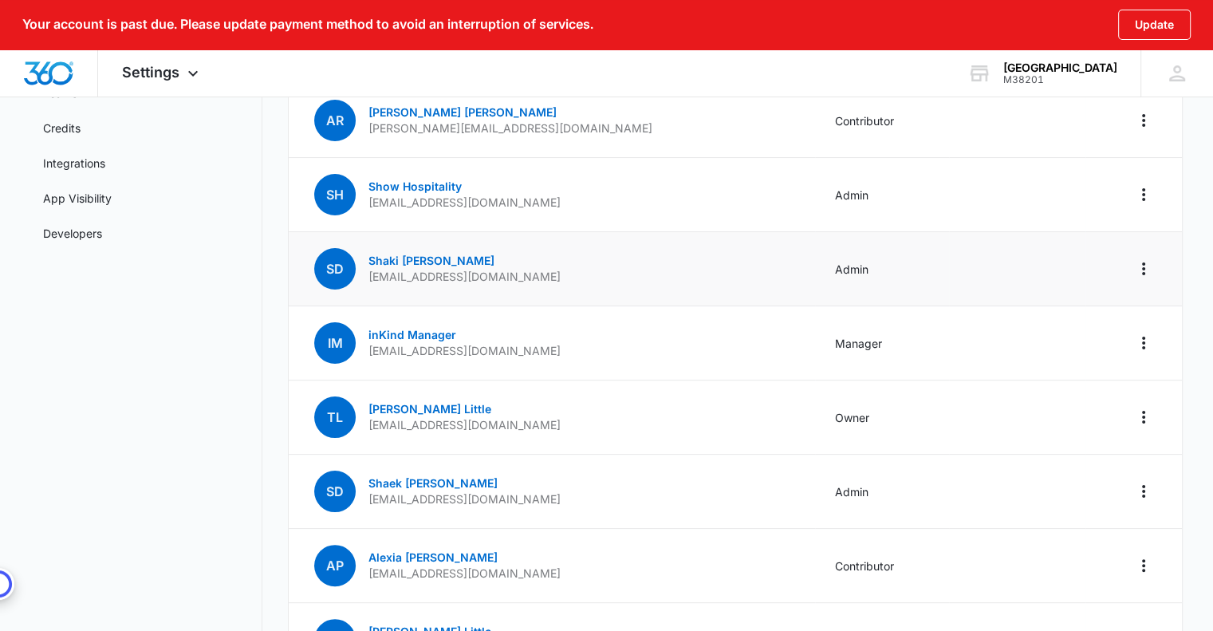
scroll to position [0, 0]
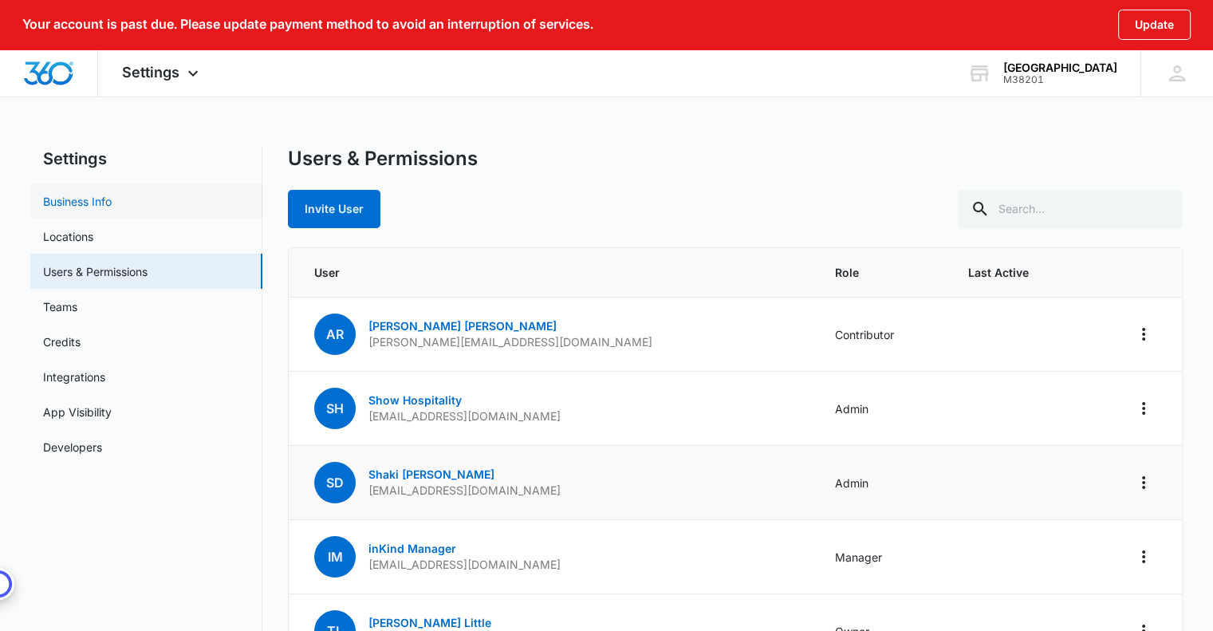
click at [86, 195] on link "Business Info" at bounding box center [77, 201] width 69 height 17
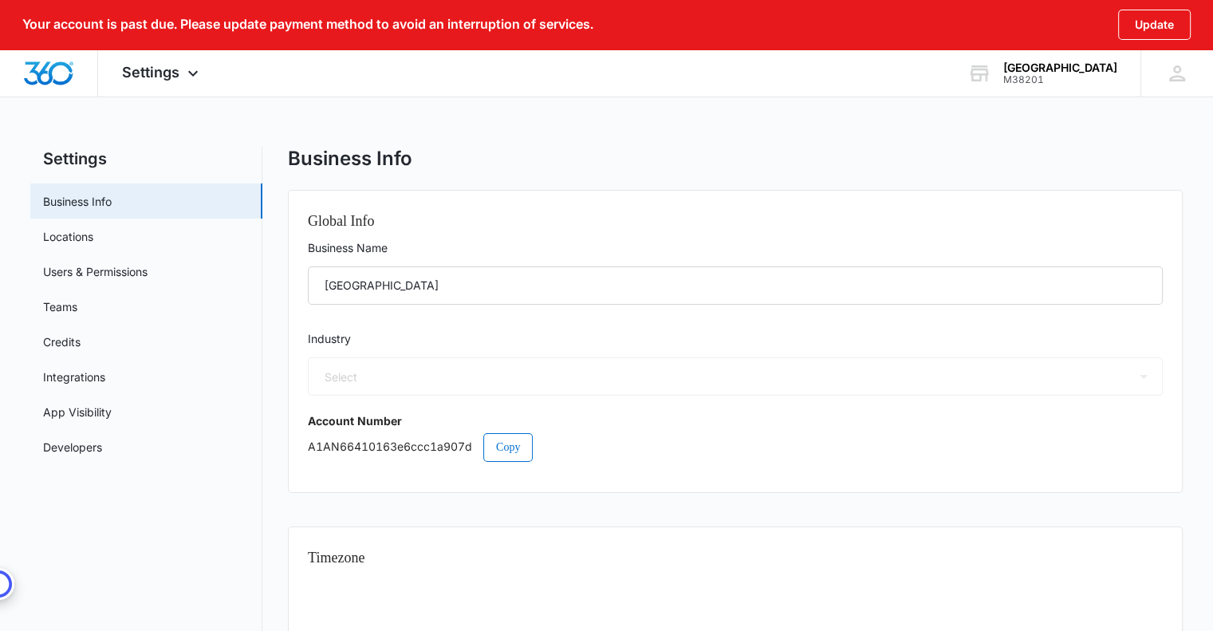
select select "11"
select select "US"
select select "America/New_York"
click at [1088, 76] on div "M38201" at bounding box center [1060, 79] width 114 height 11
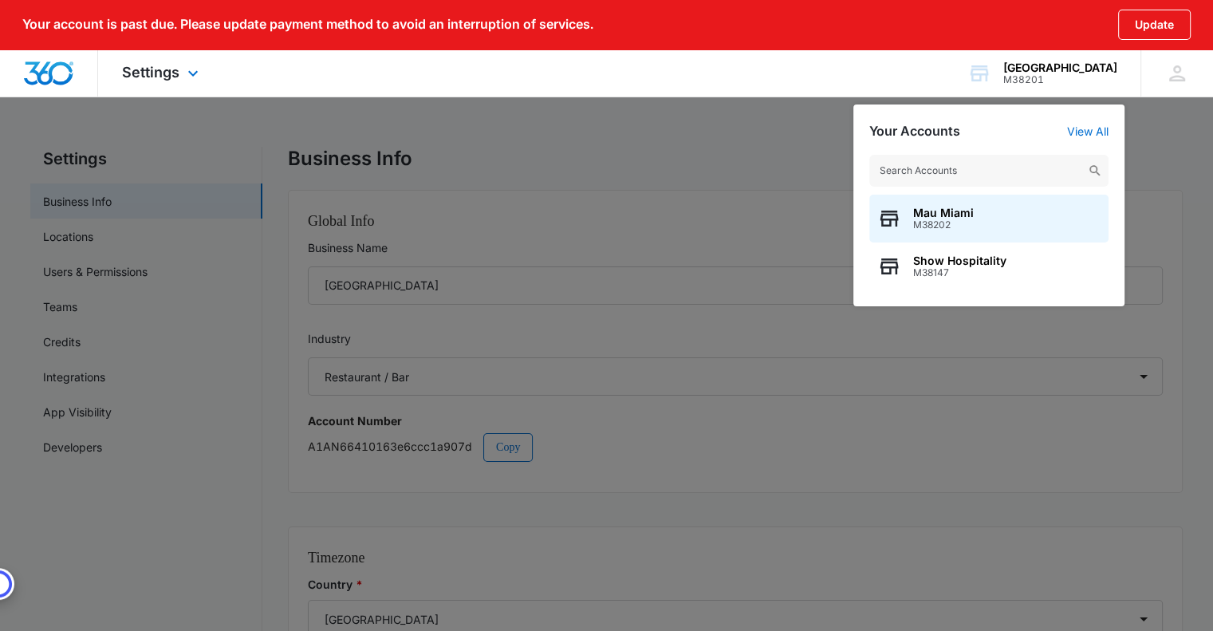
click at [797, 64] on div "Settings Apps Reputation Websites Forms CRM Email Social POS Content Ads Intell…" at bounding box center [606, 73] width 1213 height 48
click at [64, 337] on div at bounding box center [606, 315] width 1213 height 631
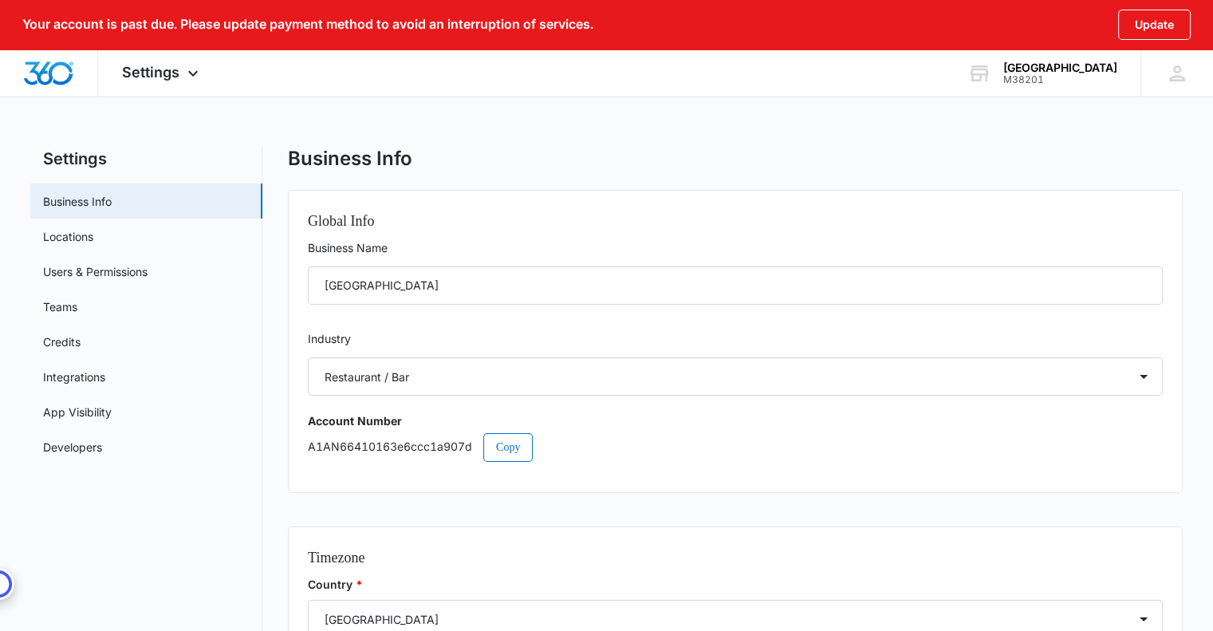
click at [64, 337] on link "Credits" at bounding box center [61, 341] width 37 height 17
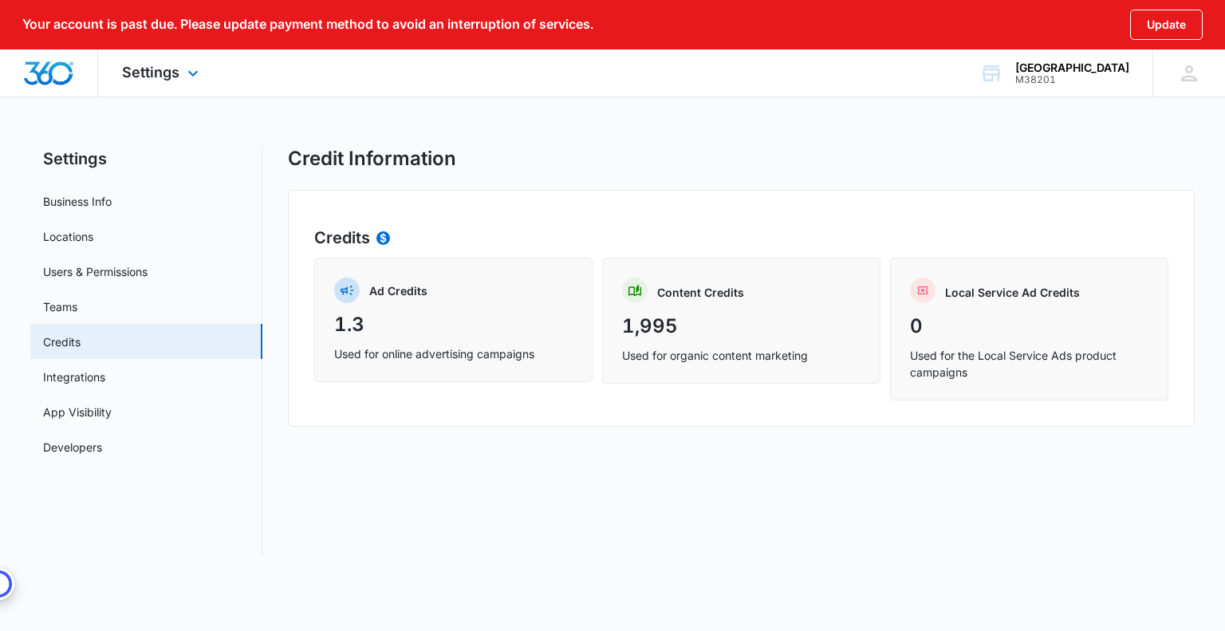
click at [180, 79] on div "Settings Apps Reputation Websites Forms CRM Email Social POS Content Ads Intell…" at bounding box center [162, 72] width 128 height 47
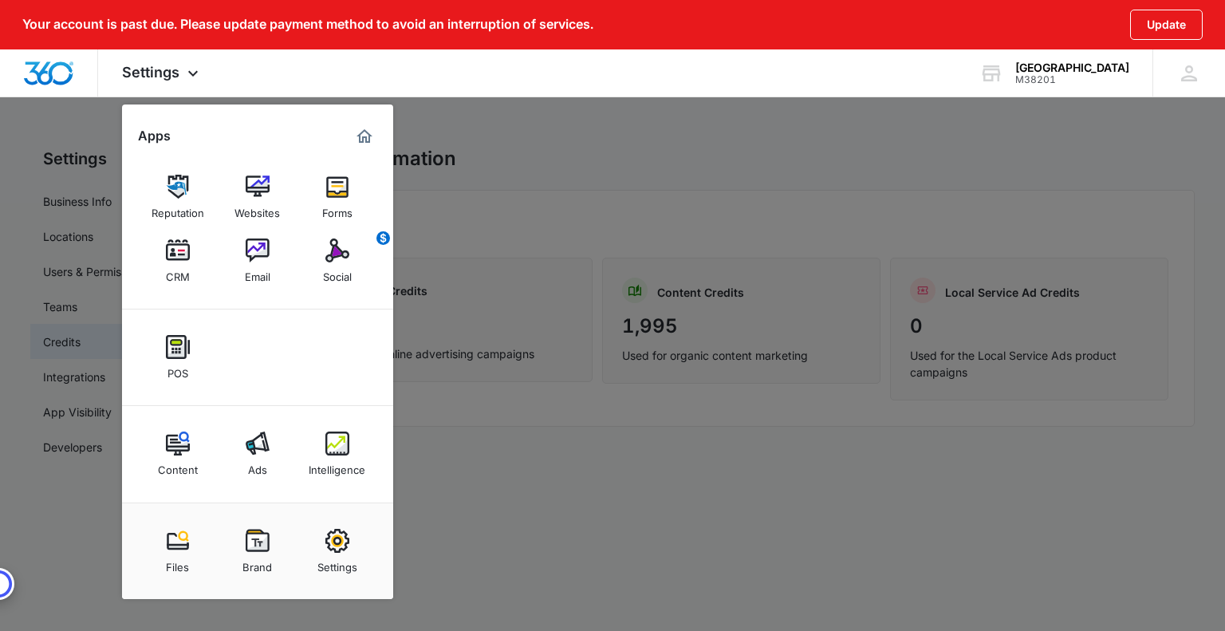
click at [166, 545] on img at bounding box center [178, 541] width 24 height 24
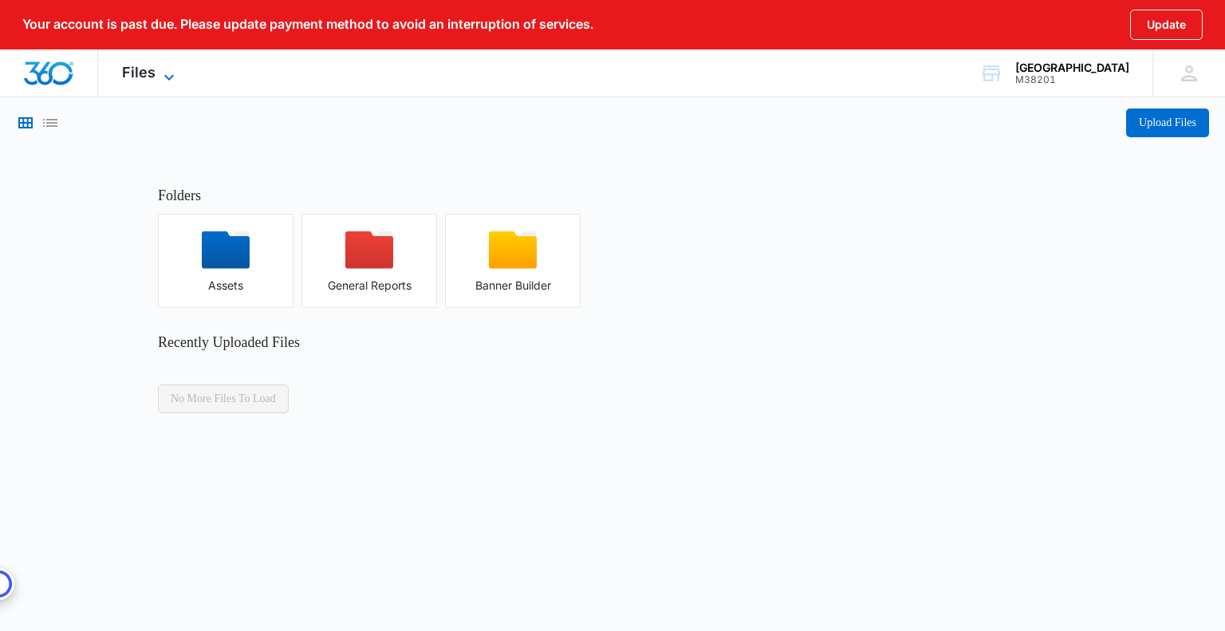
click at [163, 73] on icon at bounding box center [168, 77] width 19 height 19
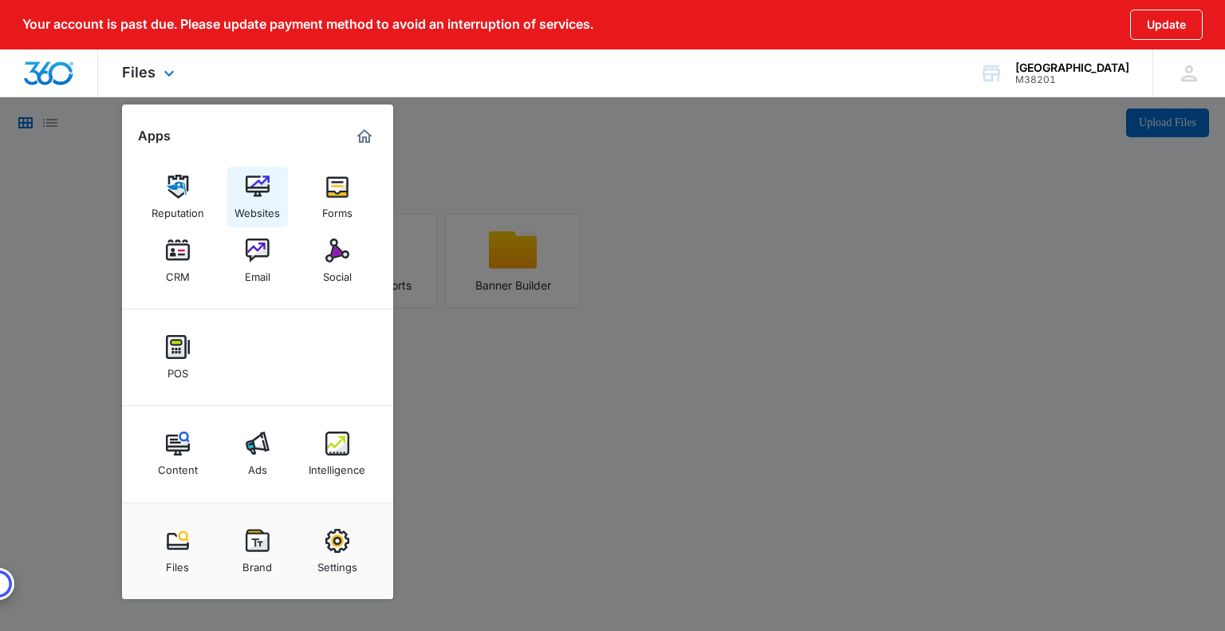
click at [244, 188] on link "Websites" at bounding box center [257, 197] width 61 height 61
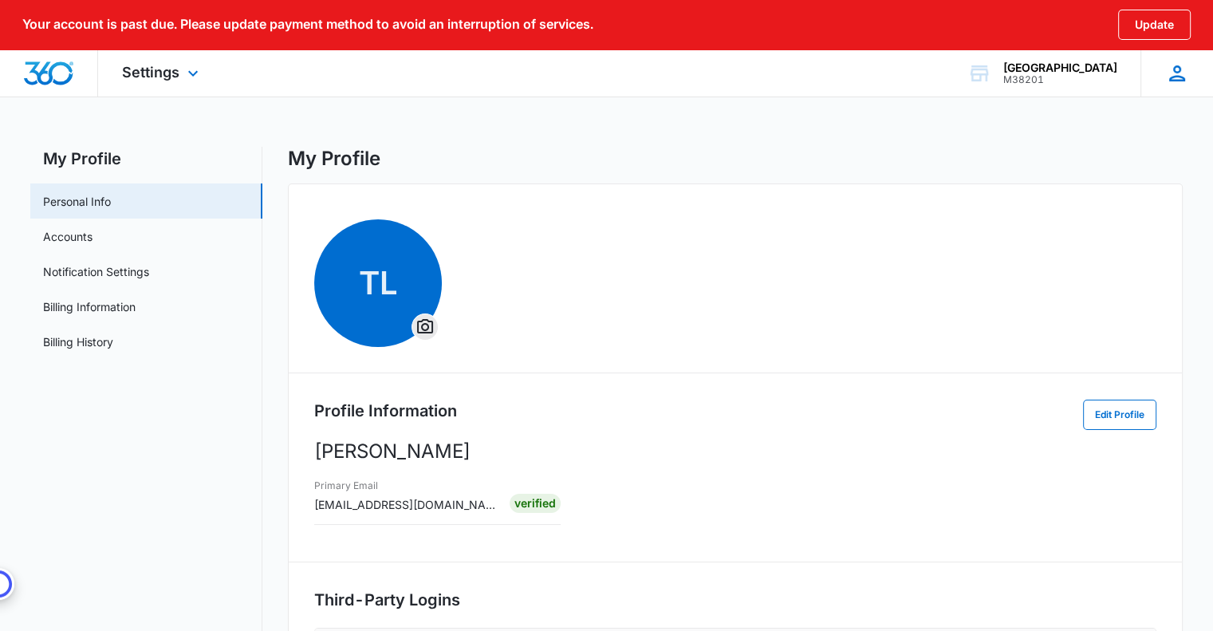
click at [1174, 72] on icon at bounding box center [1177, 73] width 16 height 16
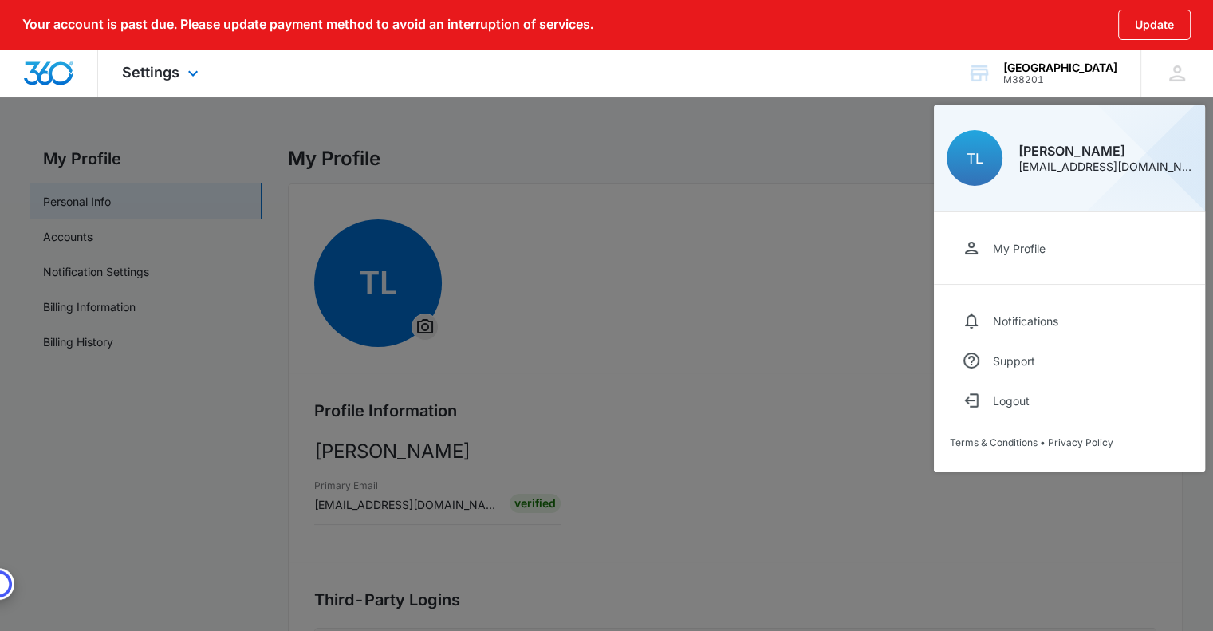
click at [944, 73] on div "Settings Apps Reputation Websites Forms CRM Email Social POS Content Ads Intell…" at bounding box center [606, 73] width 1213 height 48
click at [108, 310] on div at bounding box center [606, 315] width 1213 height 631
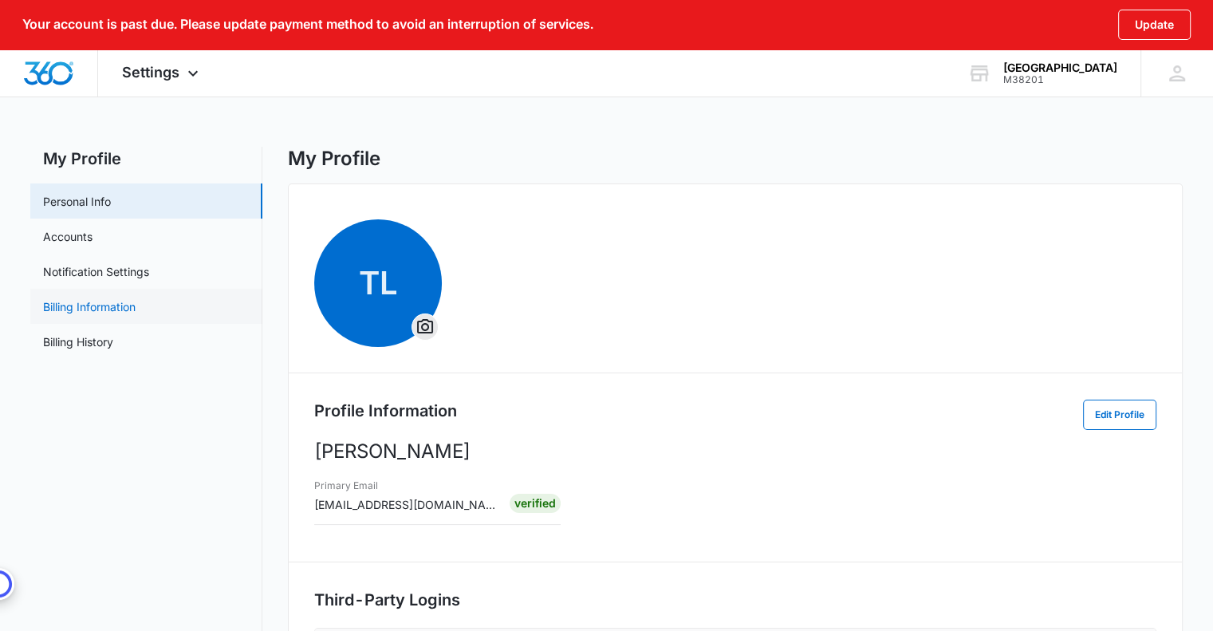
click at [108, 310] on link "Billing Information" at bounding box center [89, 306] width 92 height 17
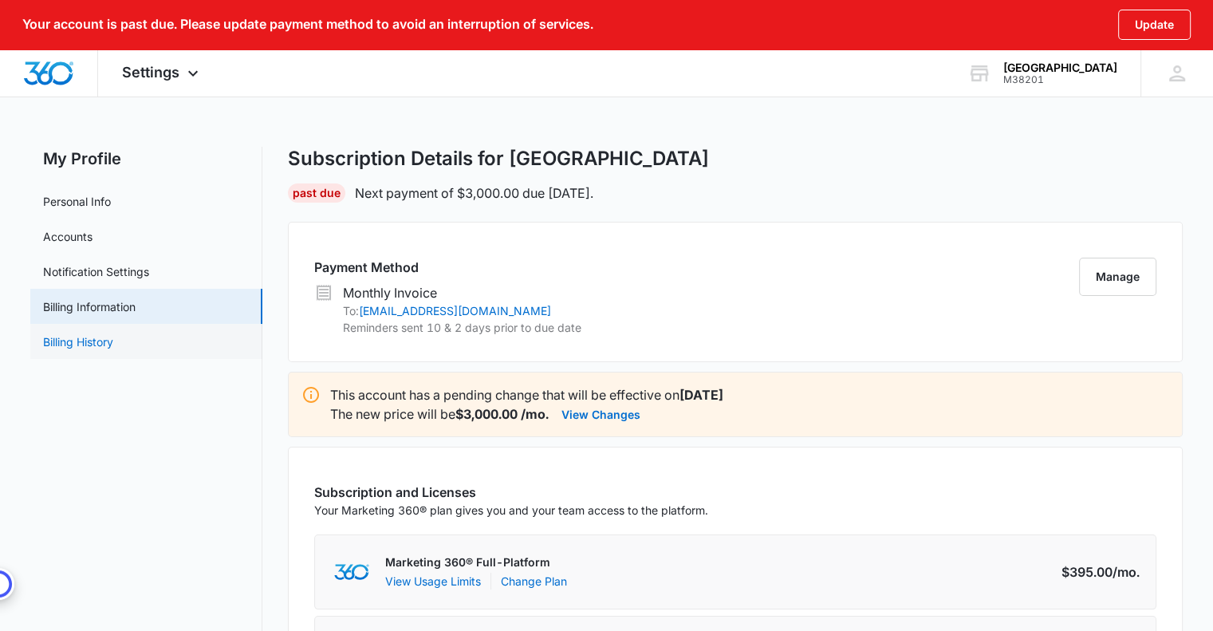
click at [82, 344] on link "Billing History" at bounding box center [78, 341] width 70 height 17
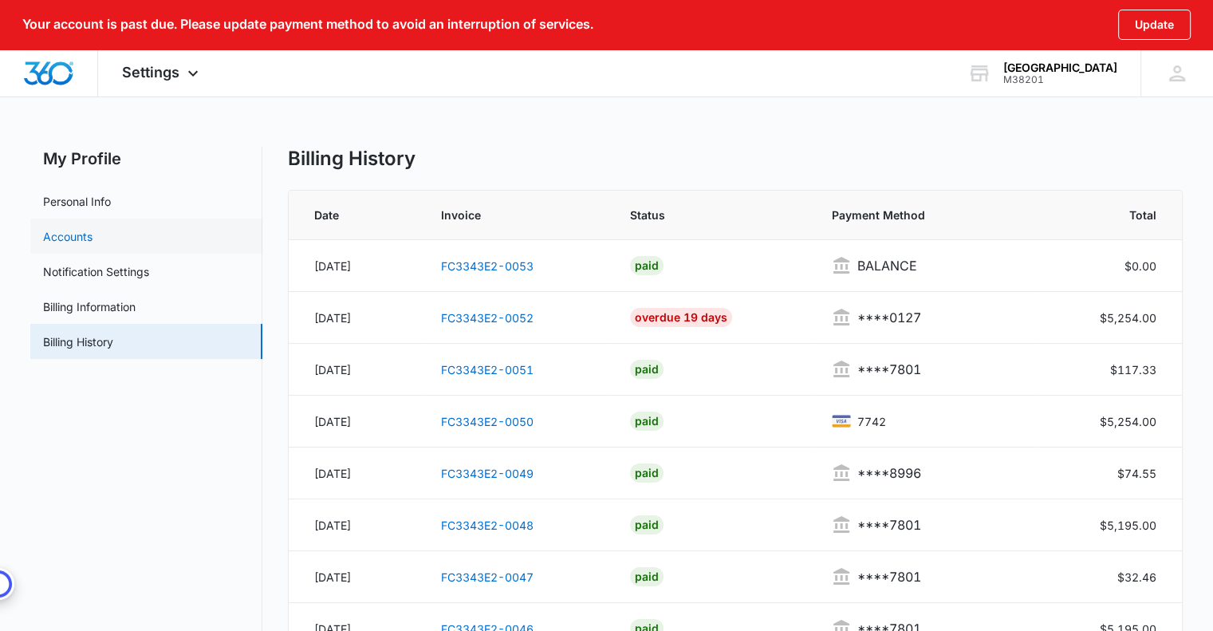
click at [74, 242] on link "Accounts" at bounding box center [67, 236] width 49 height 17
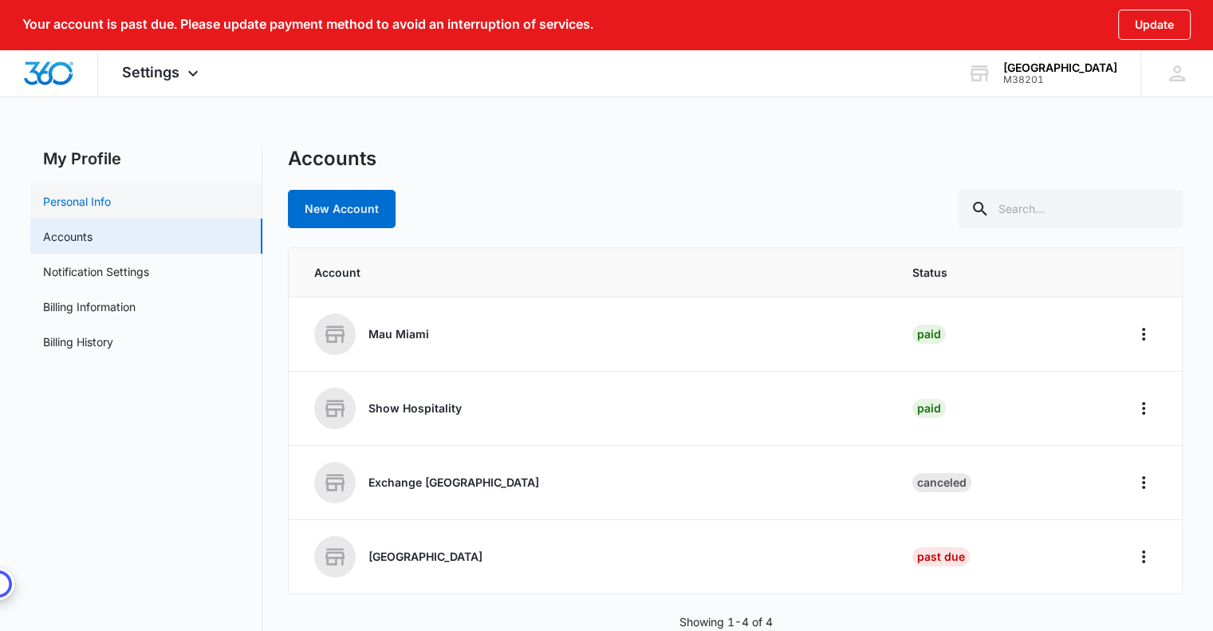
click at [80, 200] on link "Personal Info" at bounding box center [77, 201] width 68 height 17
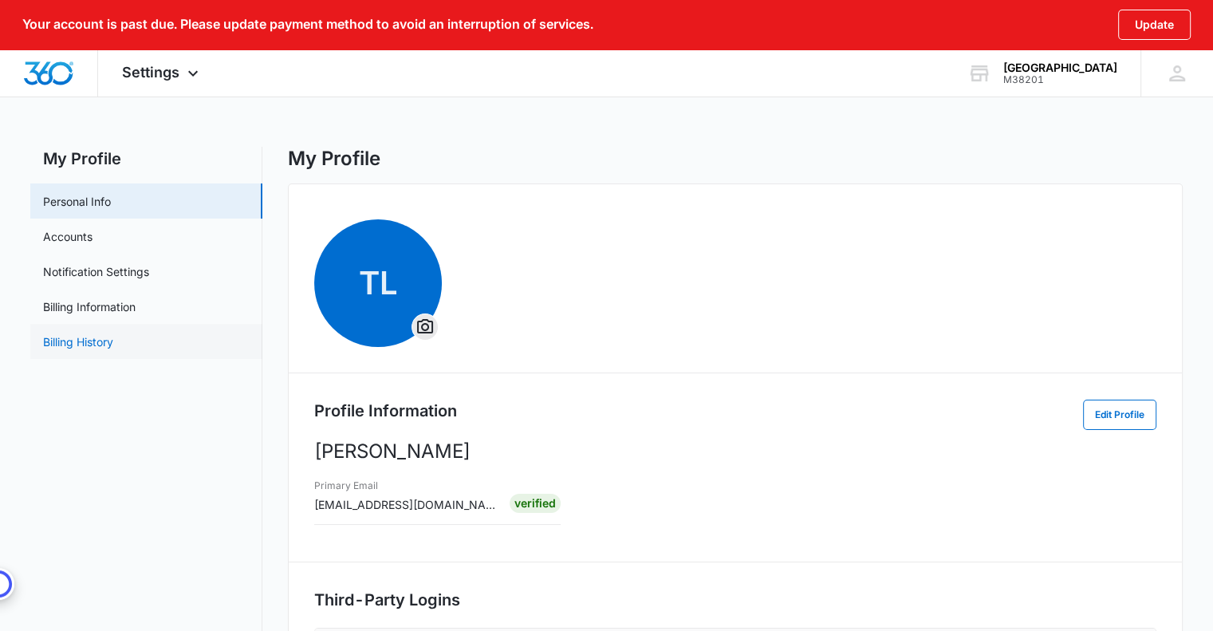
click at [87, 342] on link "Billing History" at bounding box center [78, 341] width 70 height 17
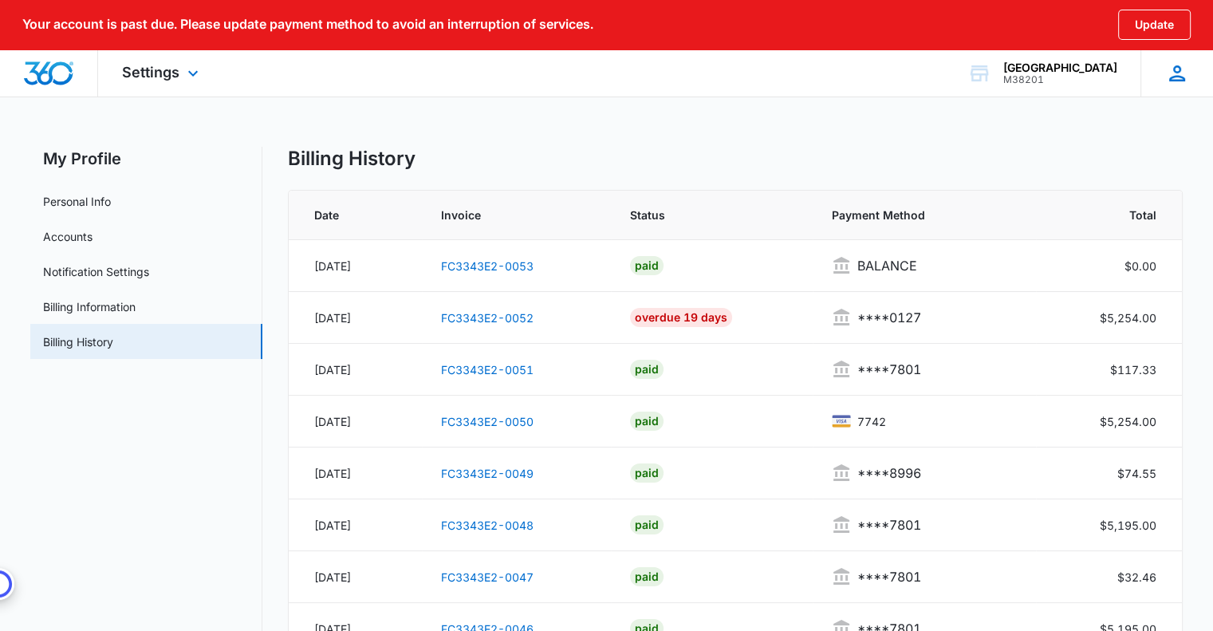
click at [1176, 71] on icon at bounding box center [1177, 73] width 16 height 16
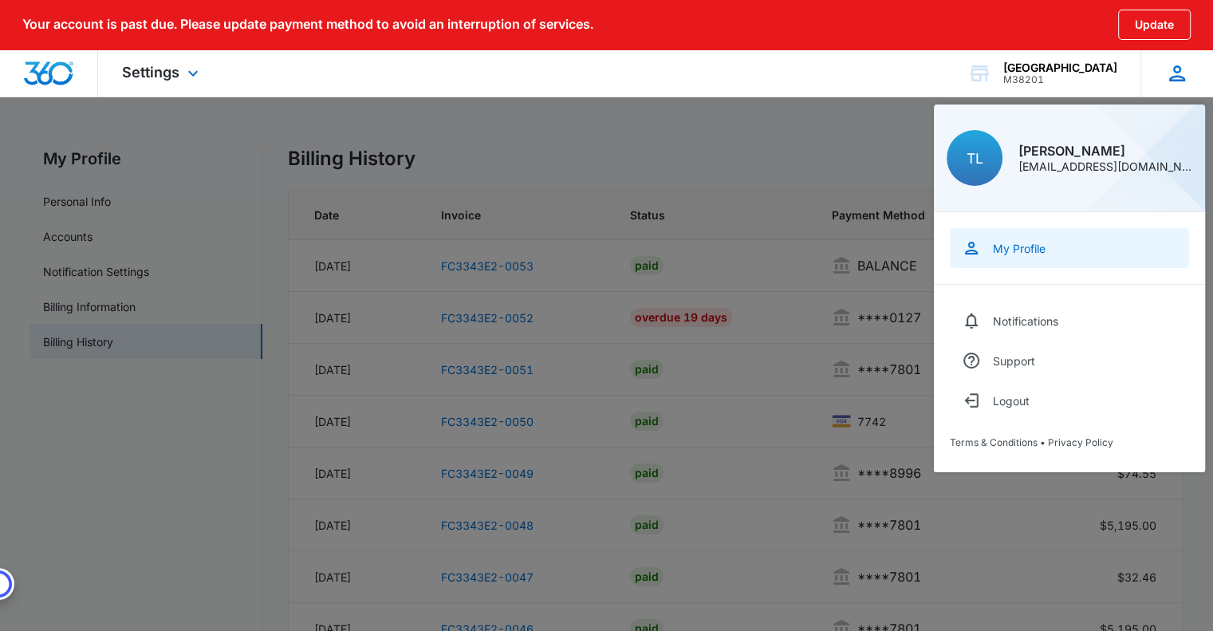
click at [1041, 246] on div "My Profile" at bounding box center [1019, 249] width 53 height 14
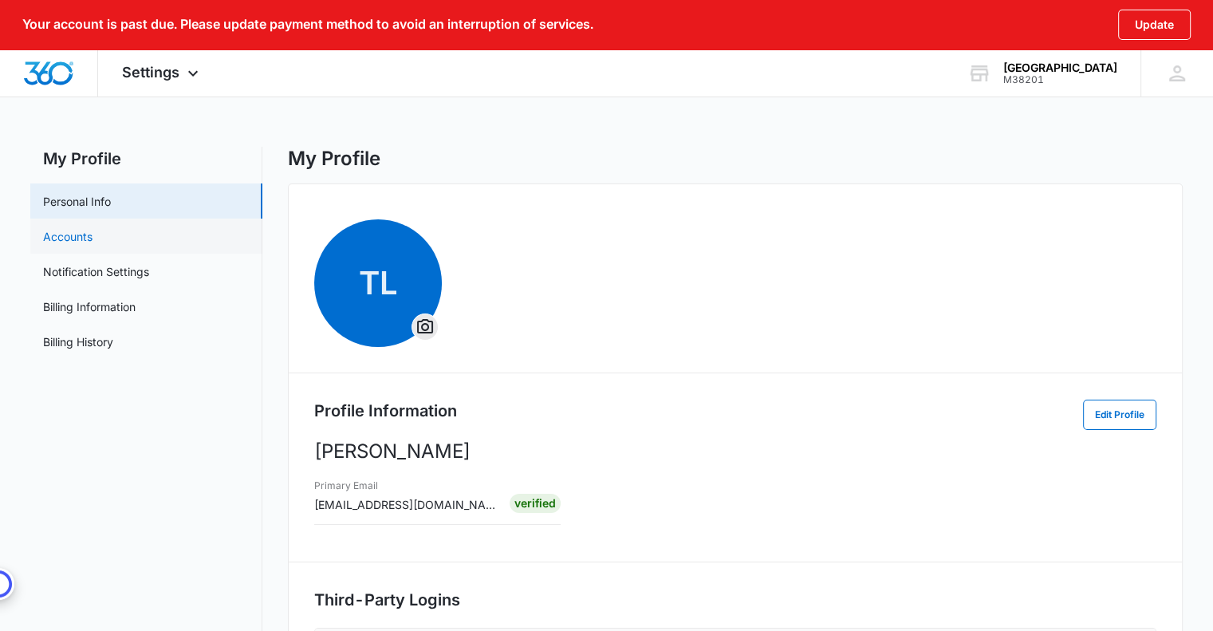
click at [69, 236] on link "Accounts" at bounding box center [67, 236] width 49 height 17
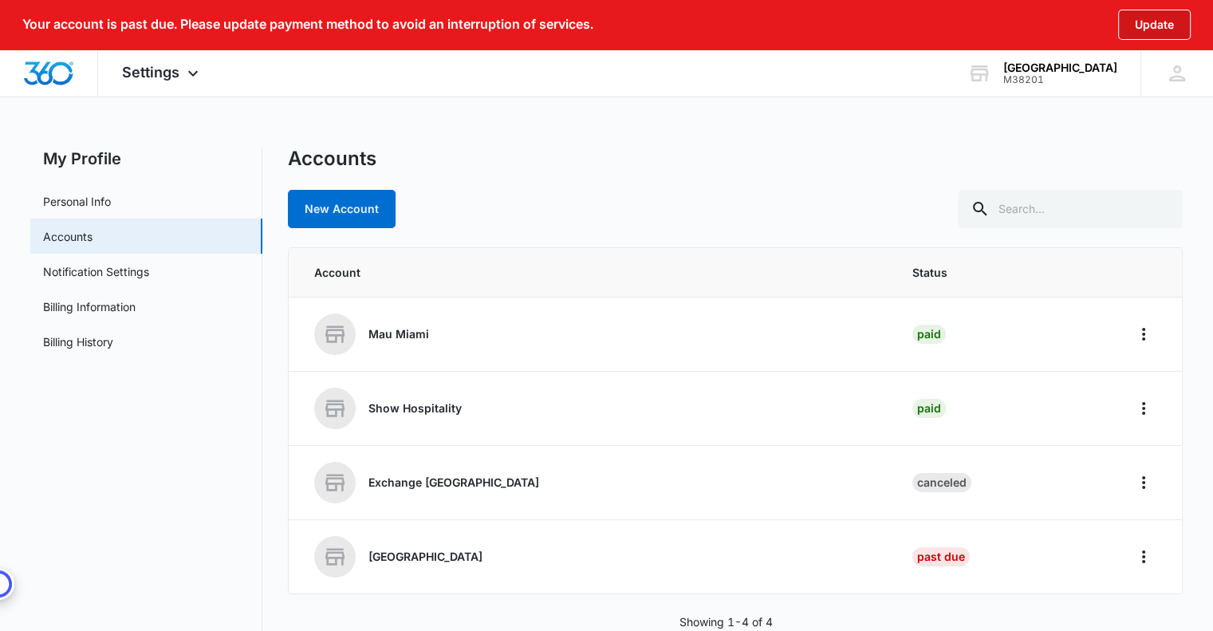
click at [1164, 20] on button "Update" at bounding box center [1154, 25] width 73 height 30
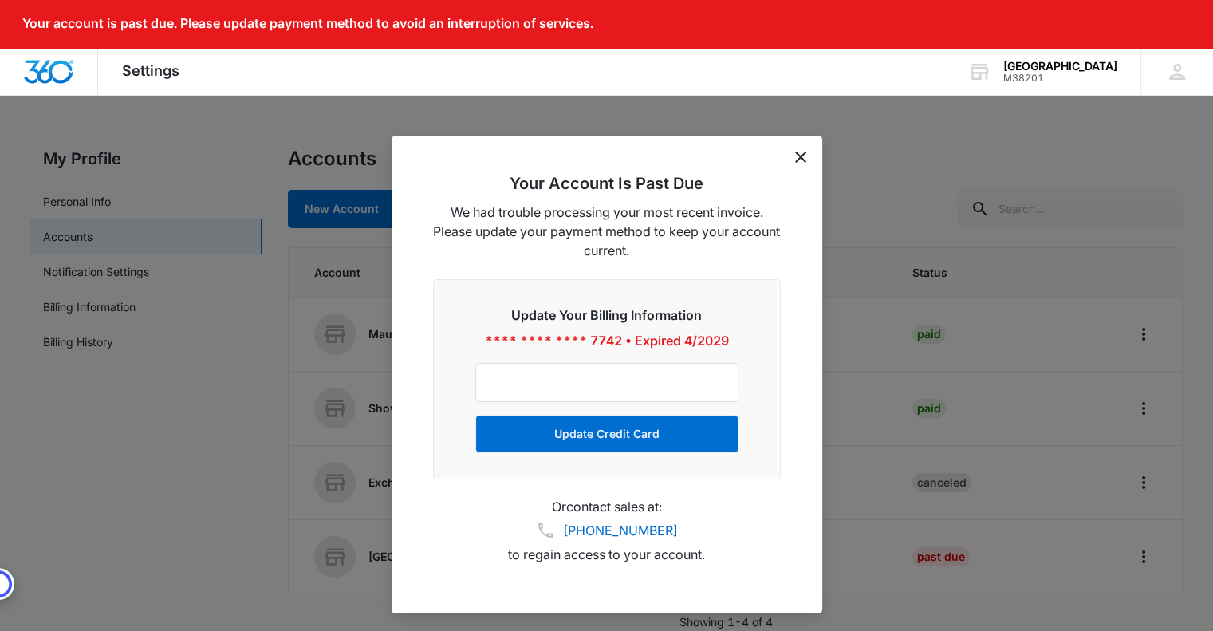
click at [800, 155] on icon "dismiss this dialog" at bounding box center [800, 156] width 11 height 11
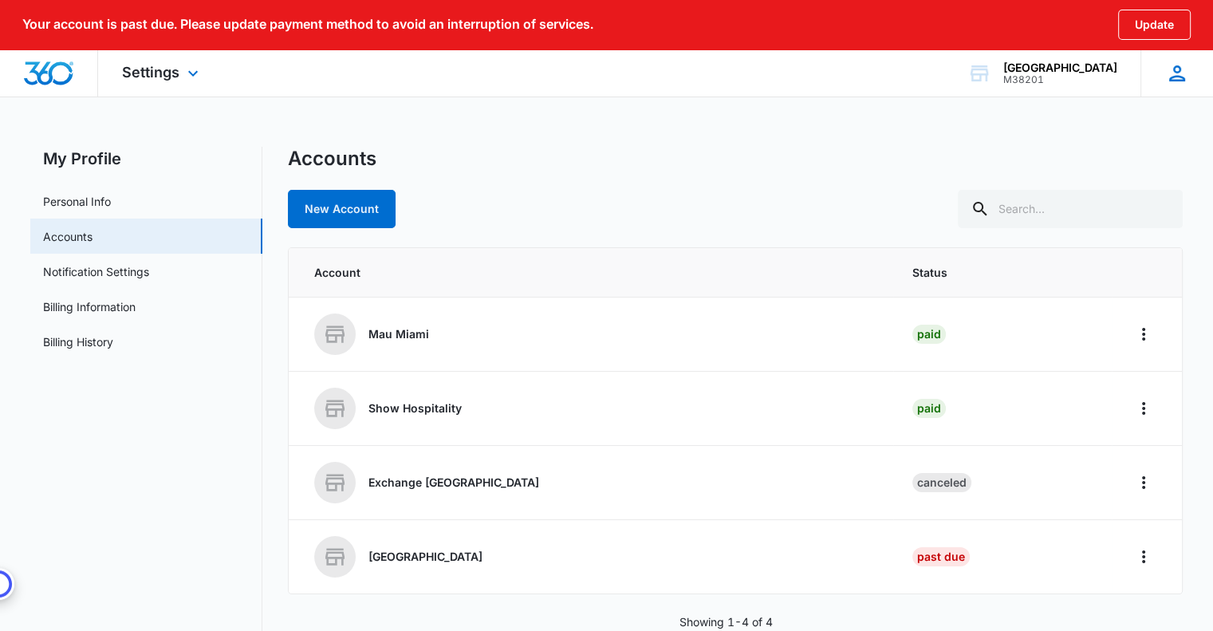
click at [1177, 78] on icon at bounding box center [1177, 73] width 24 height 24
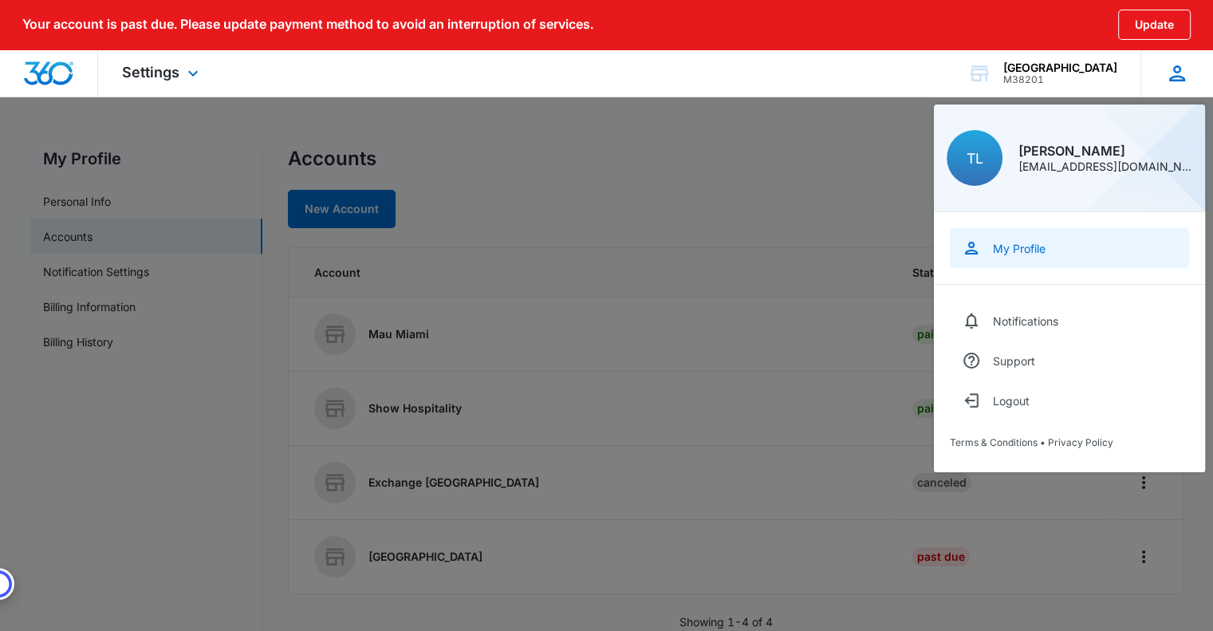
click at [1033, 250] on div "My Profile" at bounding box center [1019, 249] width 53 height 14
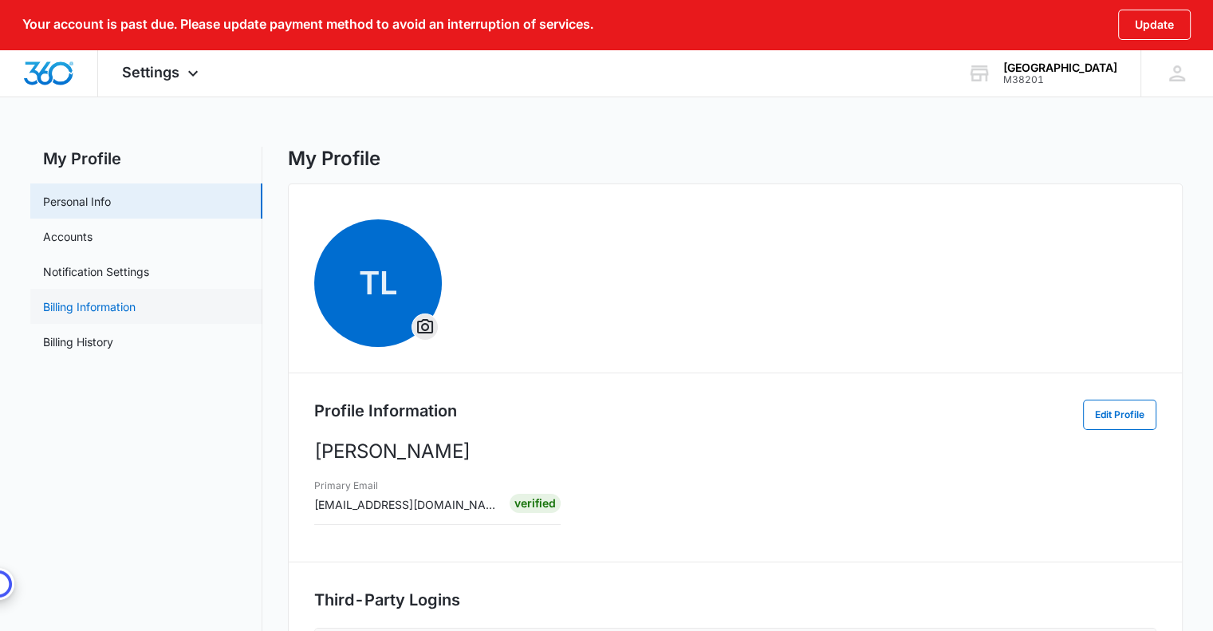
click at [98, 309] on link "Billing Information" at bounding box center [89, 306] width 92 height 17
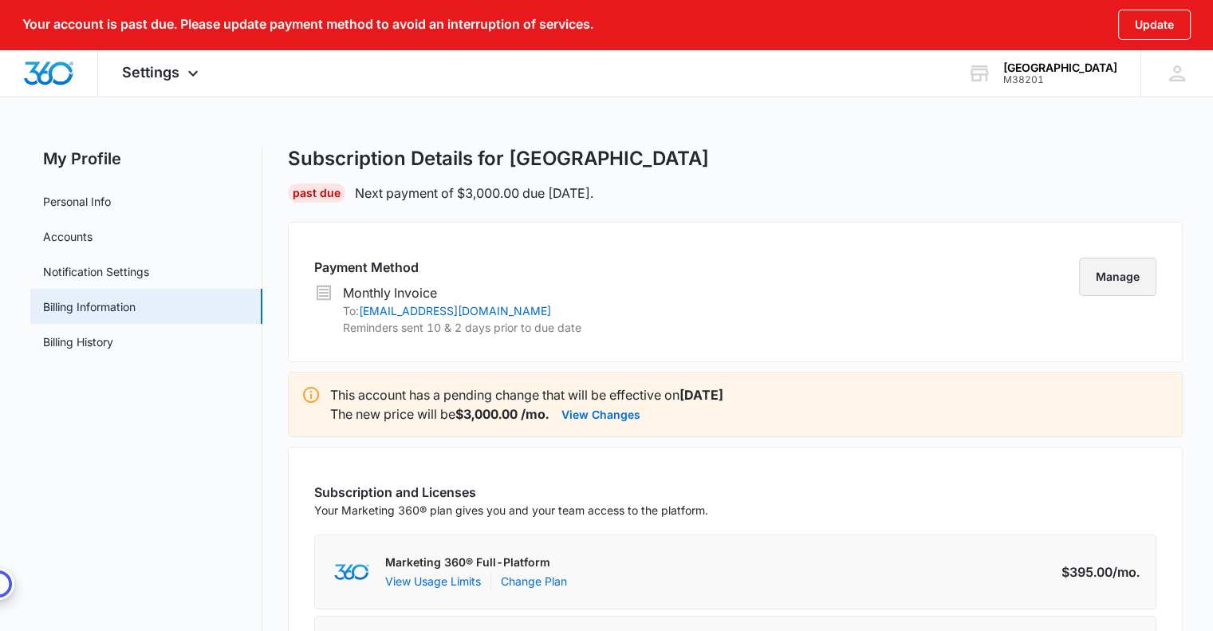
click at [1119, 279] on button "Manage" at bounding box center [1117, 277] width 77 height 38
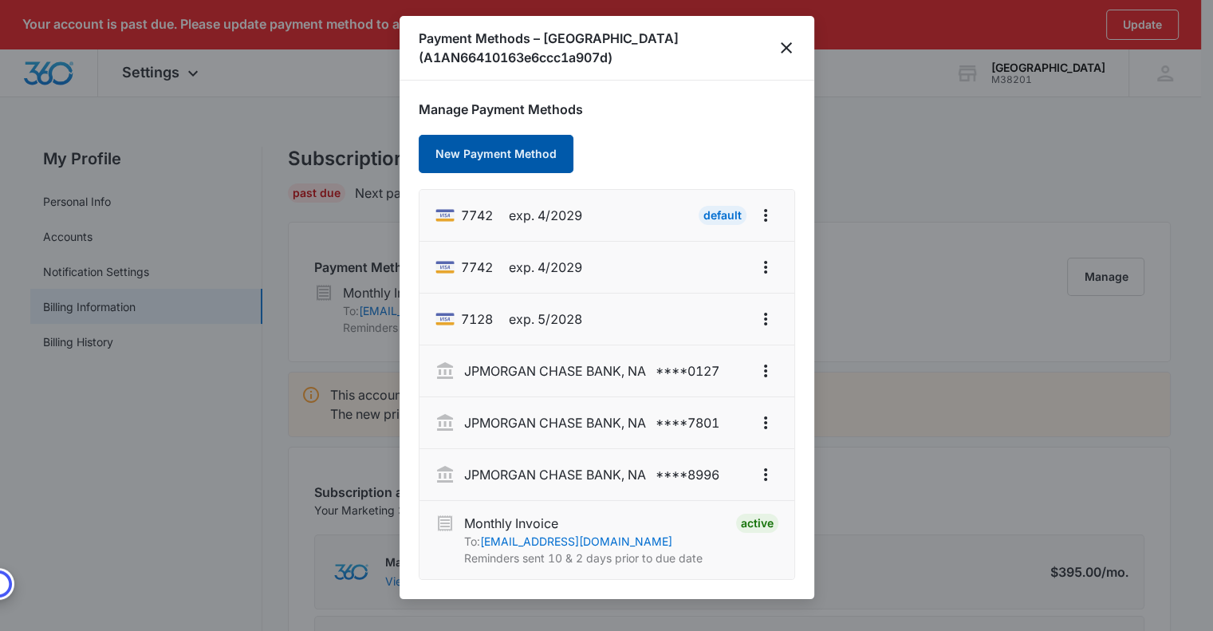
click at [504, 151] on button "New Payment Method" at bounding box center [496, 154] width 155 height 38
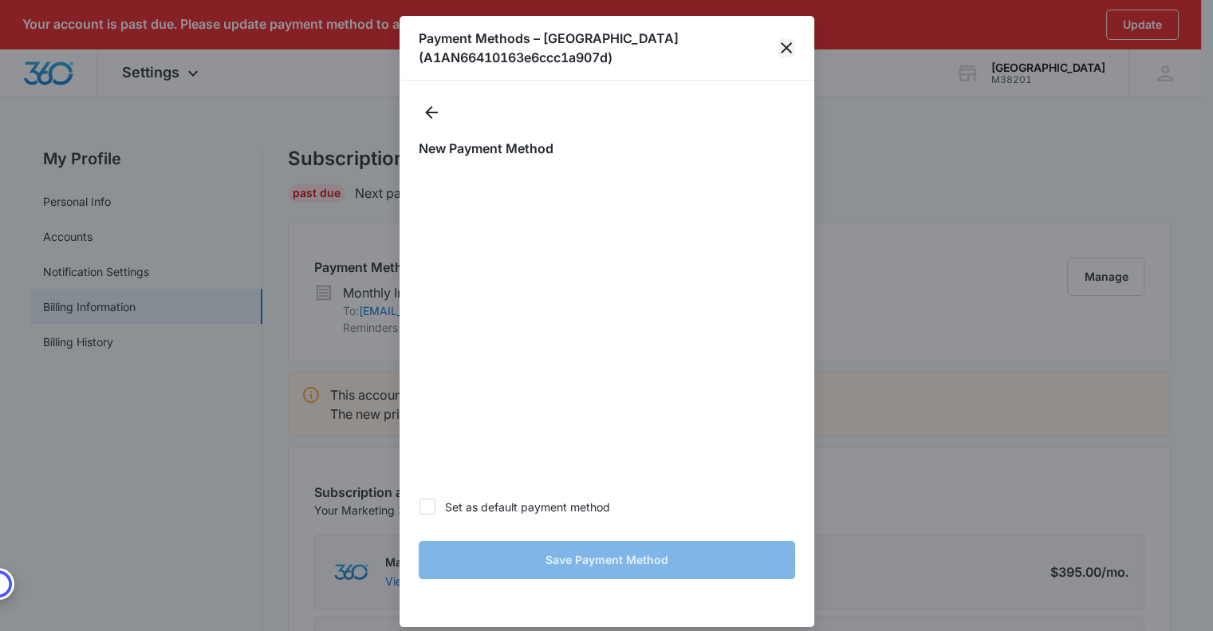
click at [788, 47] on icon "close" at bounding box center [786, 47] width 19 height 19
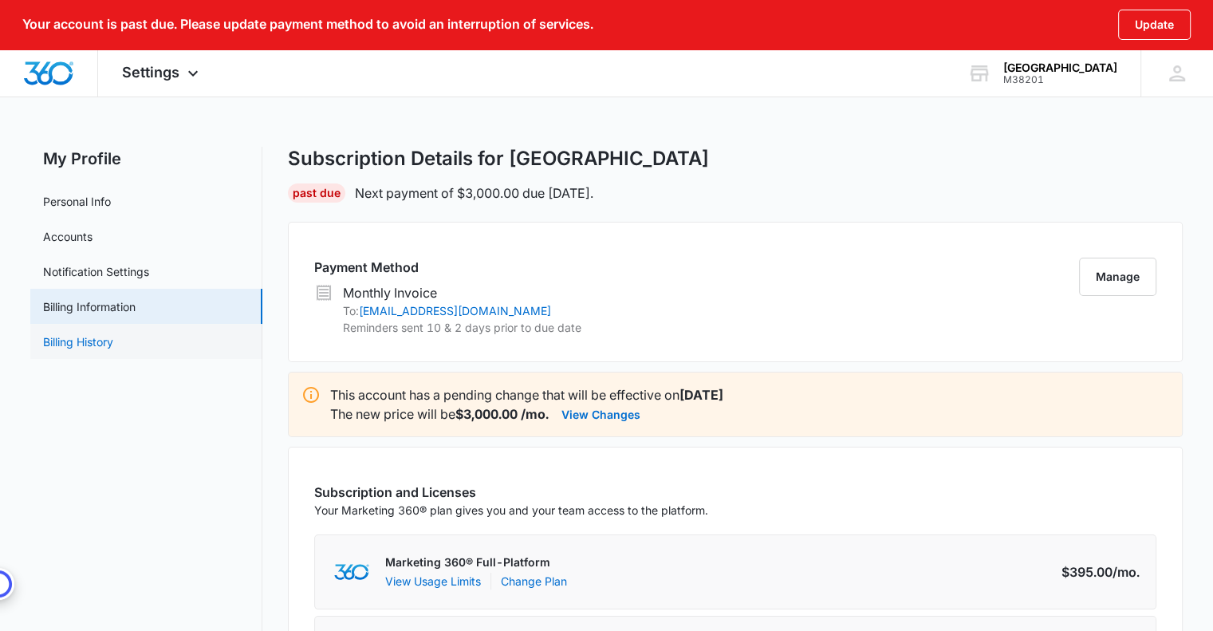
click at [83, 341] on link "Billing History" at bounding box center [78, 341] width 70 height 17
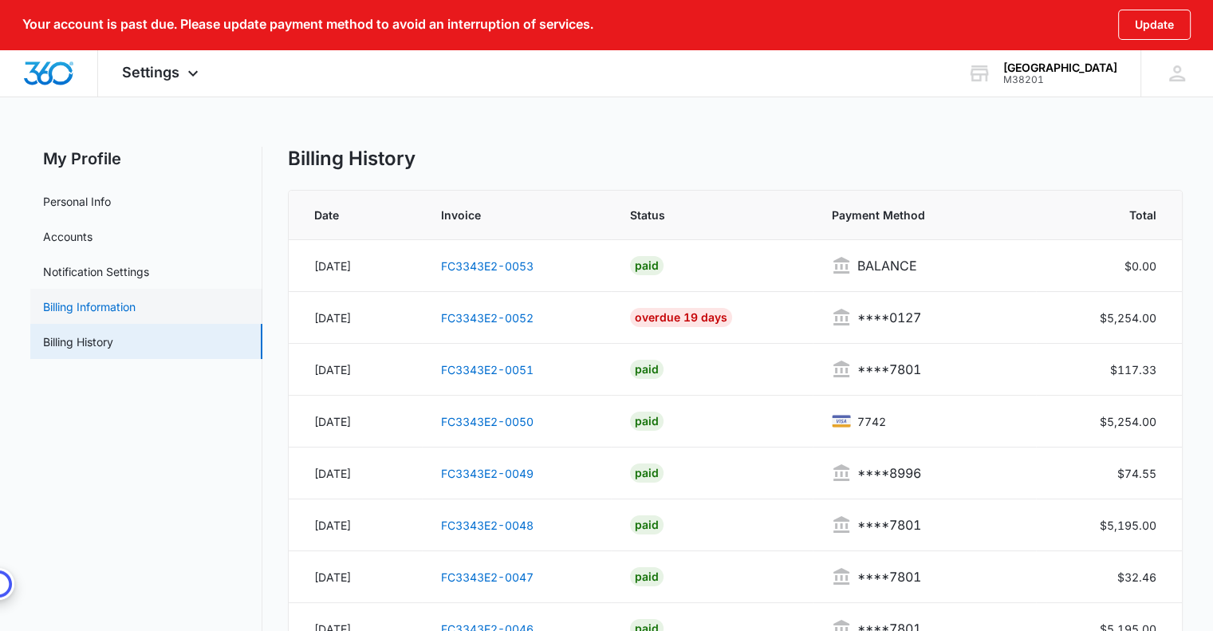
click at [91, 301] on link "Billing Information" at bounding box center [89, 306] width 92 height 17
